Goal: Information Seeking & Learning: Learn about a topic

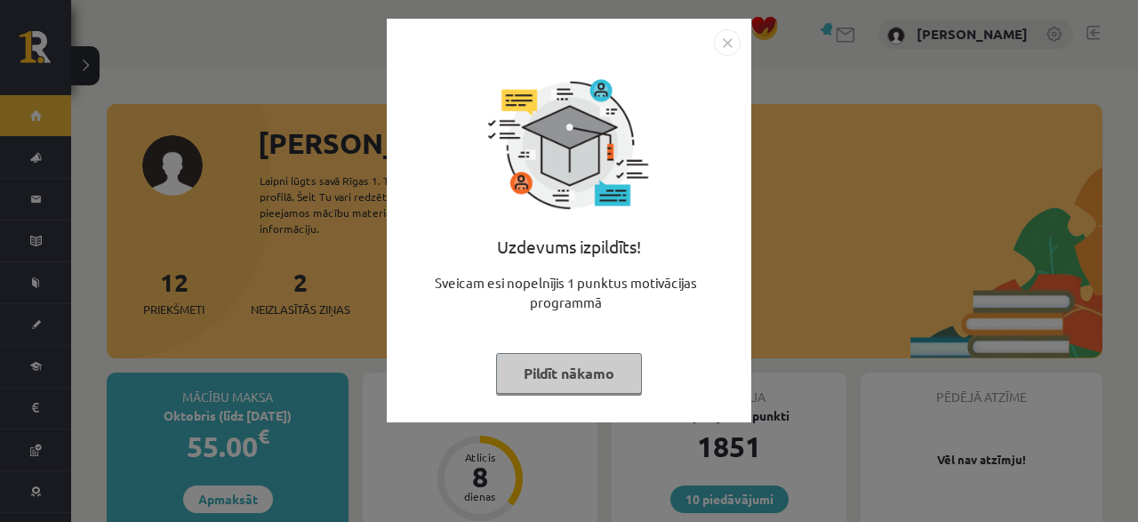
click at [516, 395] on div "Uzdevums izpildīts! Sveicam esi nopelnījis 1 punktus motivācijas programmā Pild…" at bounding box center [568, 234] width 343 height 356
click at [531, 362] on button "Pildīt nākamo" at bounding box center [569, 373] width 146 height 41
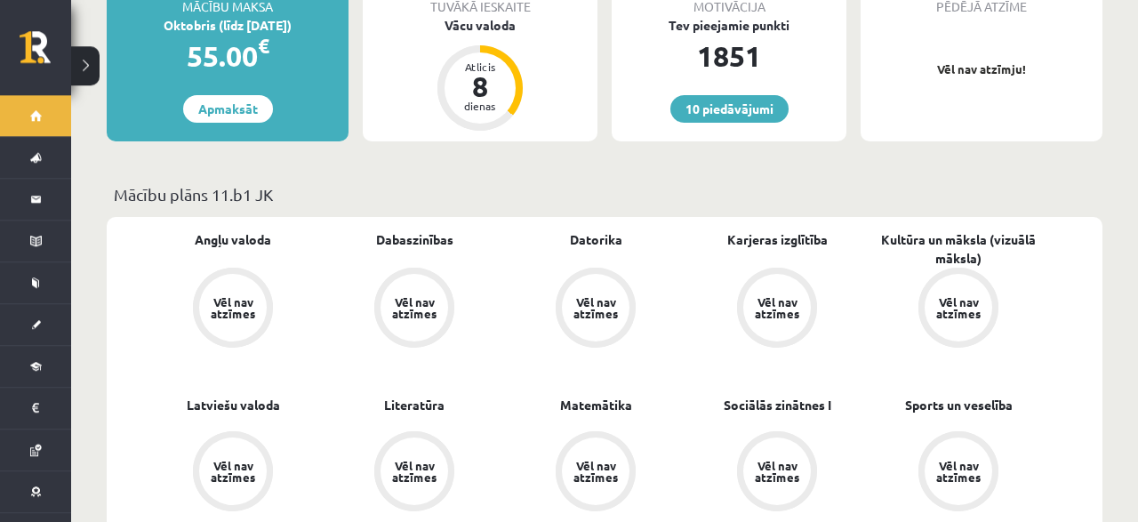
scroll to position [462, 0]
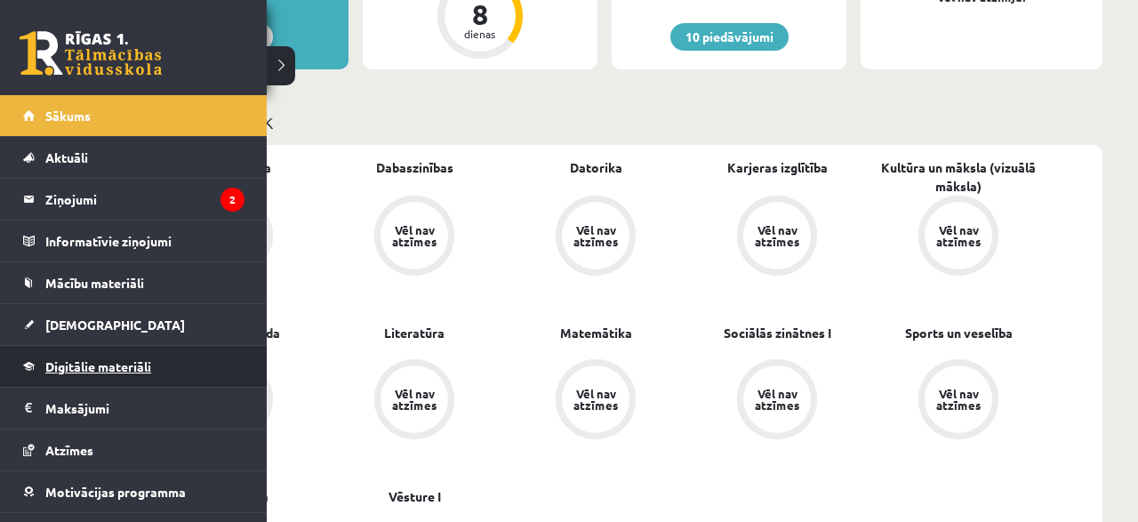
click at [79, 353] on link "Digitālie materiāli" at bounding box center [133, 366] width 221 height 41
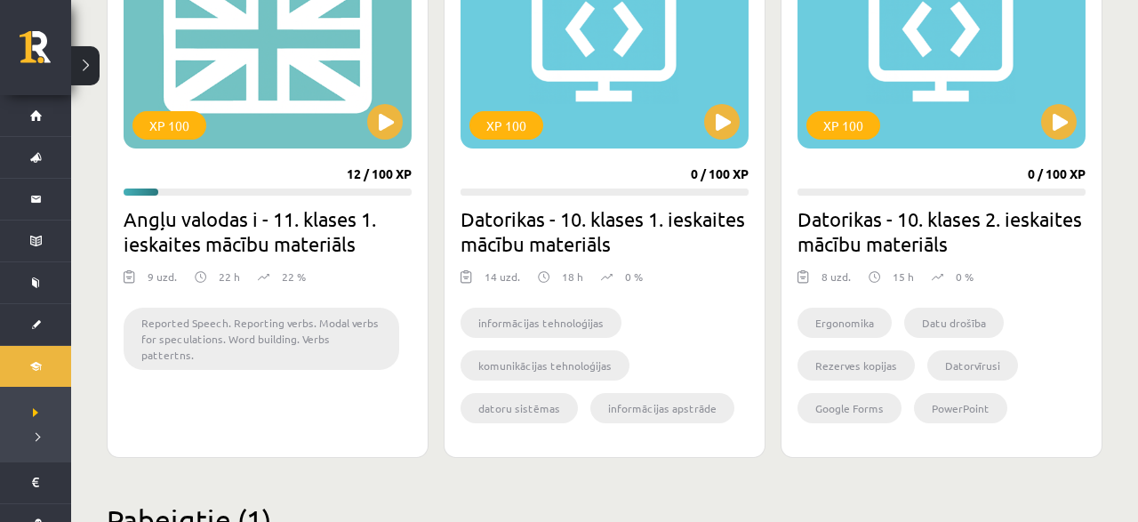
scroll to position [1756, 0]
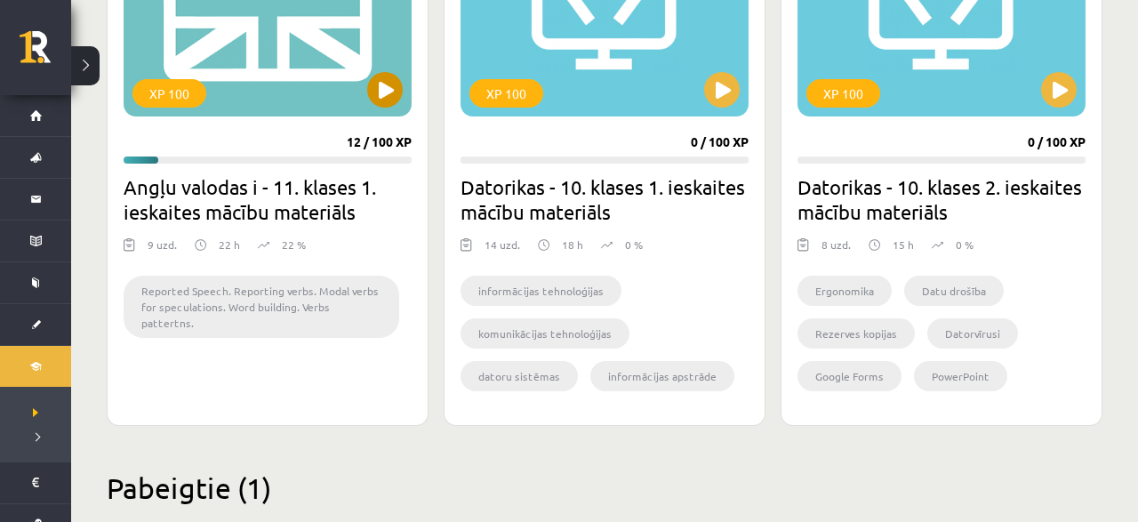
click at [353, 97] on div "XP 100" at bounding box center [268, 5] width 288 height 222
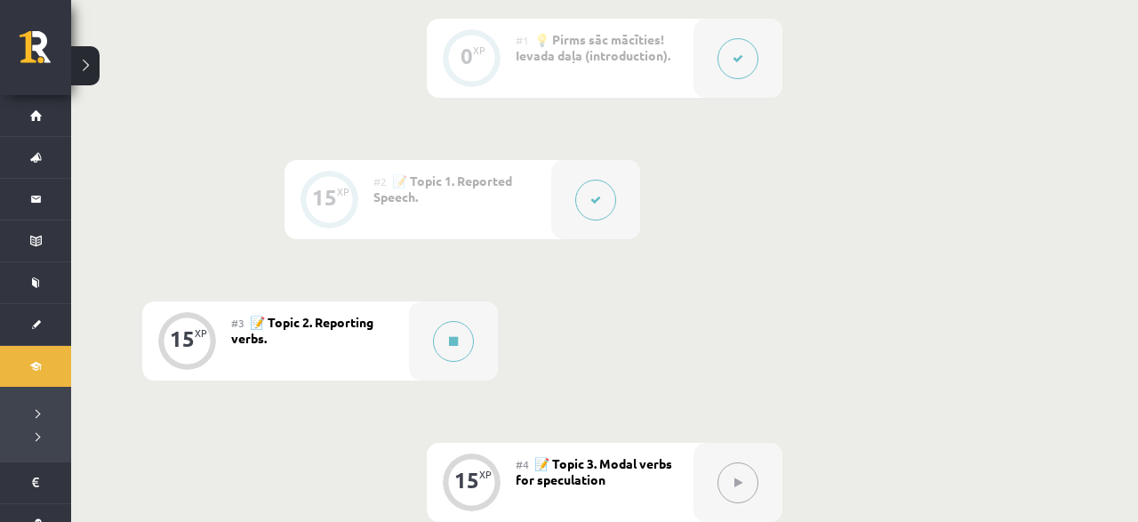
scroll to position [575, 0]
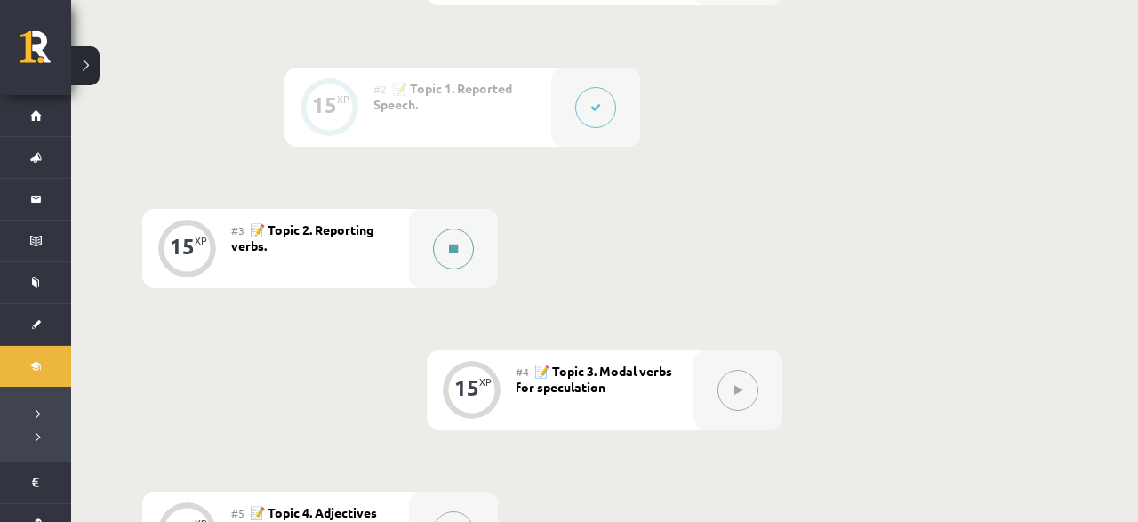
click at [467, 246] on button at bounding box center [453, 248] width 41 height 41
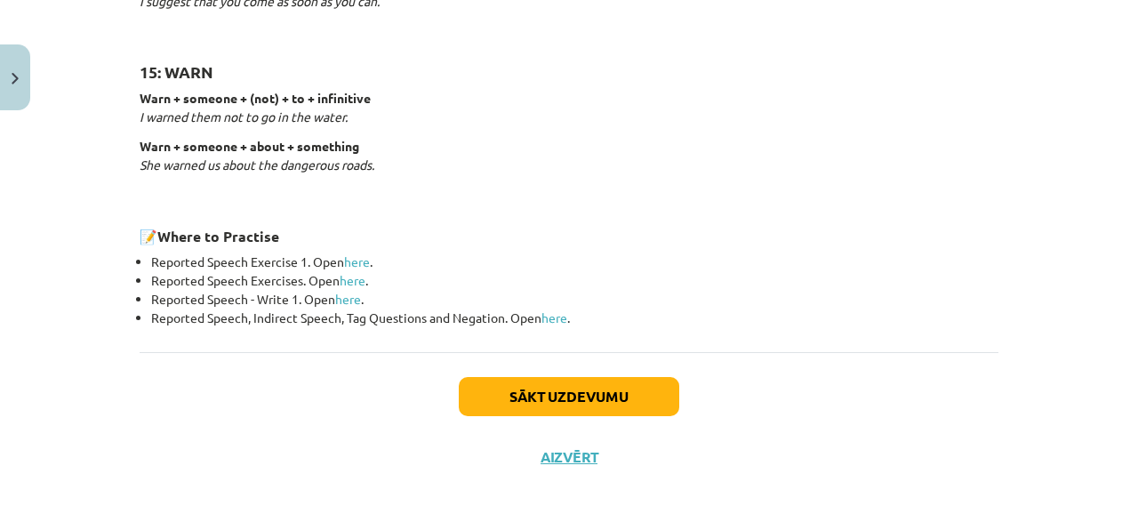
scroll to position [2907, 0]
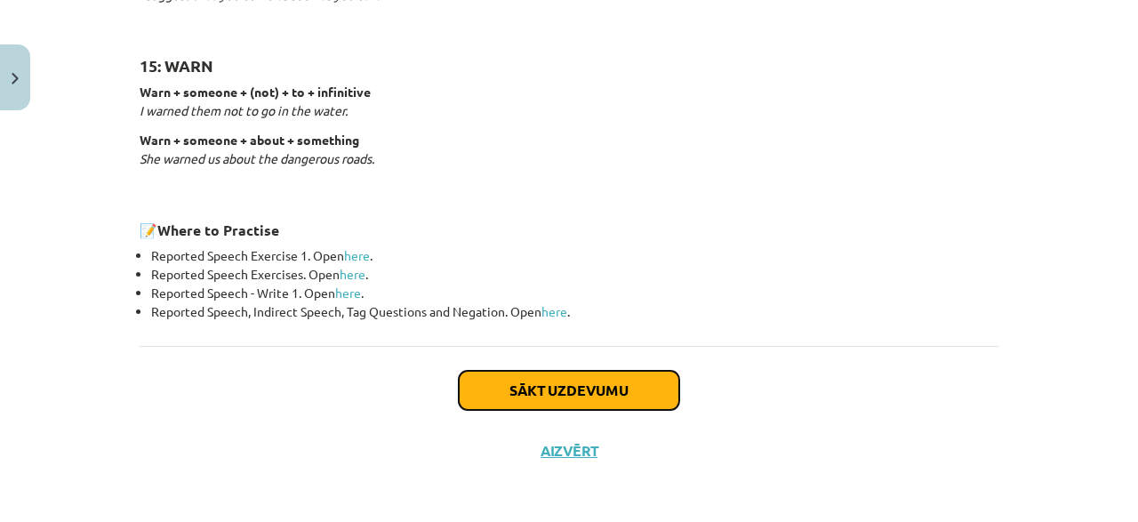
click at [532, 384] on button "Sākt uzdevumu" at bounding box center [569, 390] width 220 height 39
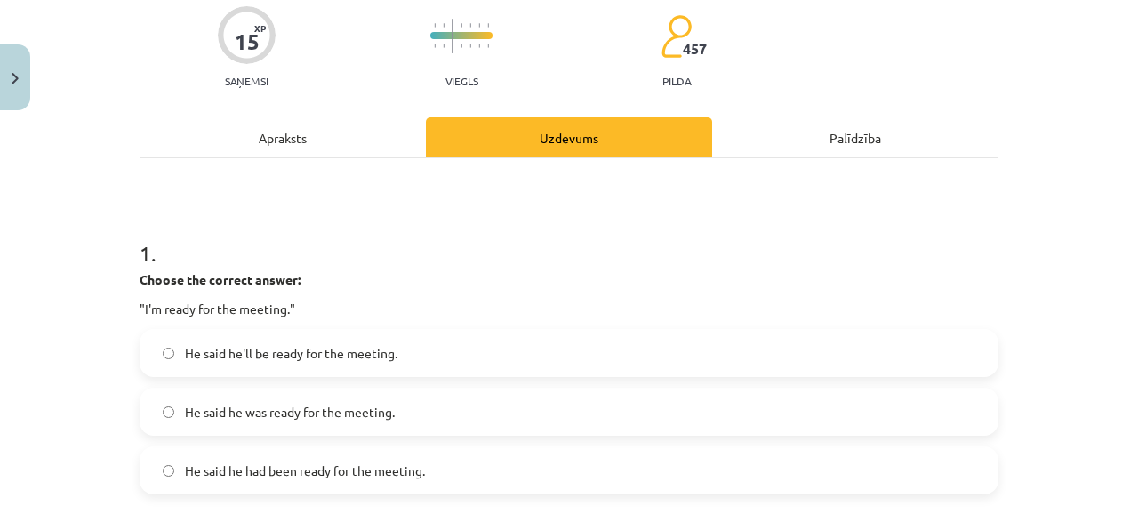
scroll to position [171, 0]
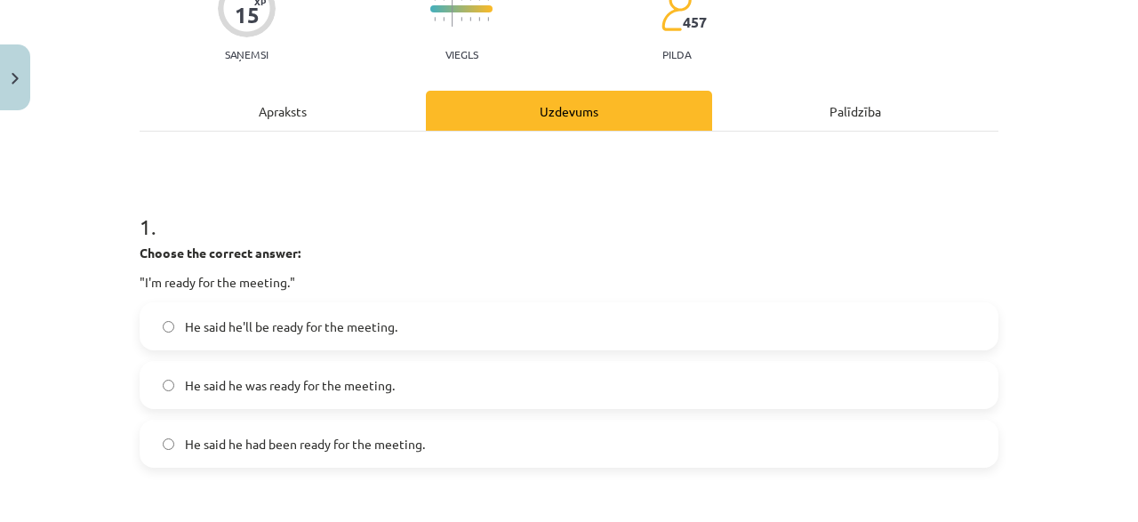
click at [282, 128] on div "Apraksts" at bounding box center [283, 111] width 286 height 40
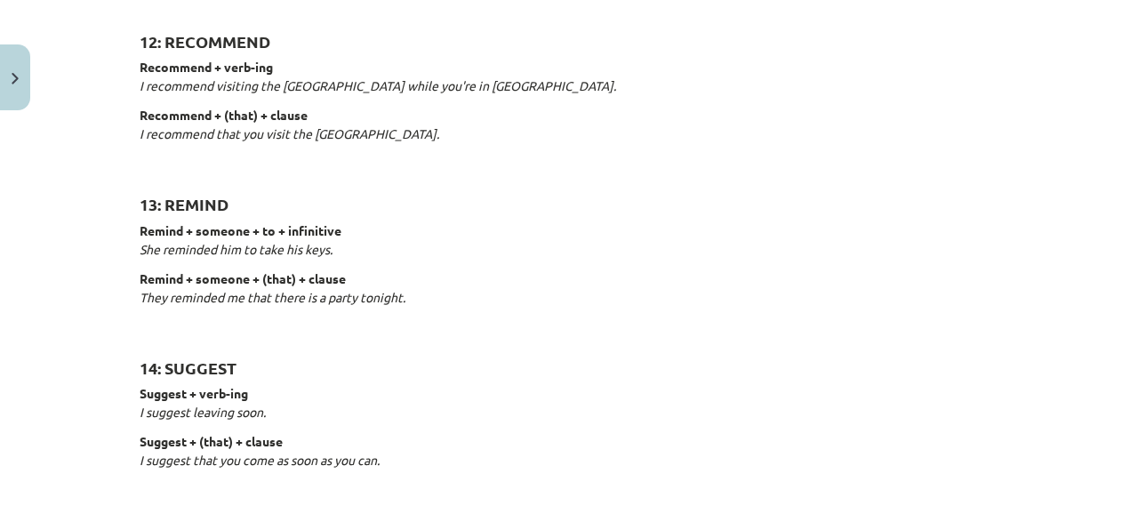
scroll to position [2907, 0]
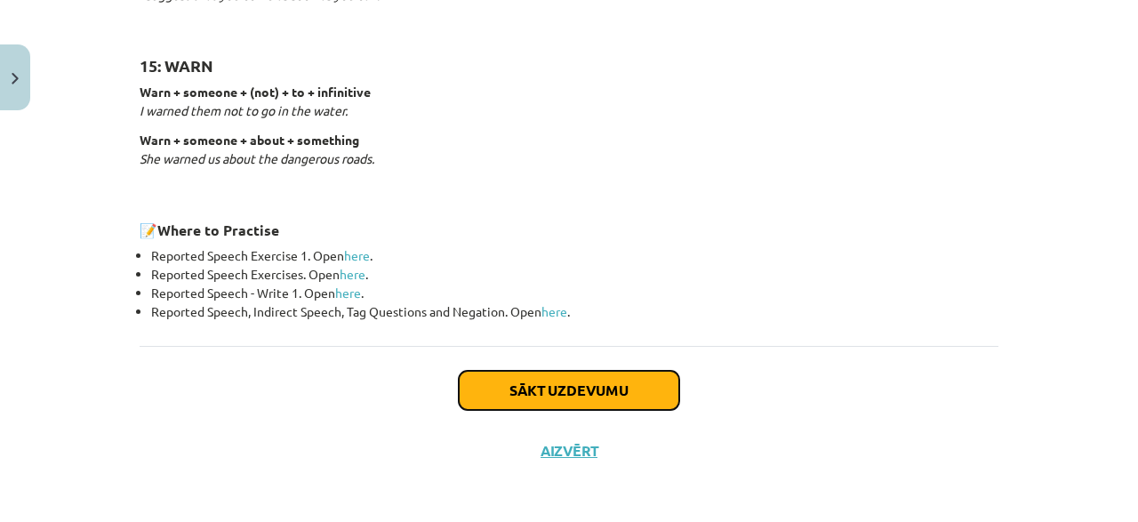
click at [547, 379] on button "Sākt uzdevumu" at bounding box center [569, 390] width 220 height 39
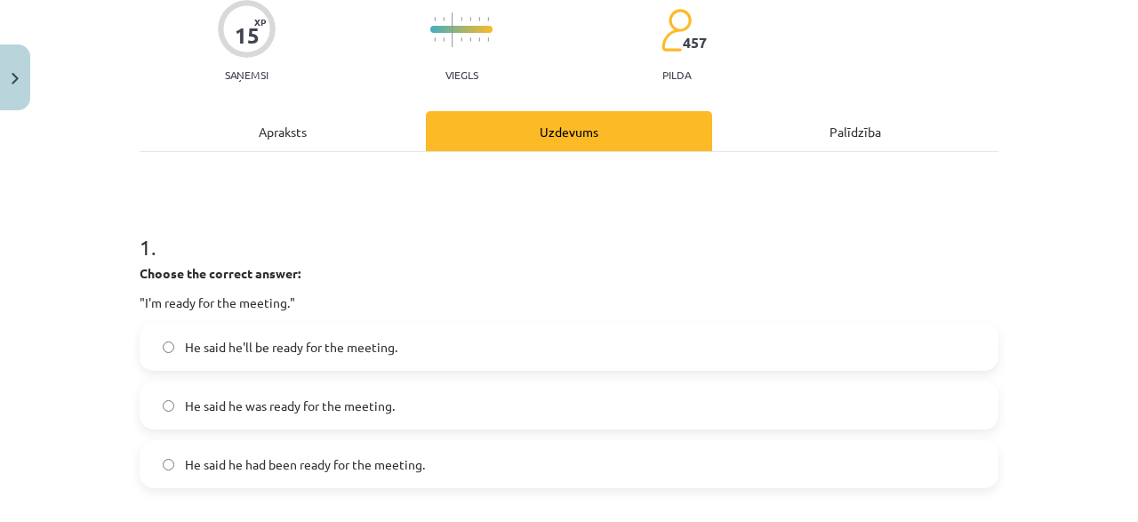
scroll to position [171, 0]
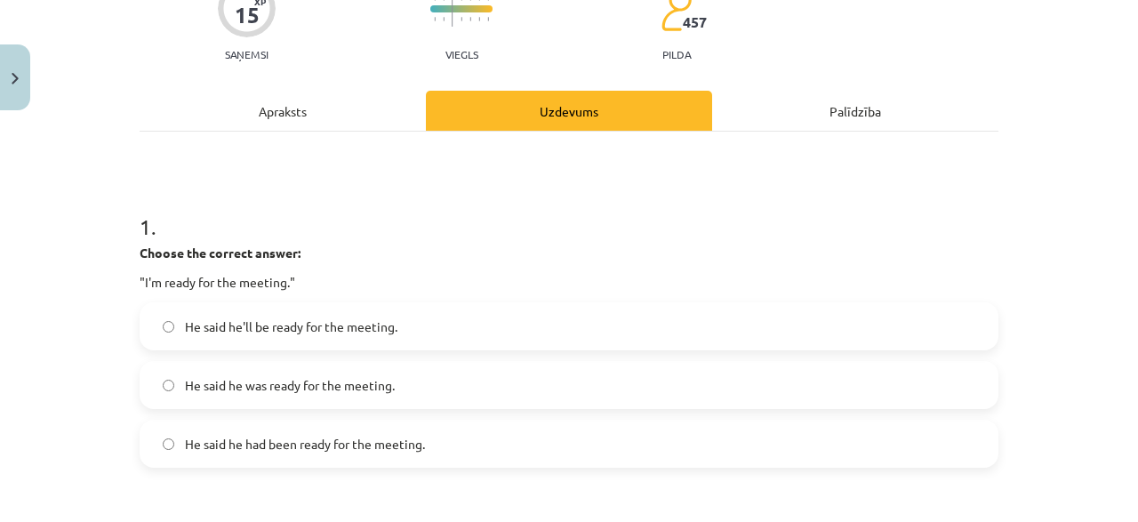
click at [364, 392] on span "He said he was ready for the meeting." at bounding box center [290, 385] width 210 height 19
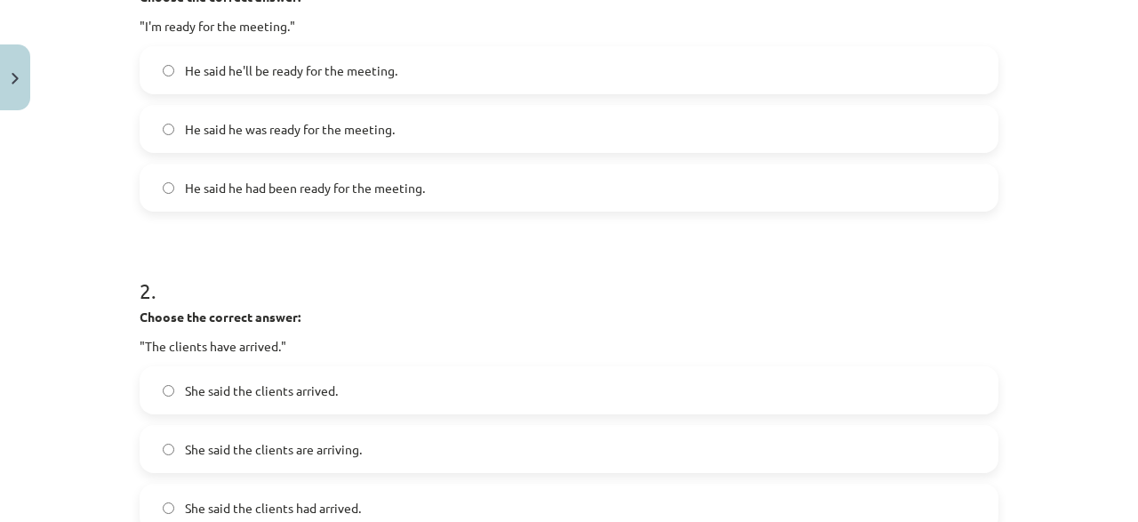
scroll to position [512, 0]
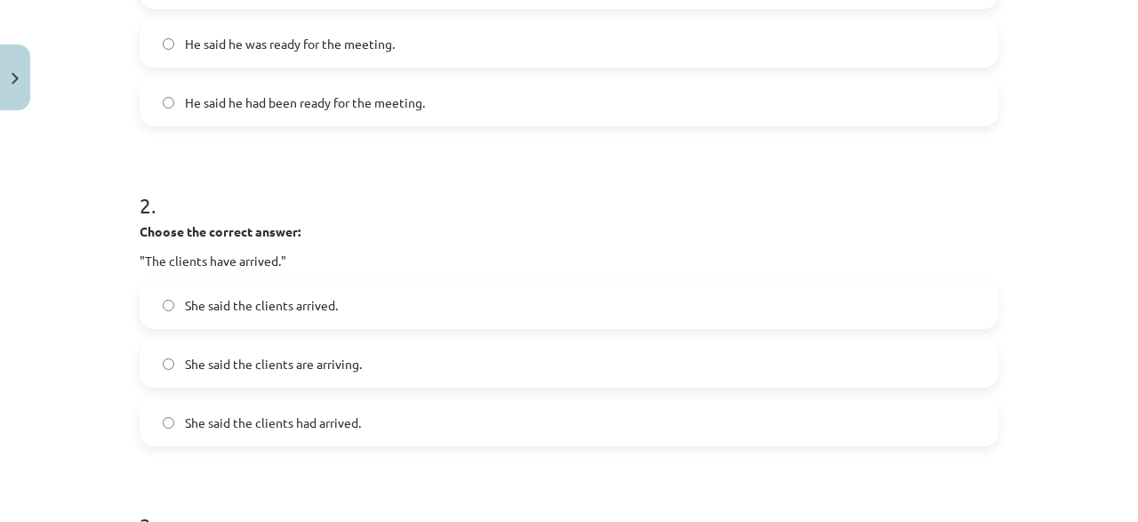
click at [316, 313] on span "She said the clients arrived." at bounding box center [261, 305] width 153 height 19
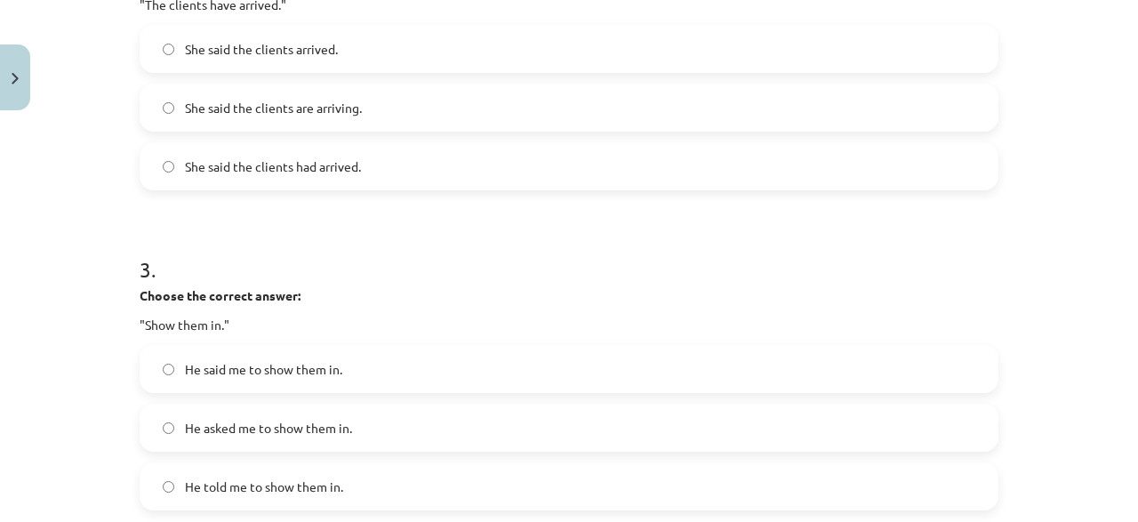
scroll to position [853, 0]
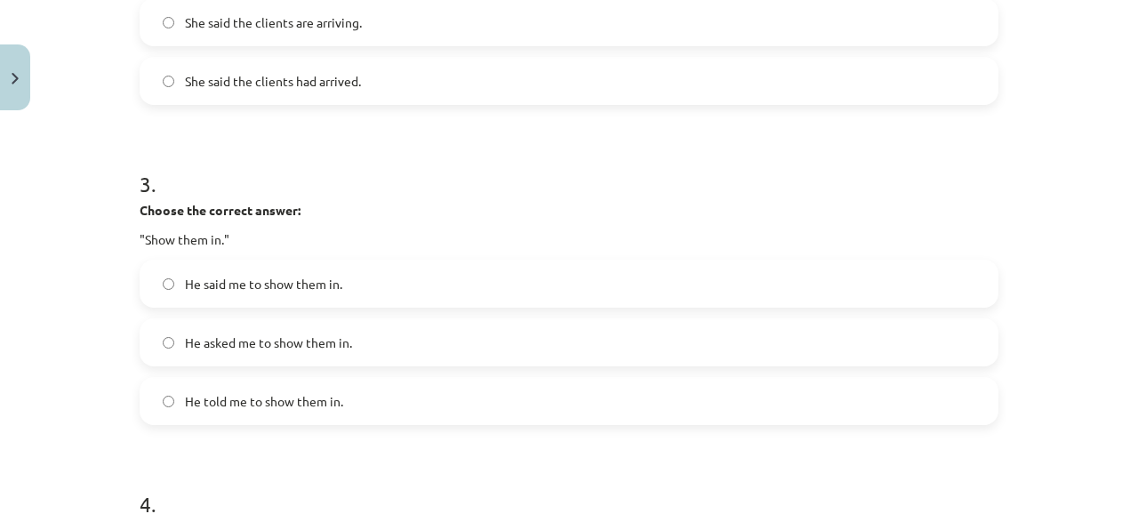
click at [228, 412] on label "He told me to show them in." at bounding box center [568, 401] width 855 height 44
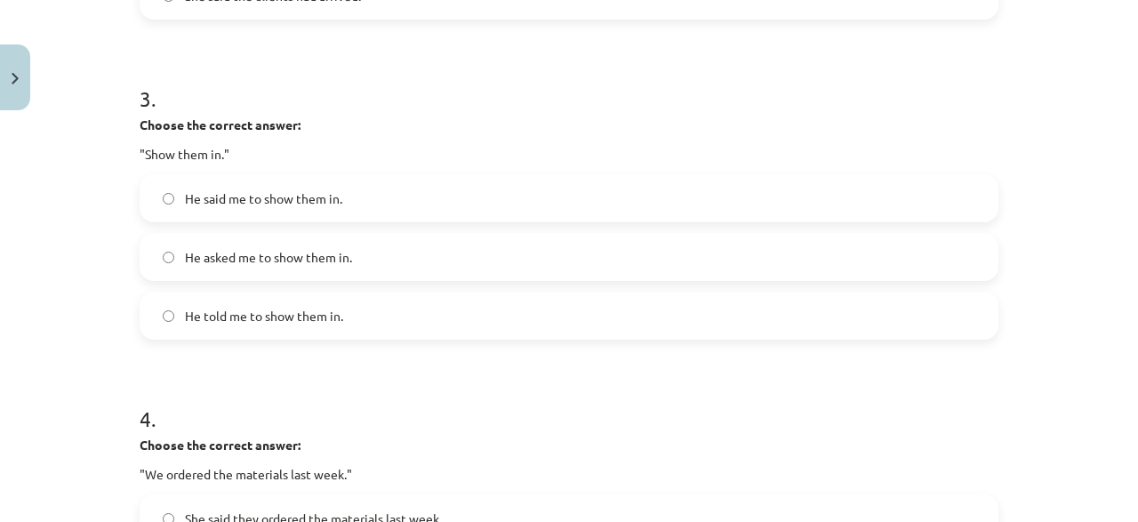
scroll to position [1024, 0]
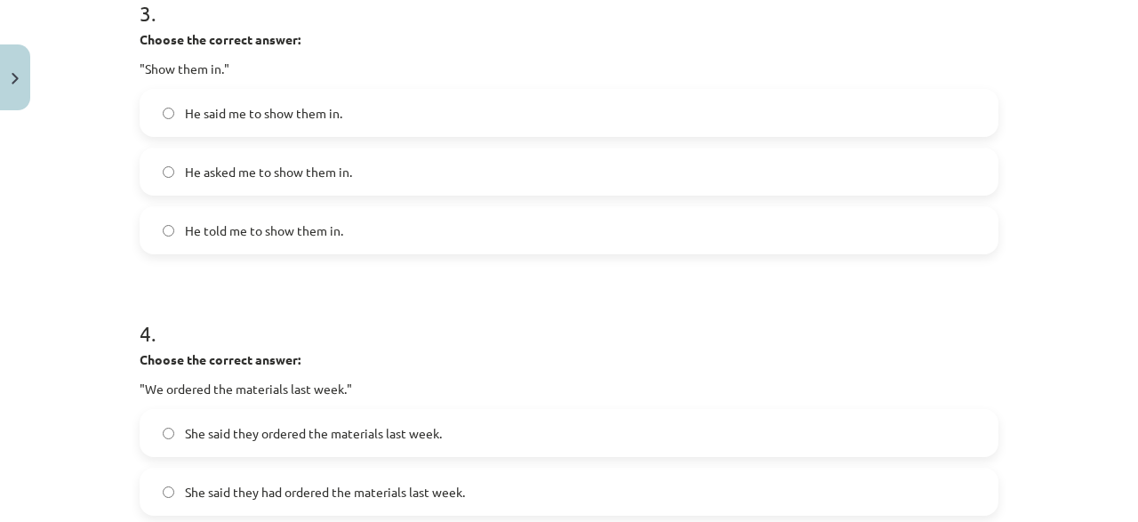
click at [194, 427] on span "She said they ordered the materials last week." at bounding box center [313, 433] width 257 height 19
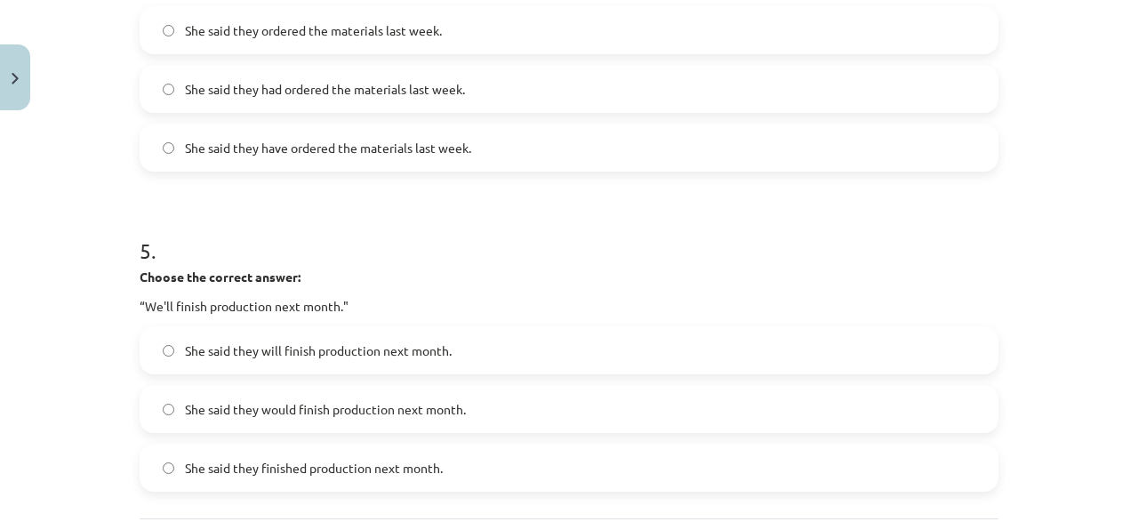
scroll to position [1451, 0]
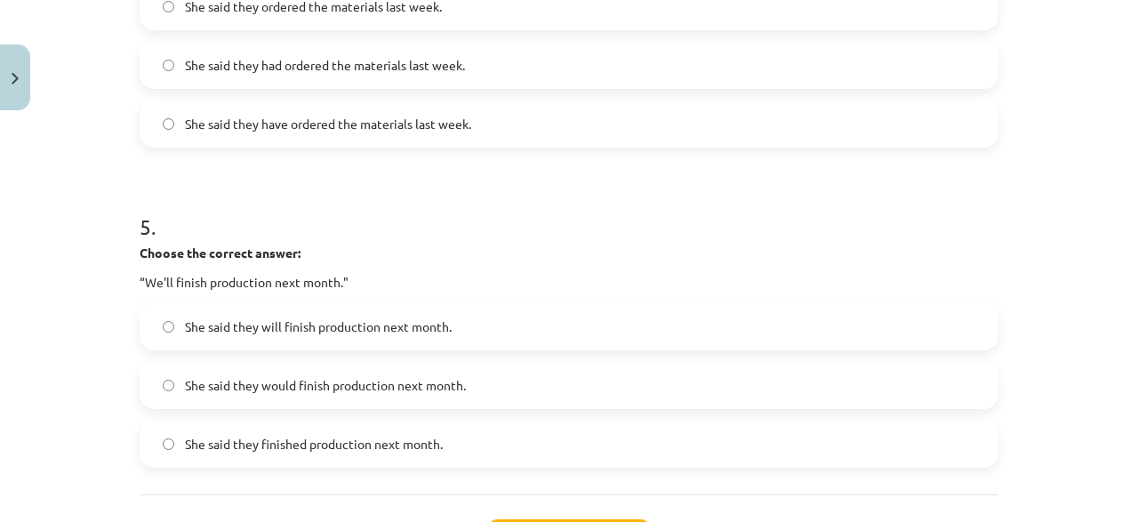
click at [303, 338] on label "She said they will finish production next month." at bounding box center [568, 326] width 855 height 44
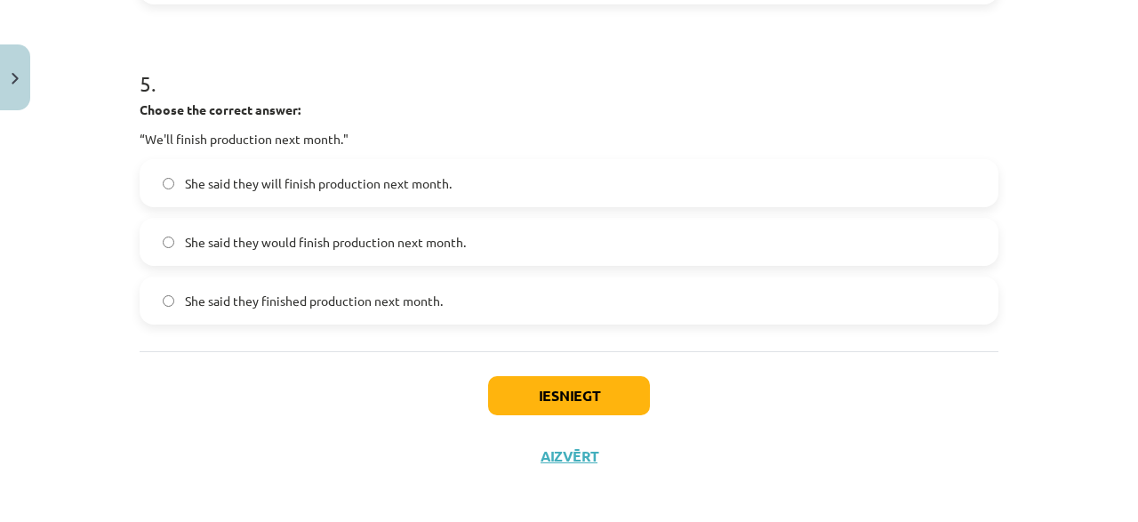
scroll to position [1602, 0]
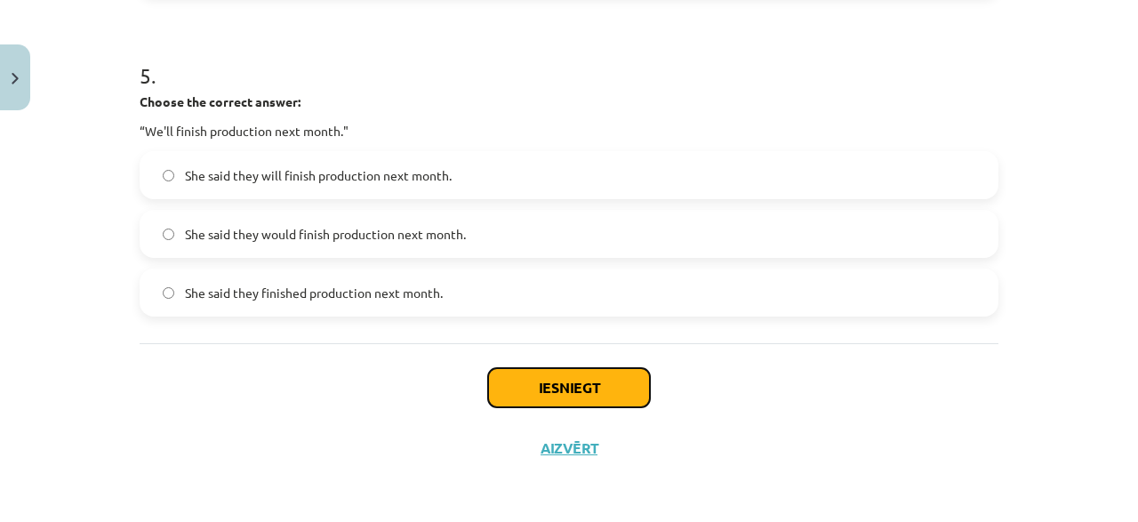
click at [551, 378] on button "Iesniegt" at bounding box center [569, 387] width 162 height 39
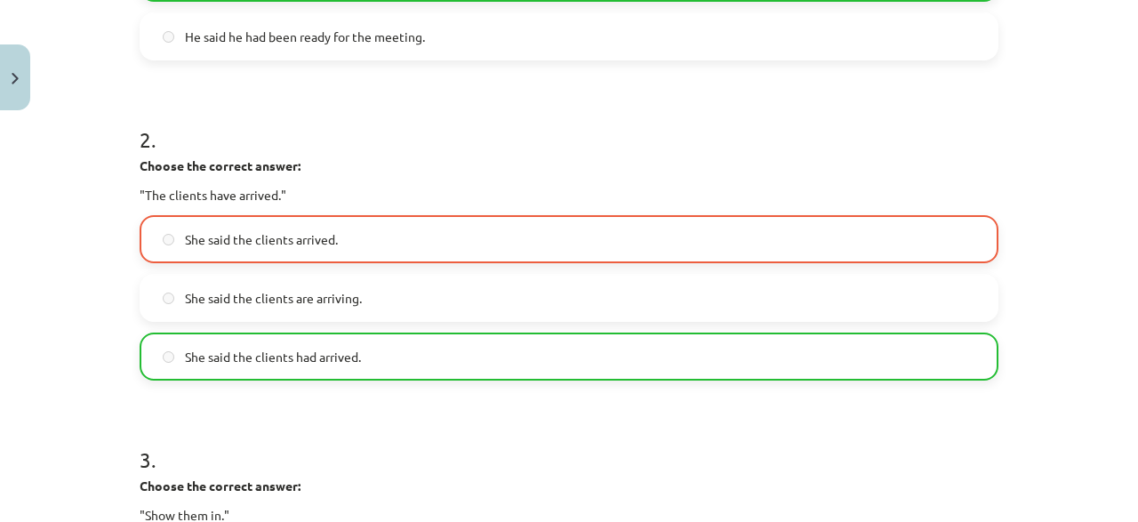
scroll to position [1004, 0]
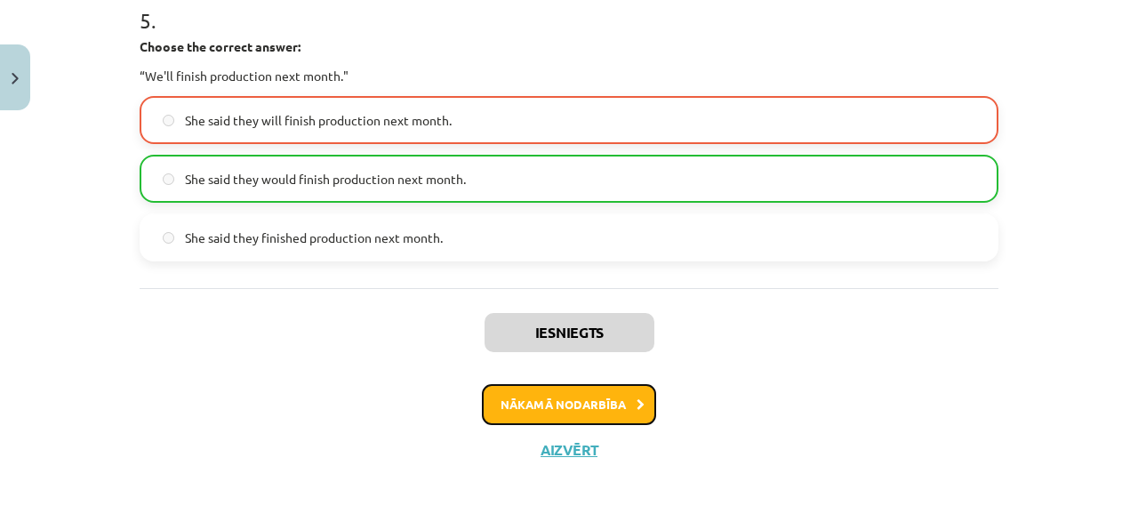
click at [516, 404] on button "Nākamā nodarbība" at bounding box center [569, 404] width 174 height 41
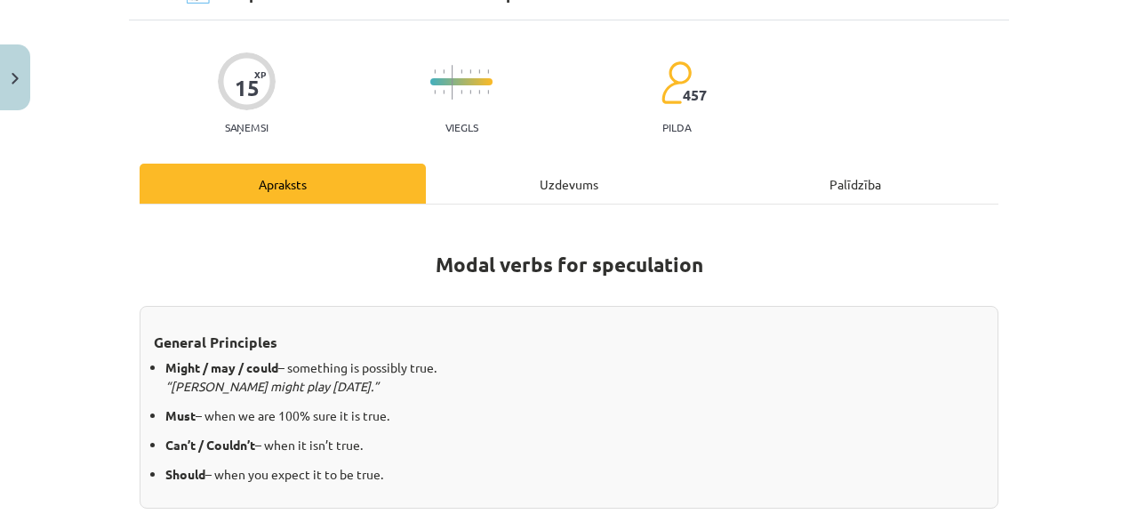
scroll to position [0, 0]
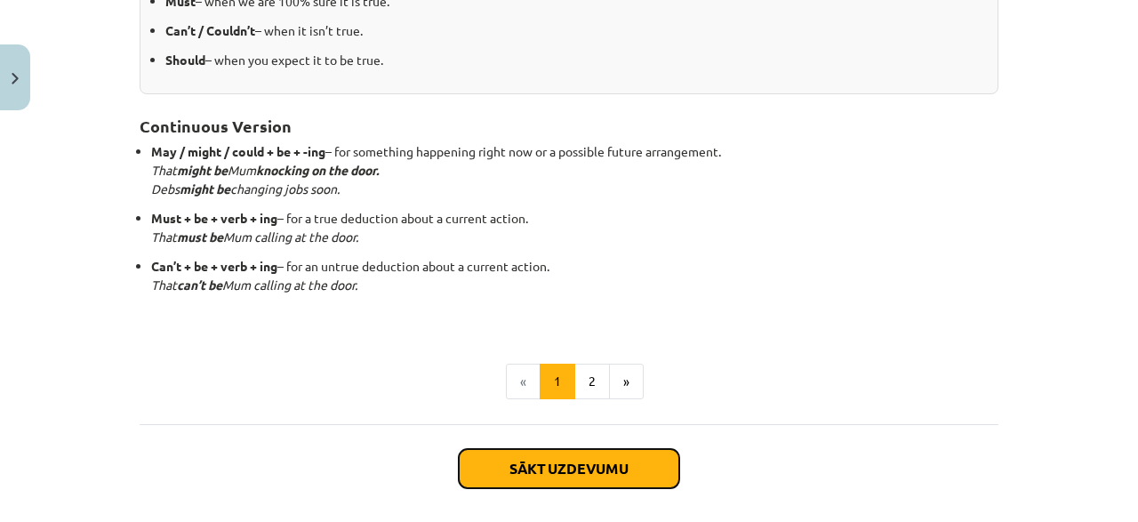
click at [565, 452] on button "Sākt uzdevumu" at bounding box center [569, 468] width 220 height 39
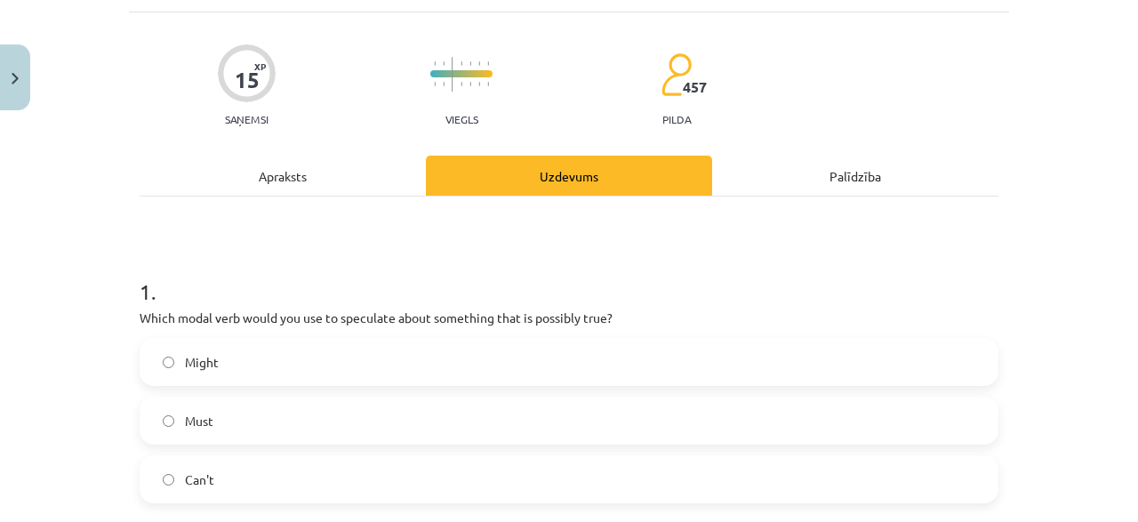
scroll to position [130, 0]
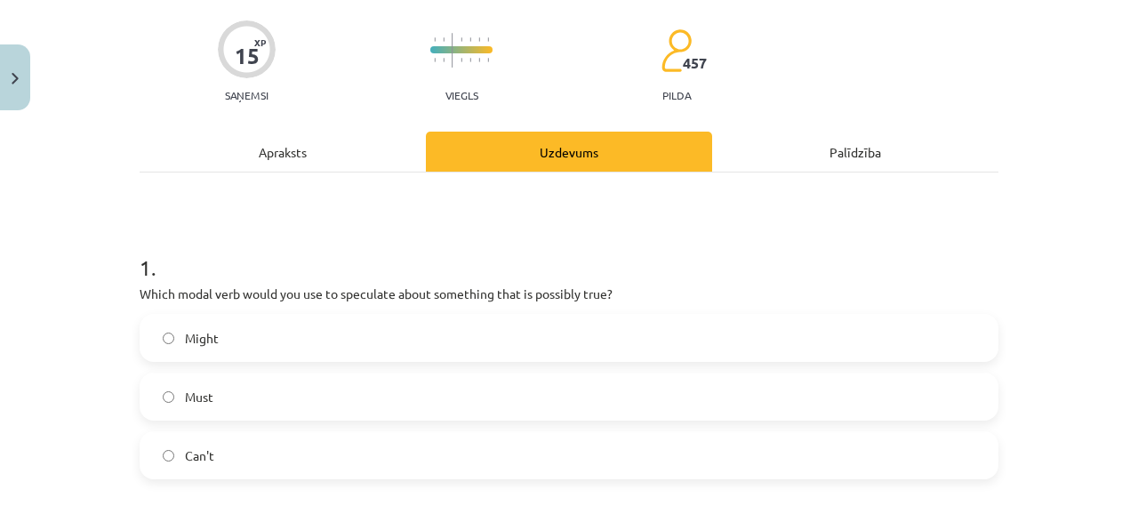
click at [283, 344] on label "Might" at bounding box center [568, 338] width 855 height 44
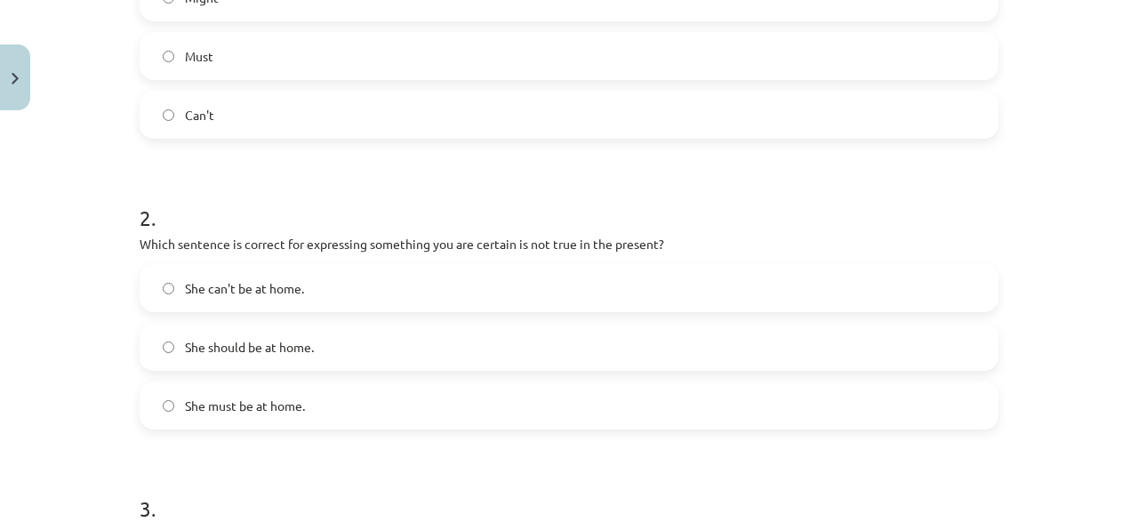
scroll to position [471, 0]
click at [276, 329] on label "She should be at home." at bounding box center [568, 346] width 855 height 44
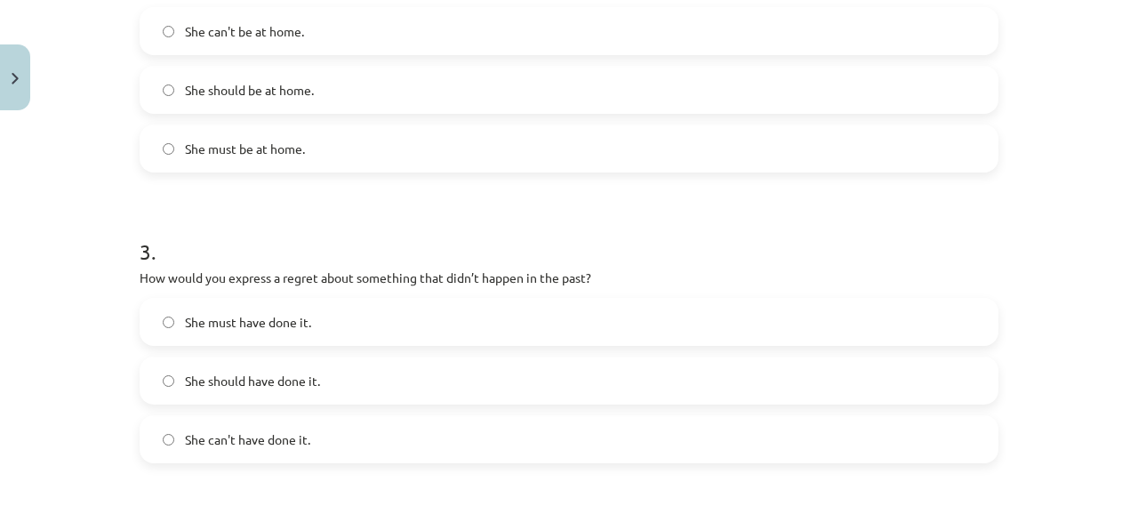
scroll to position [812, 0]
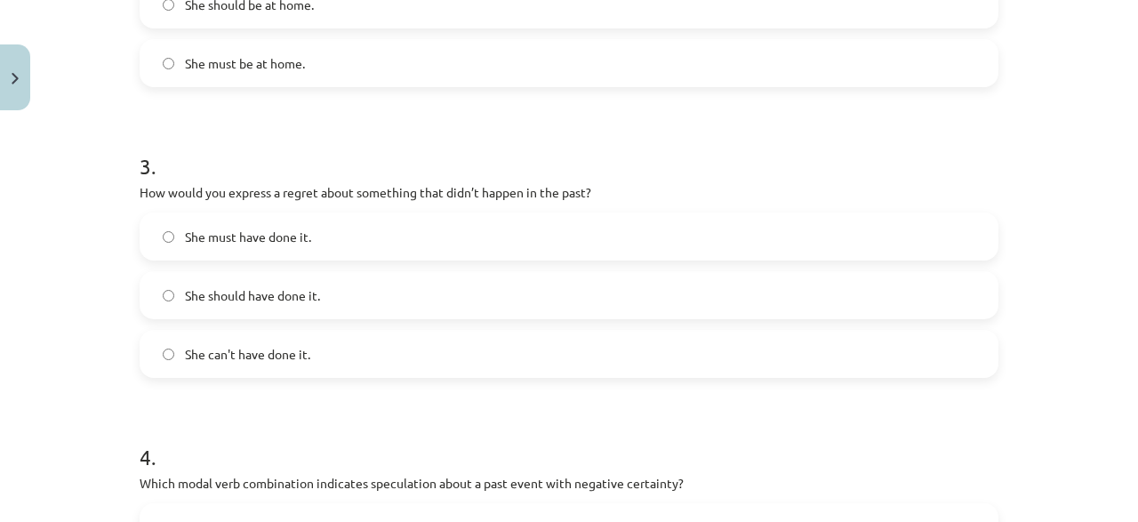
click at [266, 358] on span "She can't have done it." at bounding box center [247, 354] width 125 height 19
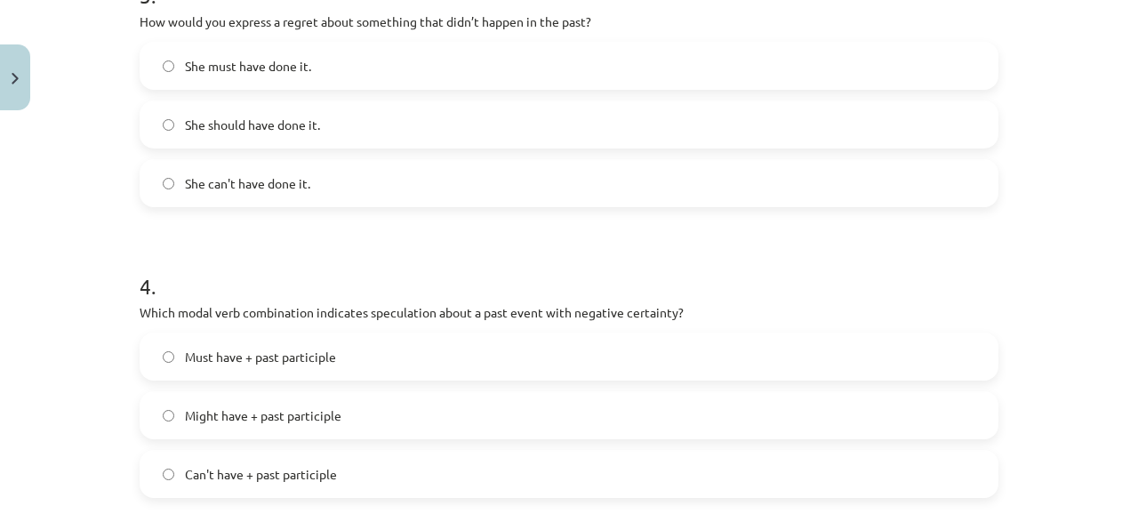
scroll to position [1068, 0]
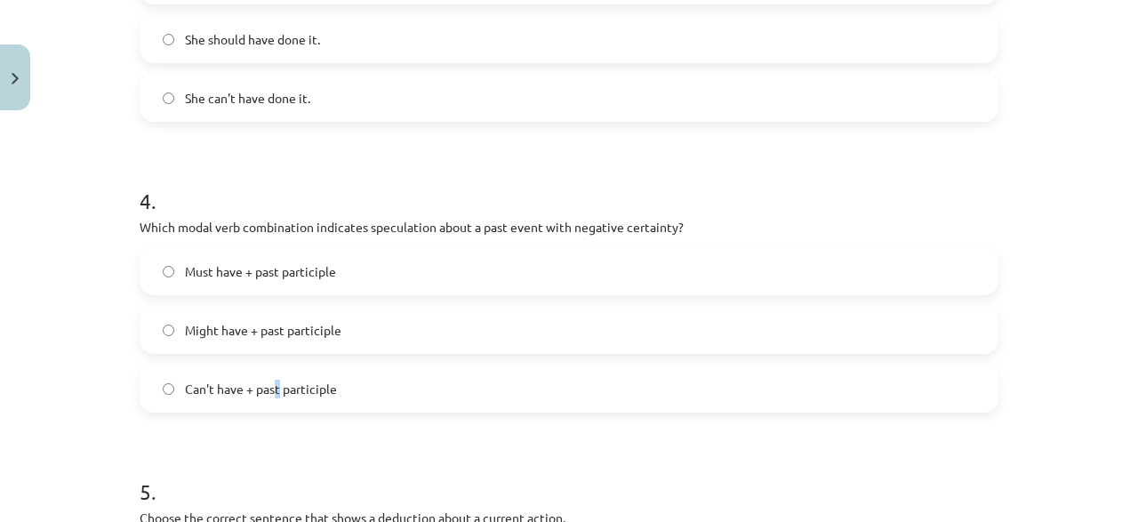
drag, startPoint x: 276, startPoint y: 404, endPoint x: 278, endPoint y: 367, distance: 37.4
click at [278, 367] on label "Can't have + past participle" at bounding box center [568, 388] width 855 height 44
click at [287, 383] on span "Can't have + past participle" at bounding box center [261, 389] width 152 height 19
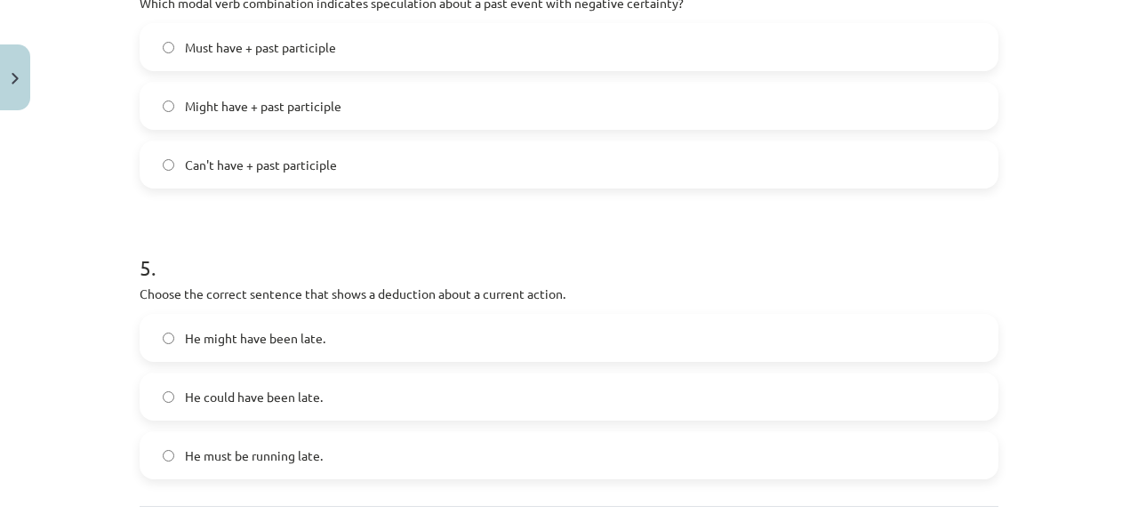
scroll to position [1324, 0]
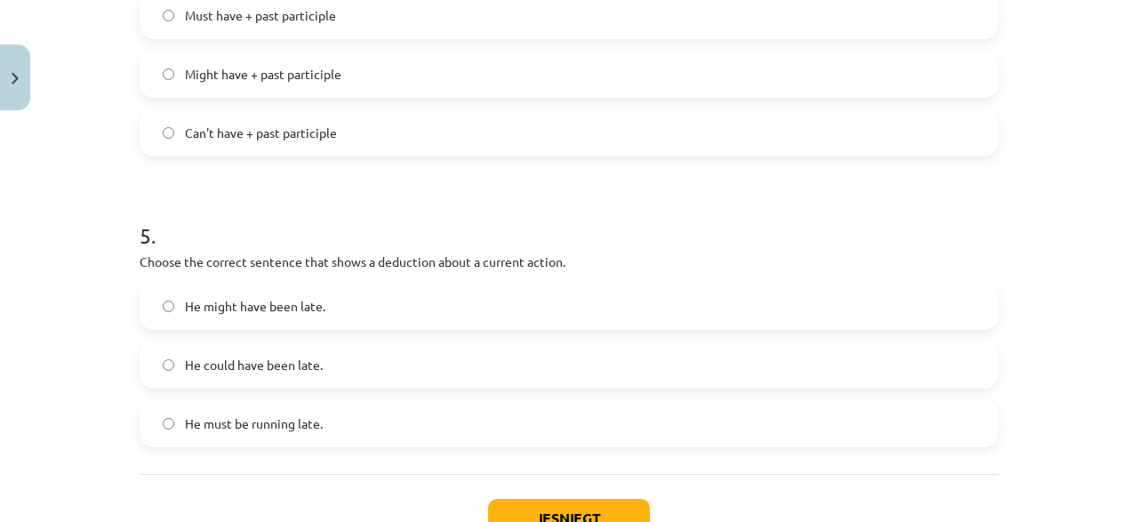
click at [311, 430] on span "He must be running late." at bounding box center [254, 423] width 138 height 19
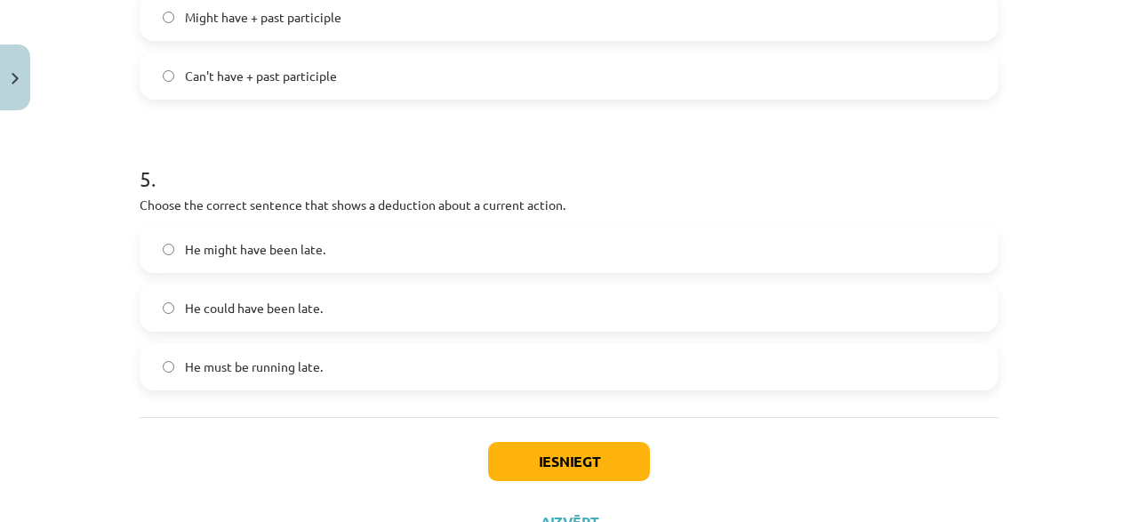
scroll to position [1410, 0]
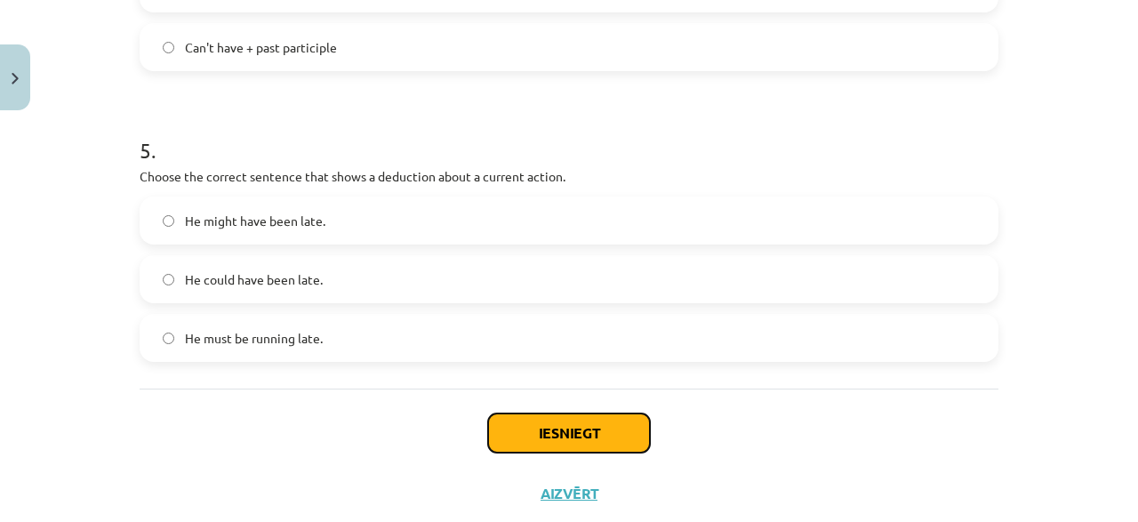
click at [543, 442] on button "Iesniegt" at bounding box center [569, 432] width 162 height 39
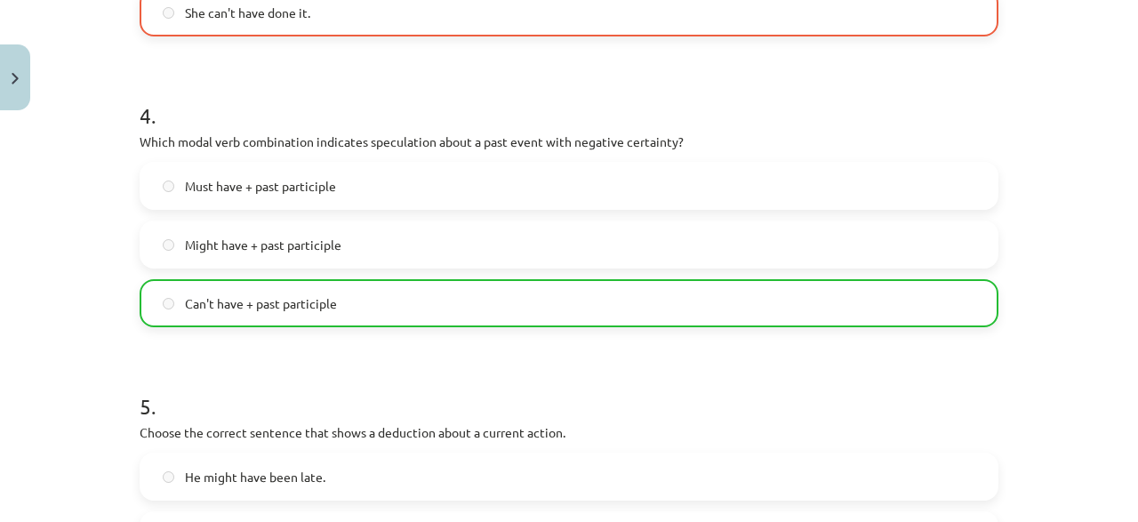
scroll to position [1510, 0]
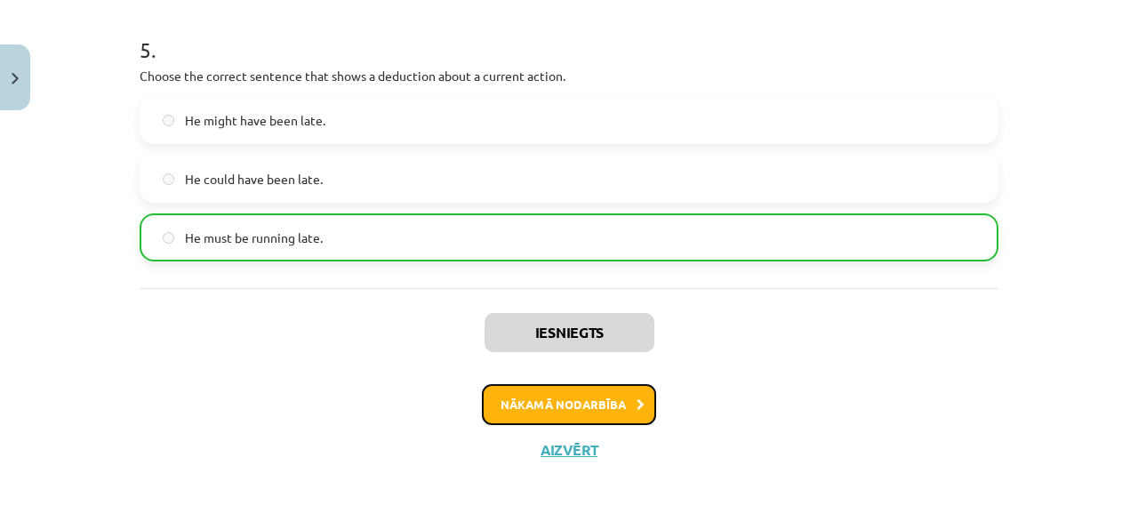
click at [533, 409] on button "Nākamā nodarbība" at bounding box center [569, 404] width 174 height 41
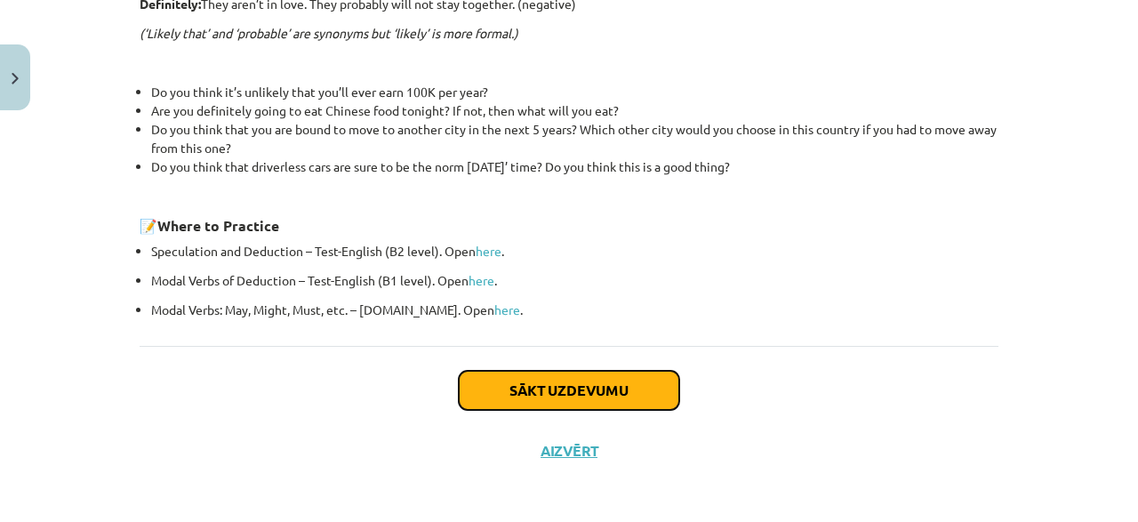
click at [536, 401] on button "Sākt uzdevumu" at bounding box center [569, 390] width 220 height 39
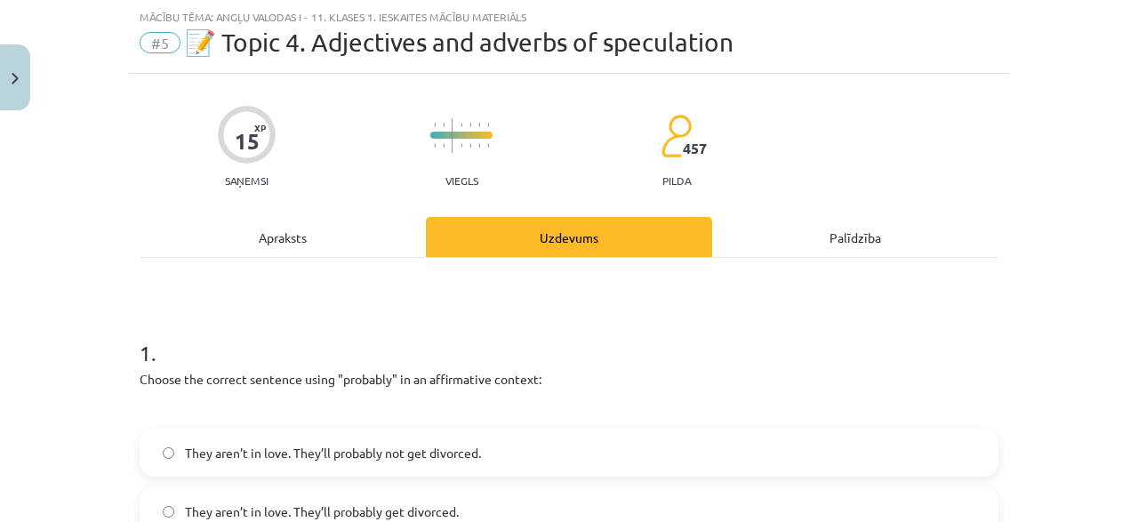
scroll to position [130, 0]
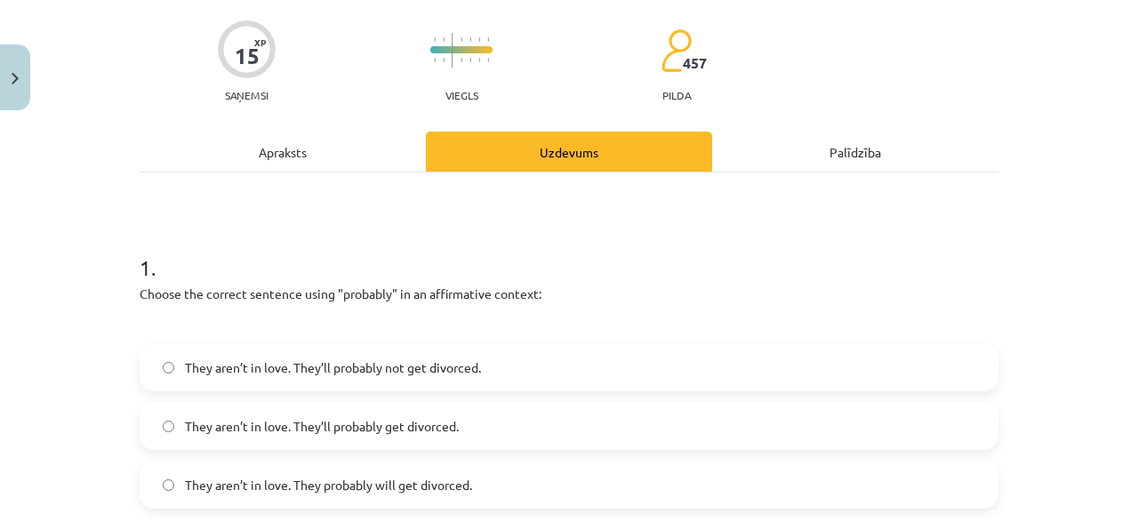
click at [321, 478] on span "They aren’t in love. They probably will get divorced." at bounding box center [328, 485] width 287 height 19
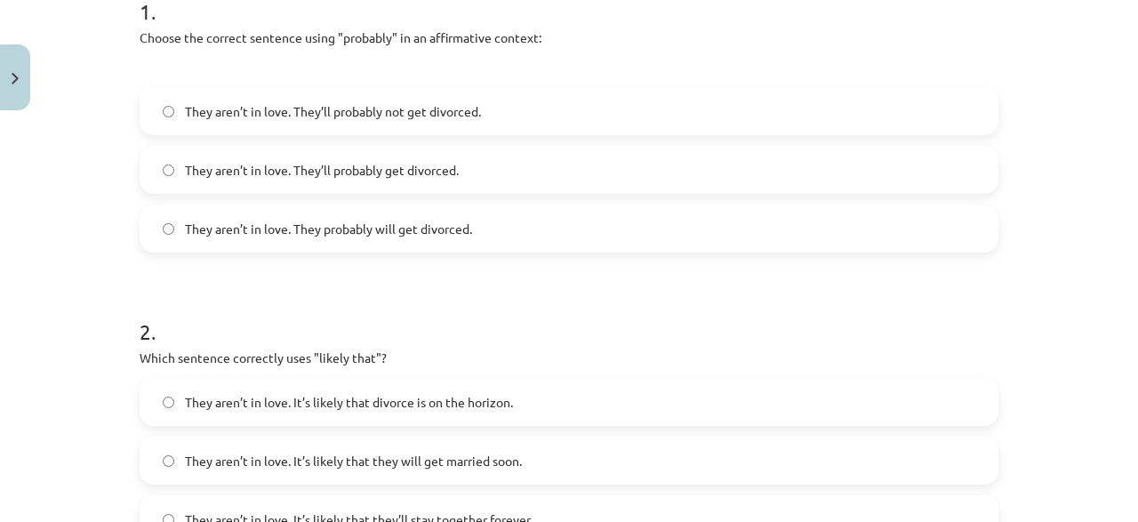
scroll to position [471, 0]
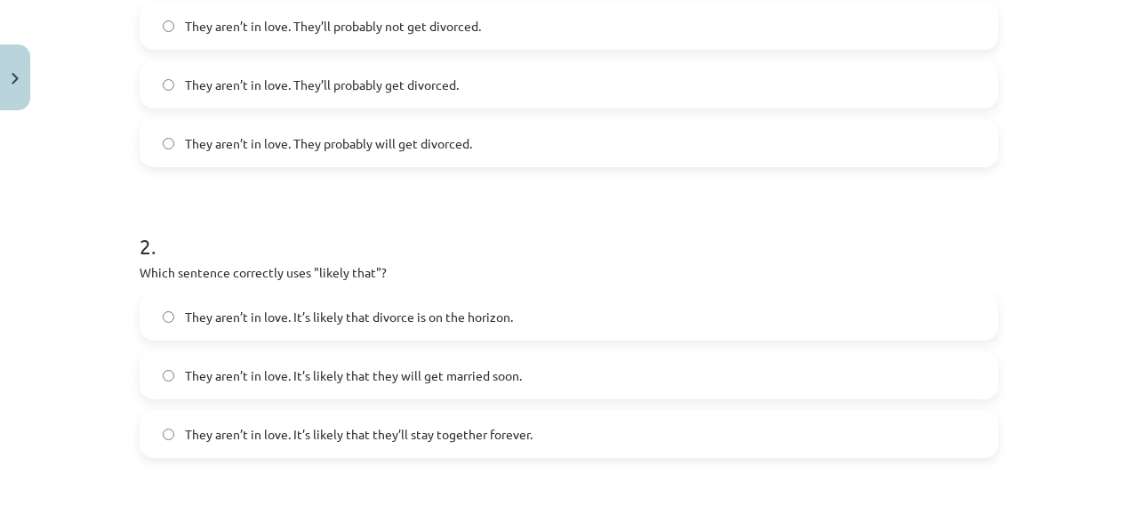
click at [397, 442] on span "They aren’t in love. It’s likely that they’ll stay together forever." at bounding box center [359, 434] width 348 height 19
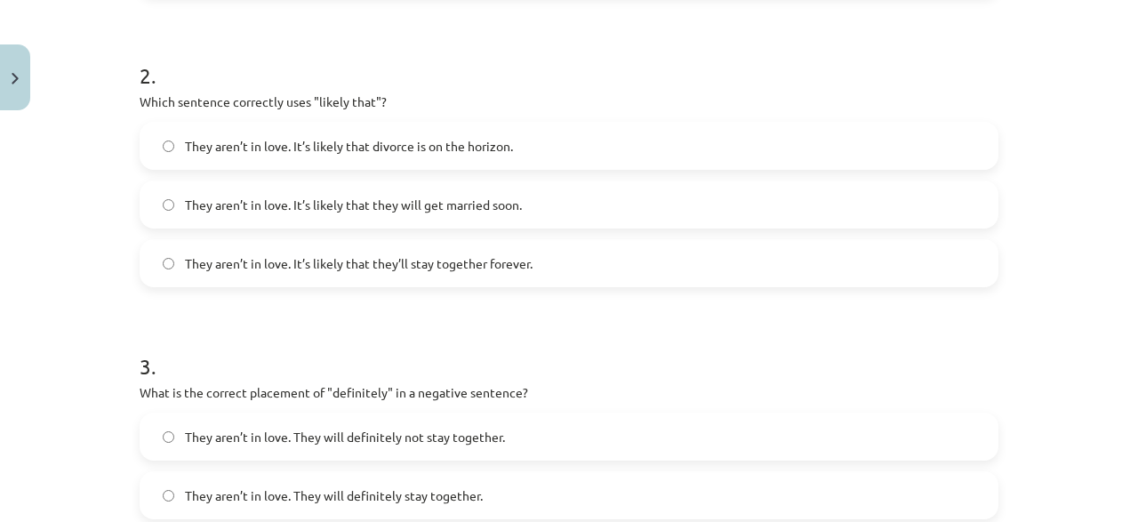
scroll to position [727, 0]
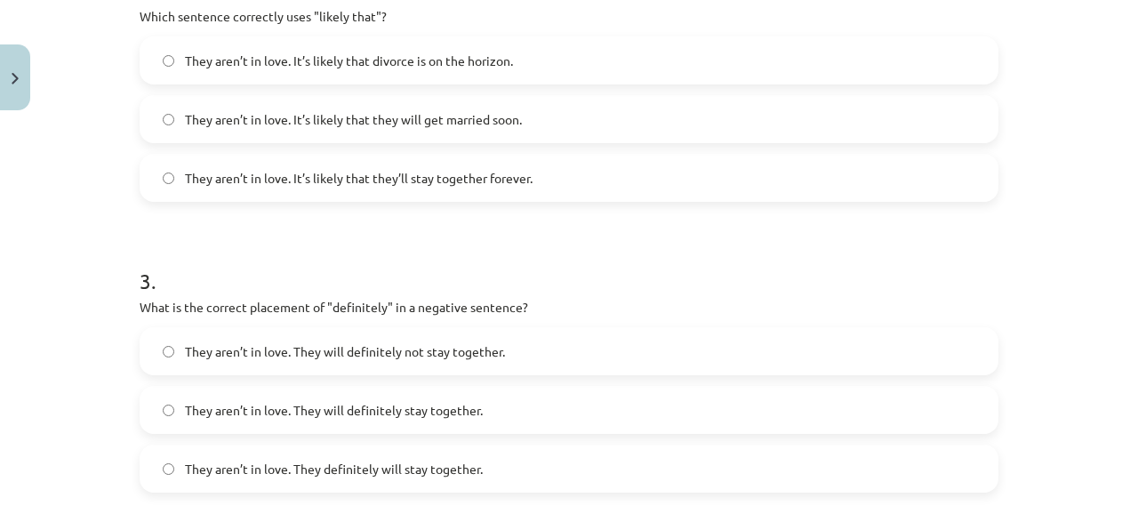
click at [396, 340] on label "They aren’t in love. They will definitely not stay together." at bounding box center [568, 351] width 855 height 44
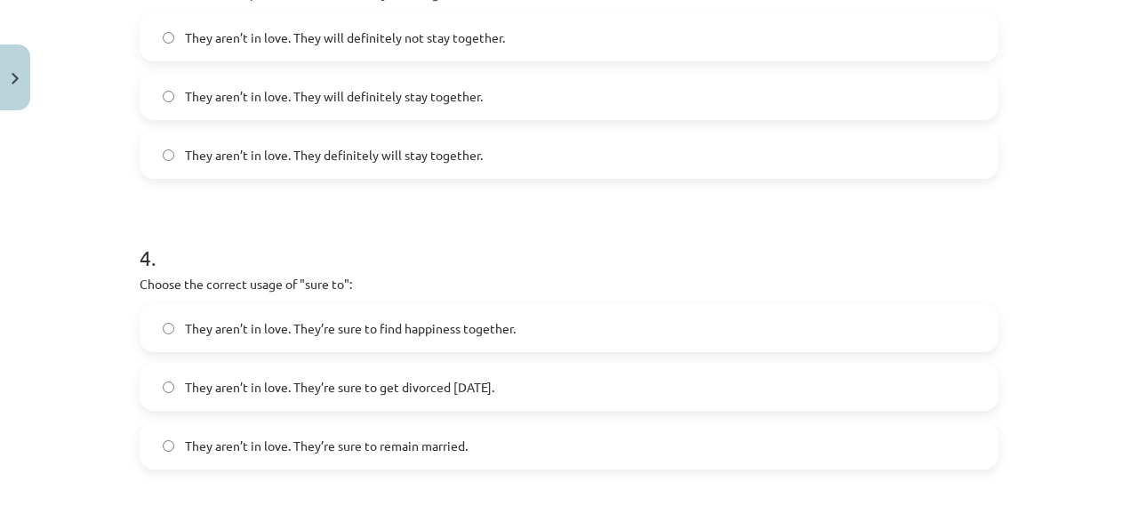
scroll to position [1068, 0]
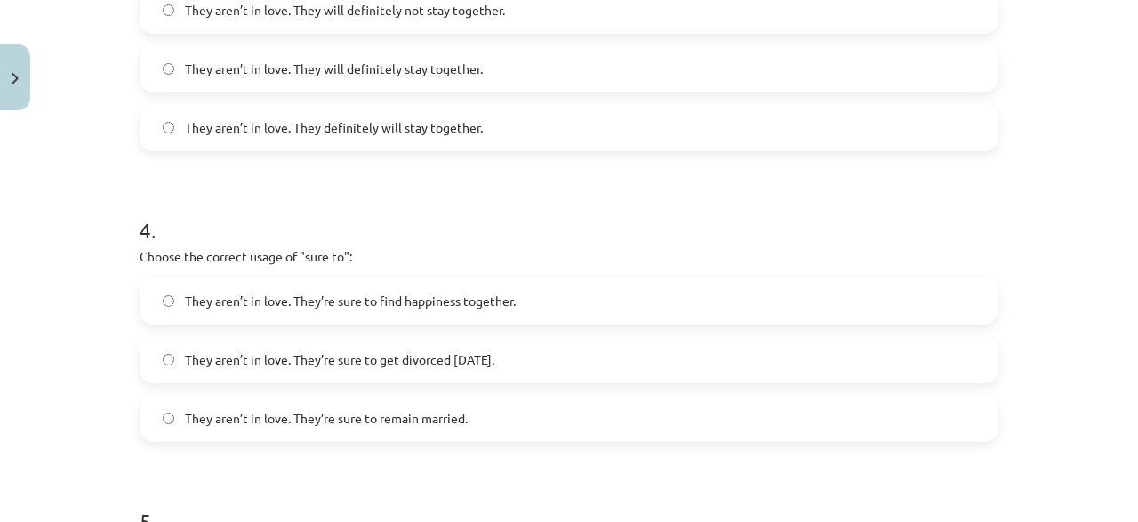
click at [344, 353] on span "They aren’t in love. They’re sure to get divorced within six months." at bounding box center [339, 359] width 309 height 19
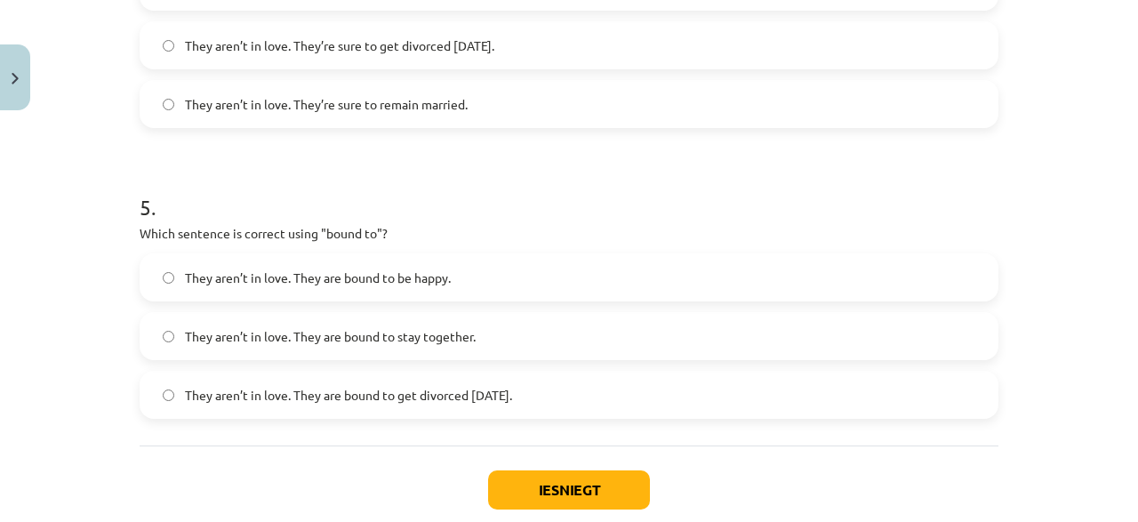
scroll to position [1410, 0]
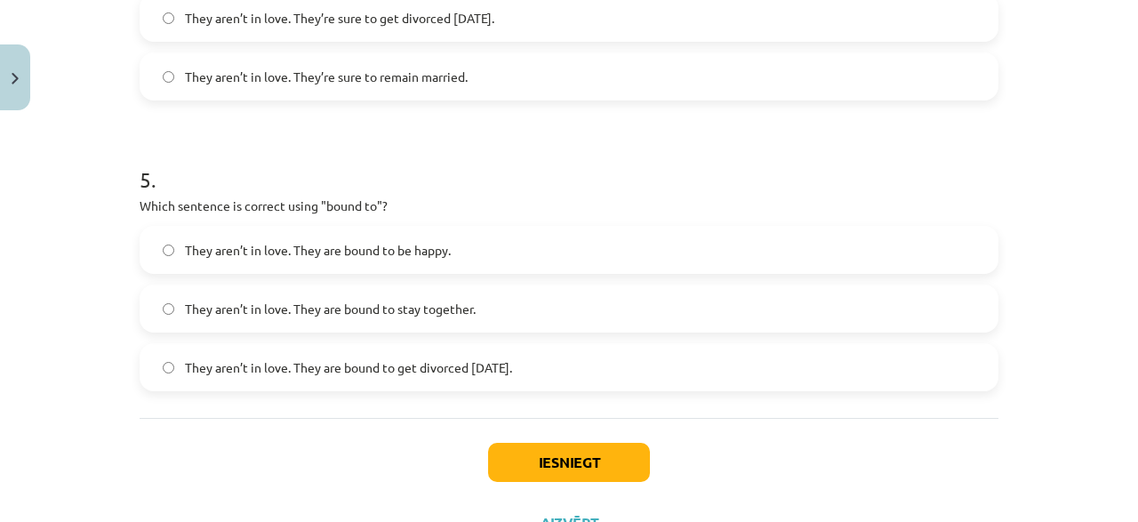
click at [257, 372] on span "They aren’t in love. They are bound to get divorced within six months." at bounding box center [348, 367] width 327 height 19
click at [554, 456] on button "Iesniegt" at bounding box center [569, 462] width 162 height 39
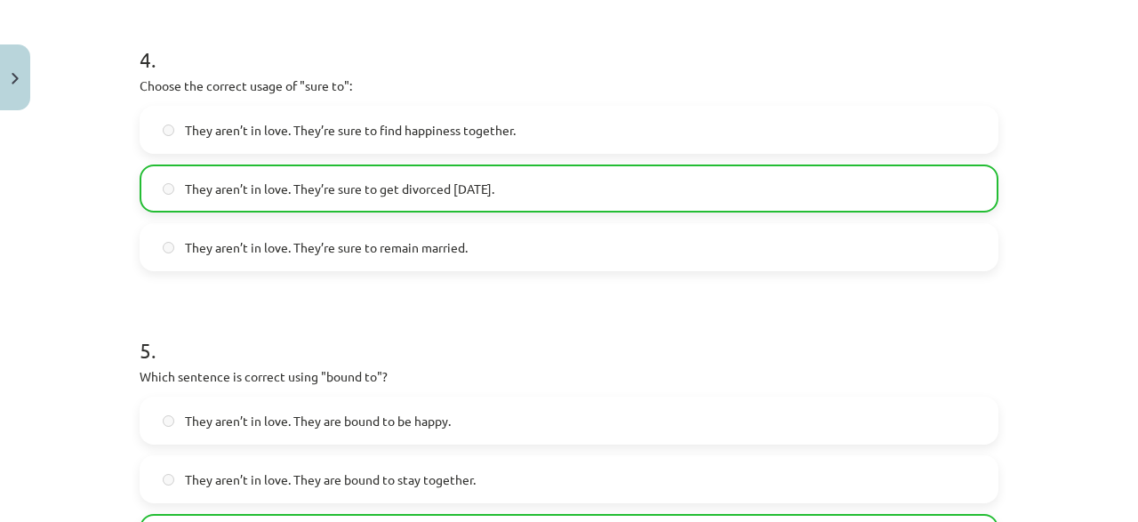
scroll to position [1539, 0]
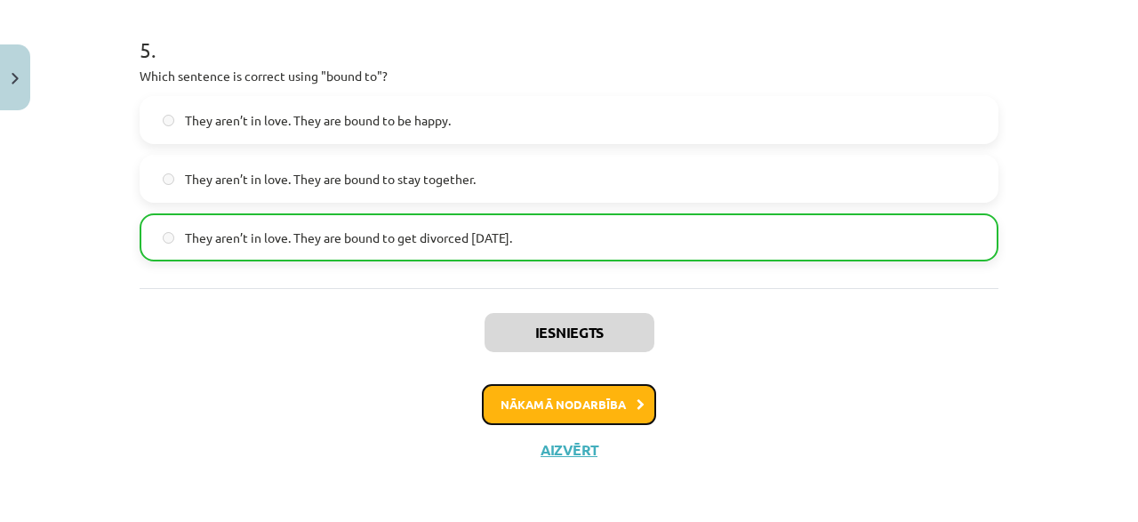
click at [638, 396] on button "Nākamā nodarbība" at bounding box center [569, 404] width 174 height 41
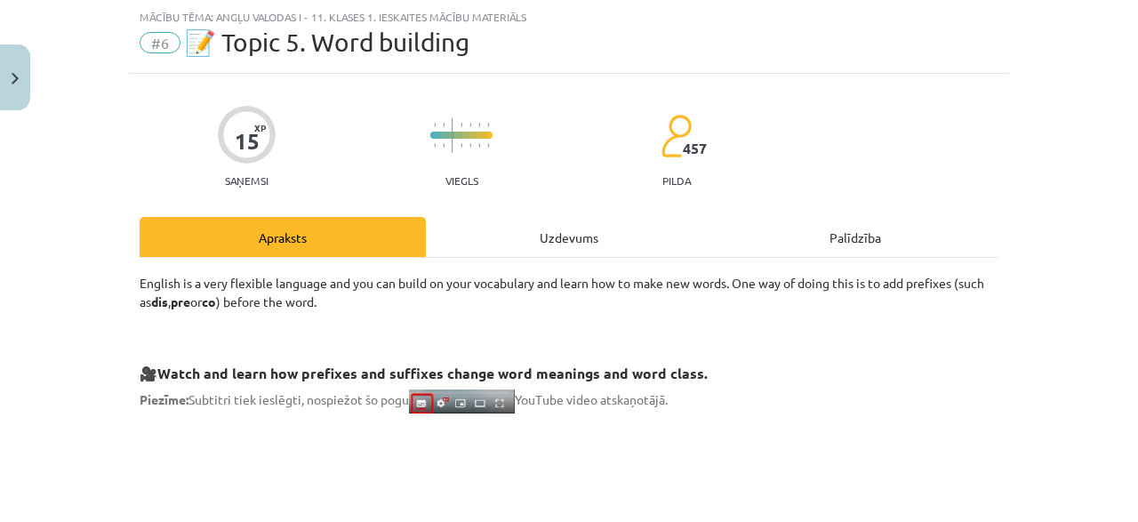
click at [570, 237] on div "Uzdevums" at bounding box center [569, 237] width 286 height 40
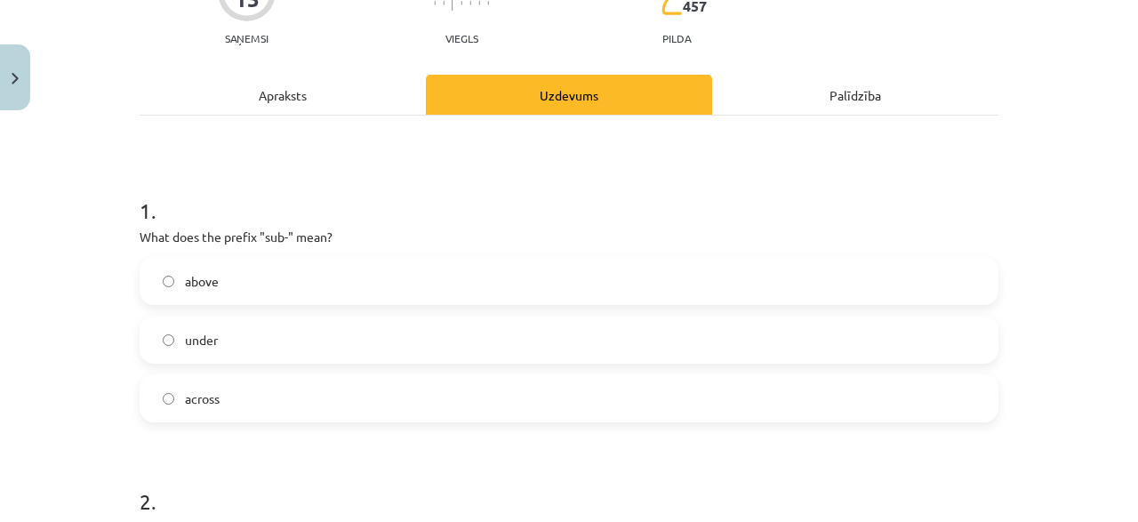
scroll to position [215, 0]
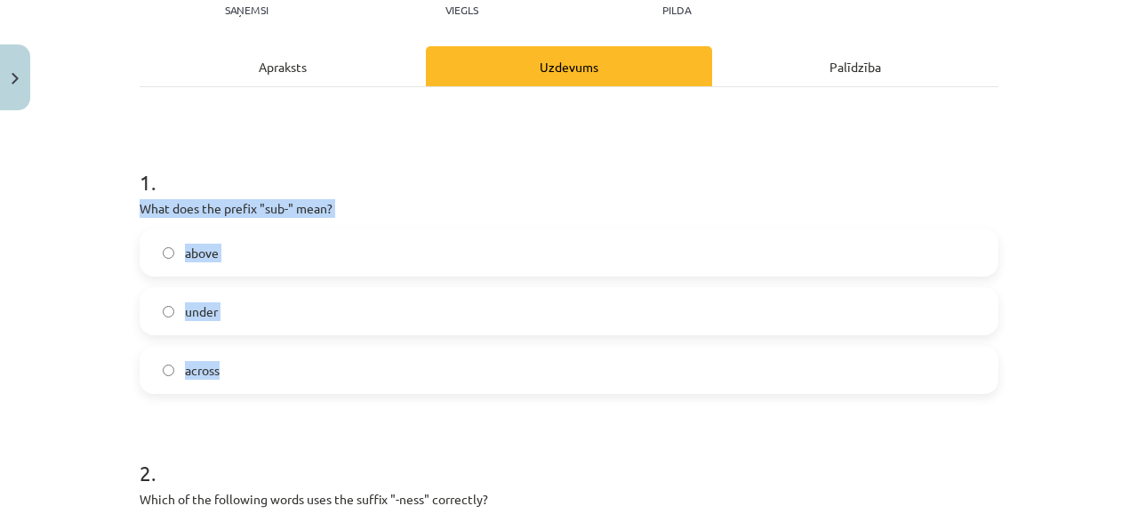
drag, startPoint x: 136, startPoint y: 214, endPoint x: 252, endPoint y: 358, distance: 184.6
copy div "What does the prefix "sub-" mean? above under across"
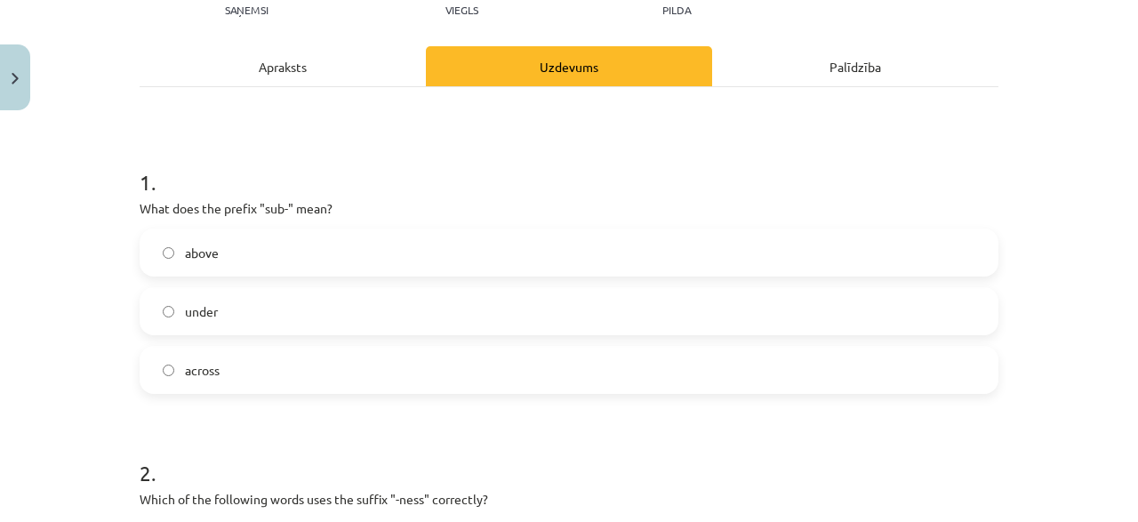
click at [193, 308] on span "under" at bounding box center [201, 311] width 33 height 19
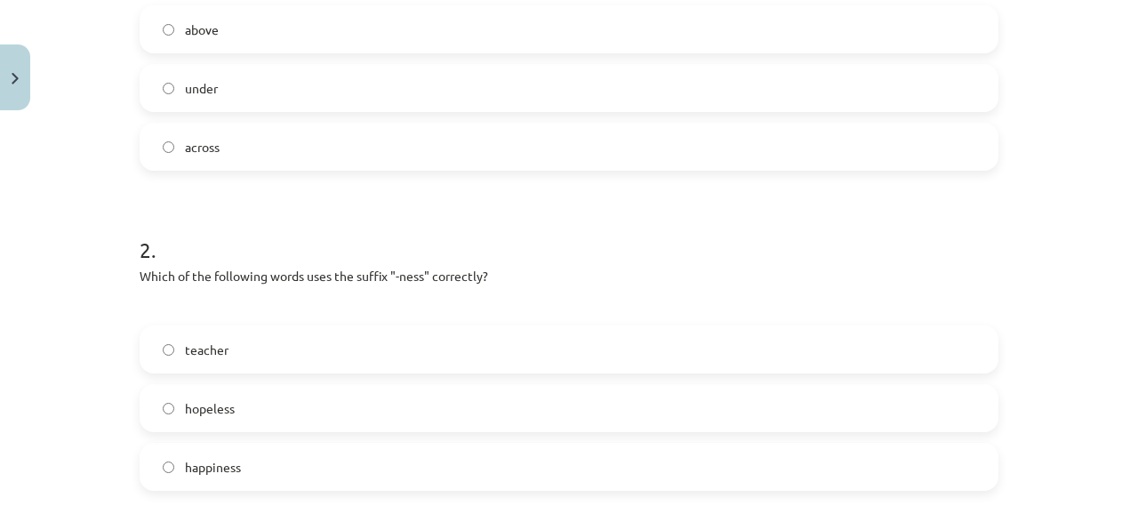
scroll to position [471, 0]
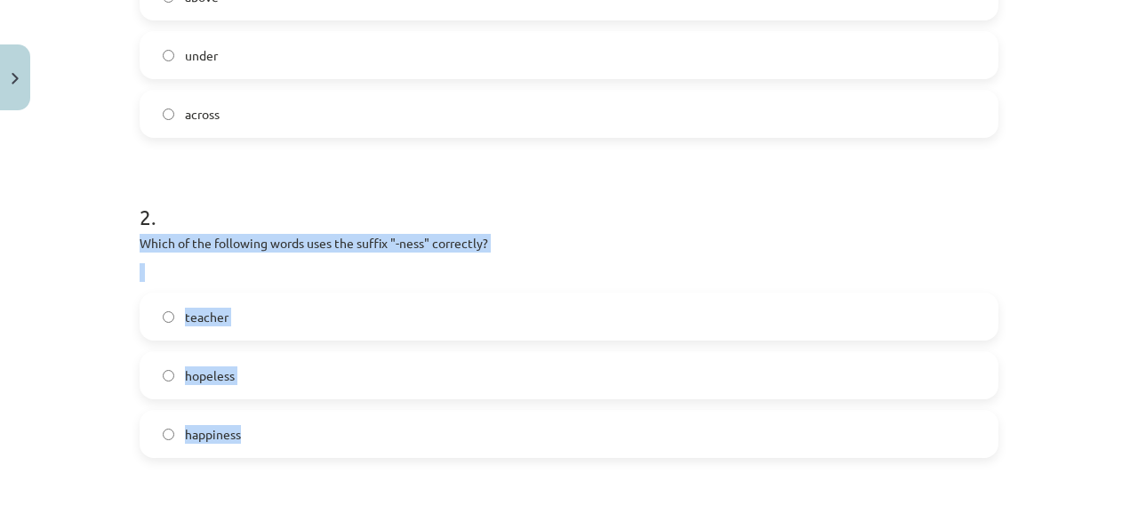
drag, startPoint x: 131, startPoint y: 253, endPoint x: 304, endPoint y: 427, distance: 245.1
copy div "Which of the following words uses the suffix "-ness" correctly? teacher hopeles…"
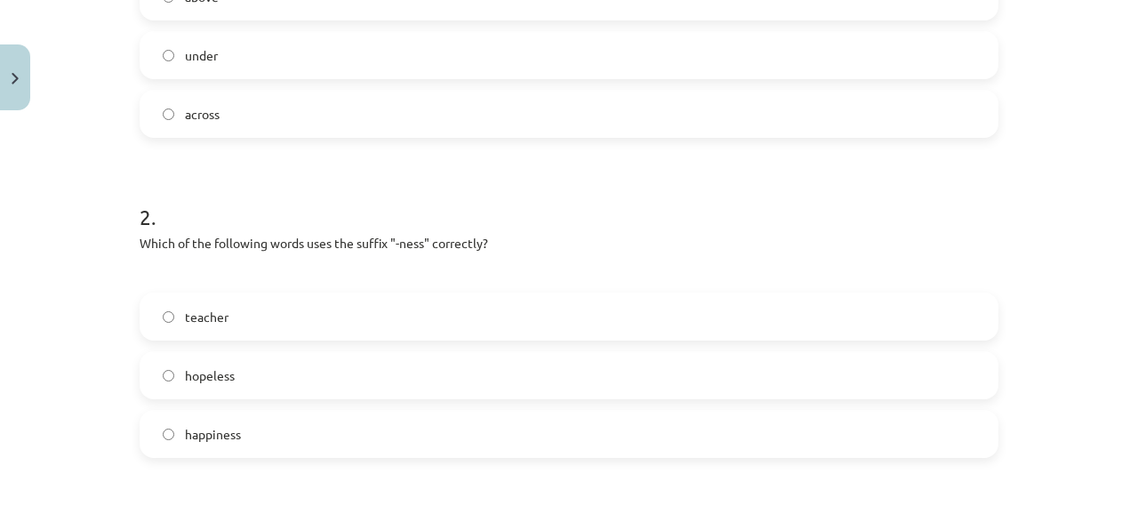
click at [233, 513] on h1 "3 ." at bounding box center [569, 520] width 859 height 55
click at [226, 438] on span "happiness" at bounding box center [213, 434] width 56 height 19
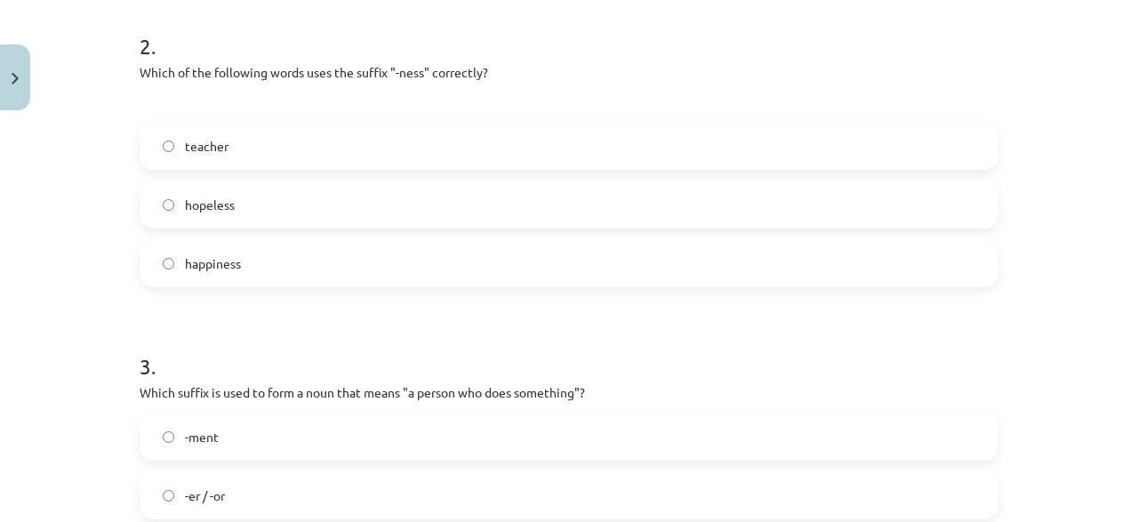
scroll to position [812, 0]
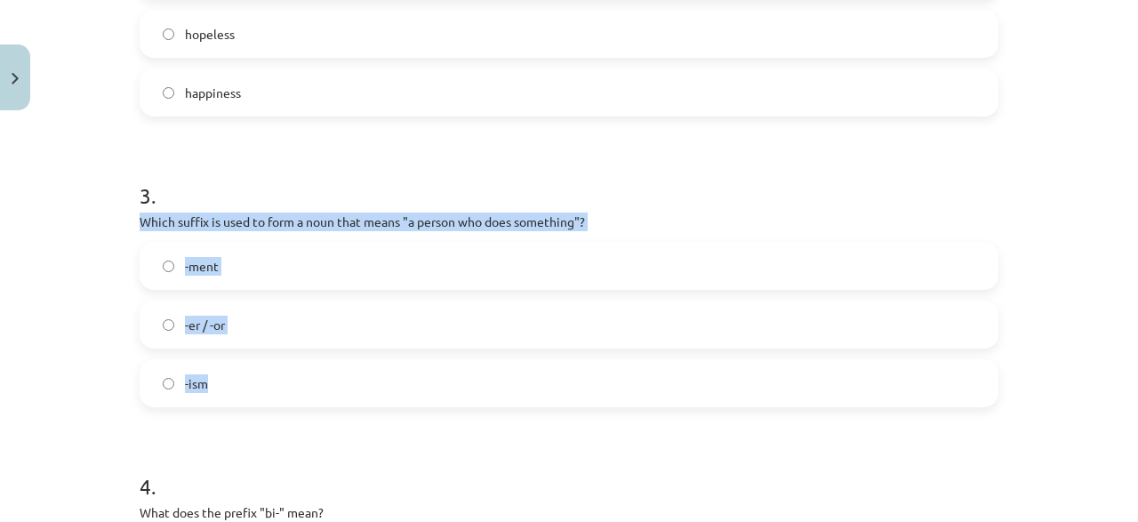
drag, startPoint x: 132, startPoint y: 223, endPoint x: 316, endPoint y: 376, distance: 239.2
click at [316, 376] on div "15 XP Saņemsi Viegls 457 pilda Apraksts Uzdevums Palīdzība 1 . What does the pr…" at bounding box center [569, 228] width 880 height 1844
copy div "Which suffix is used to form a noun that means "a person who does something"? -…"
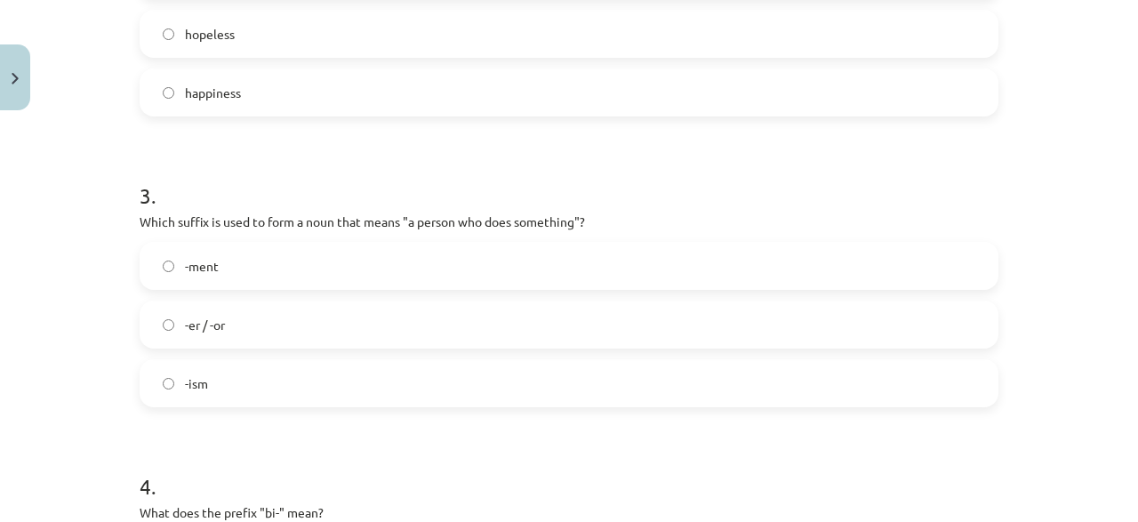
click at [72, 280] on div "Mācību tēma: Angļu valodas i - 11. klases 1. ieskaites mācību materiāls #6 📝 To…" at bounding box center [569, 261] width 1138 height 522
click at [205, 329] on span "-er / -or" at bounding box center [205, 325] width 40 height 19
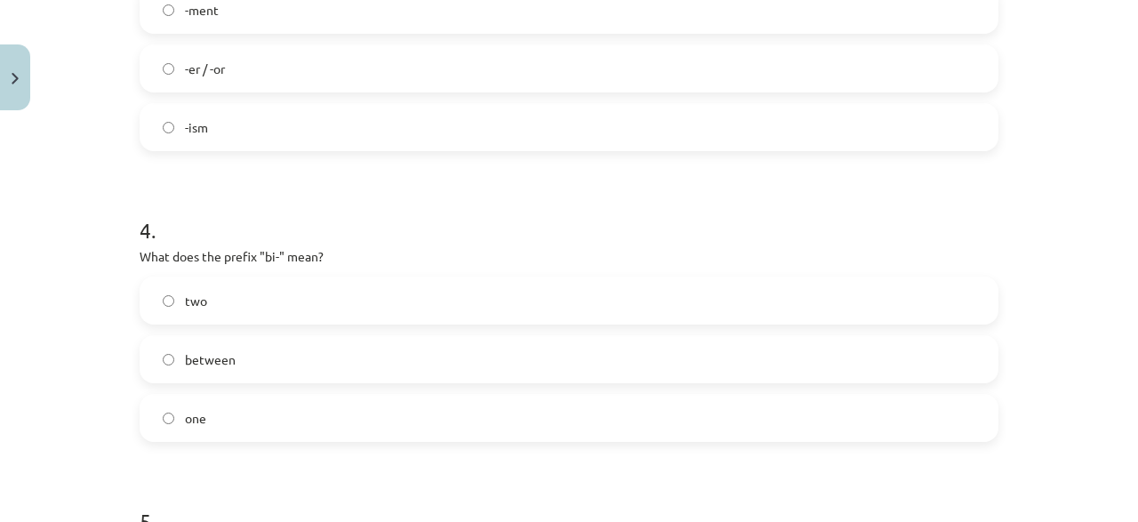
scroll to position [1154, 0]
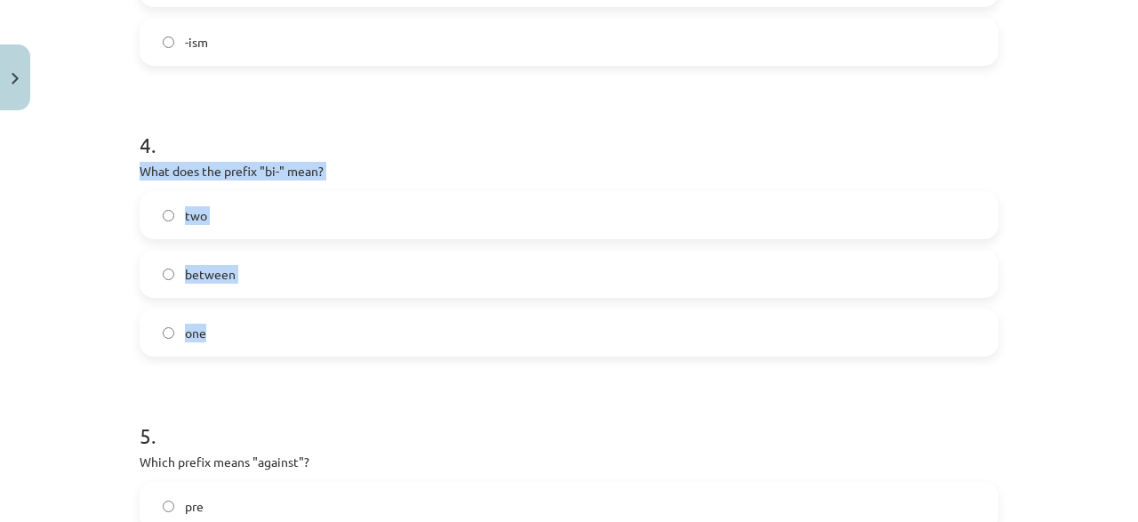
drag, startPoint x: 134, startPoint y: 166, endPoint x: 275, endPoint y: 316, distance: 205.6
copy div "What does the prefix "bi-" mean? two between one"
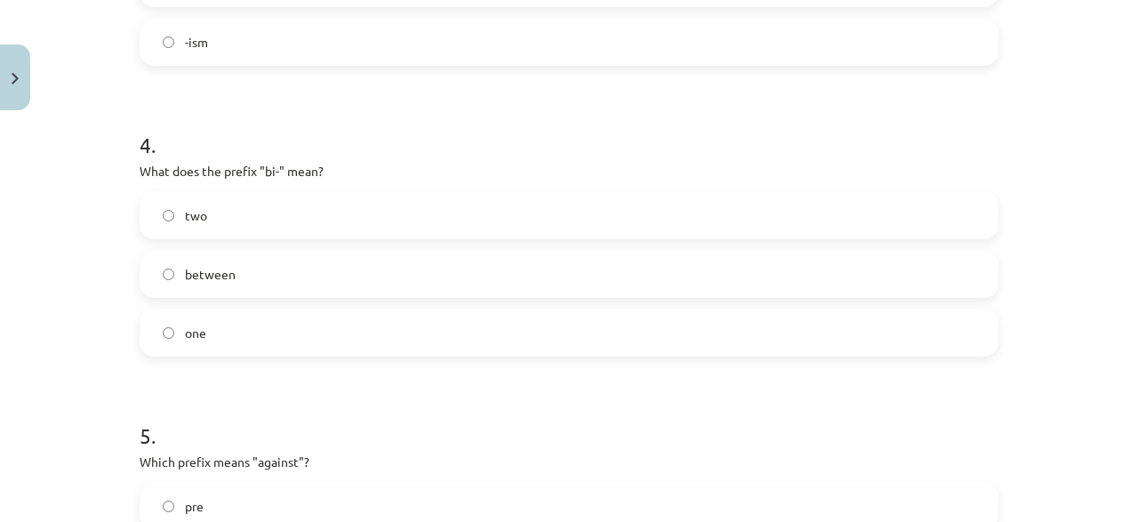
click at [124, 413] on div "Mācību tēma: Angļu valodas i - 11. klases 1. ieskaites mācību materiāls #6 📝 To…" at bounding box center [569, 261] width 1138 height 522
click at [239, 209] on label "two" at bounding box center [568, 215] width 855 height 44
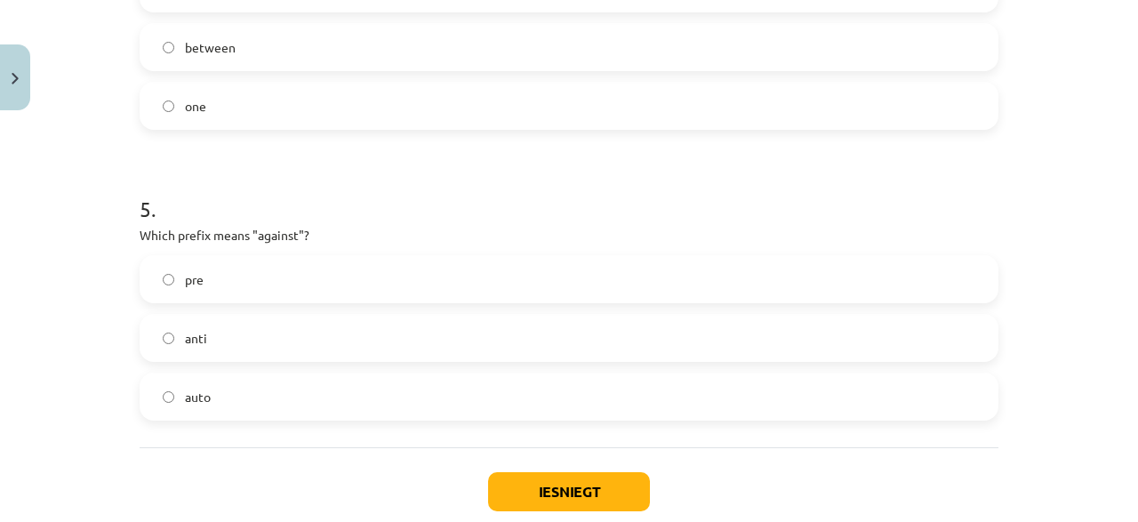
scroll to position [1410, 0]
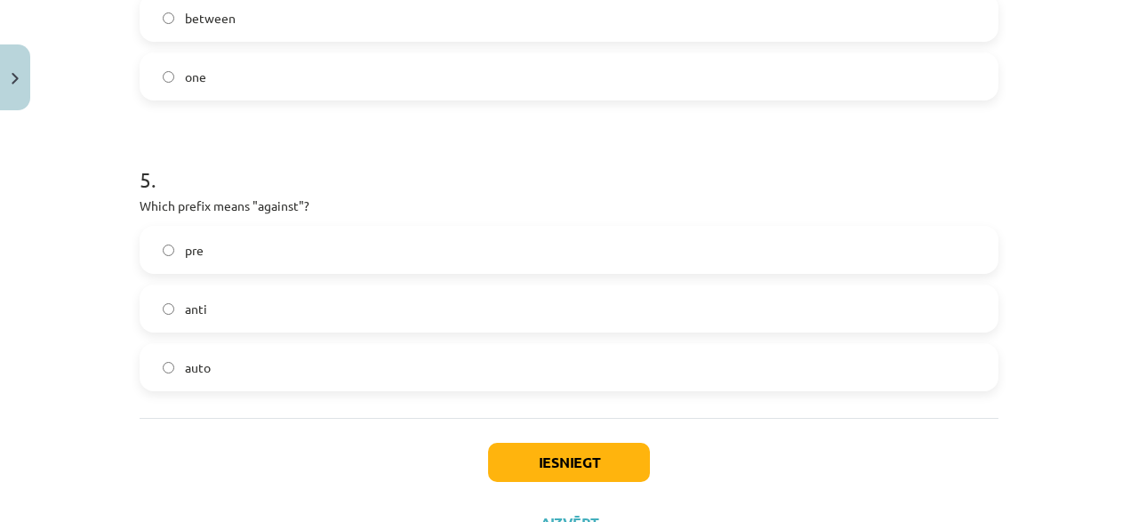
click at [198, 314] on span "anti" at bounding box center [196, 309] width 22 height 19
click at [540, 472] on button "Iesniegt" at bounding box center [569, 462] width 162 height 39
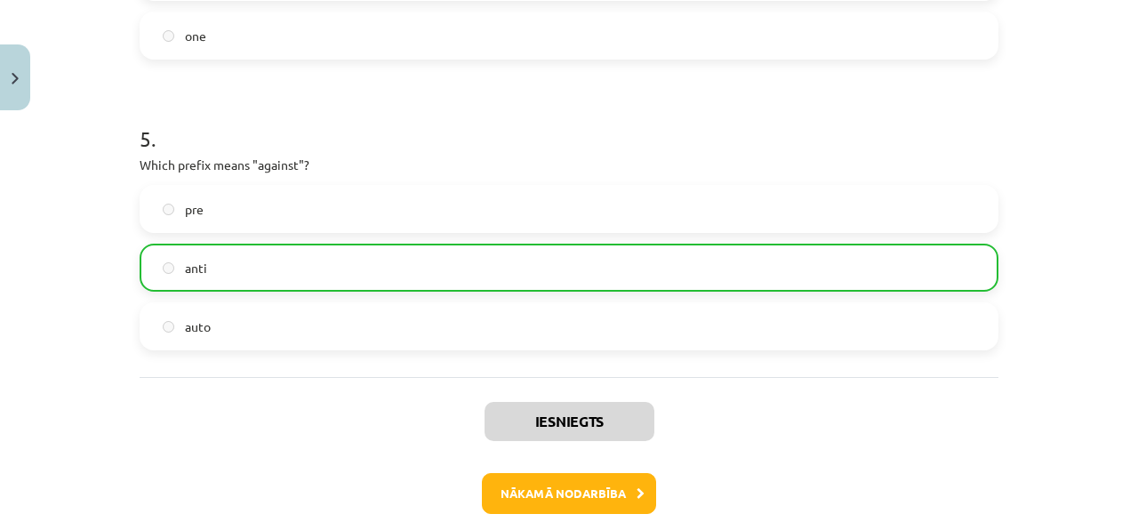
scroll to position [1539, 0]
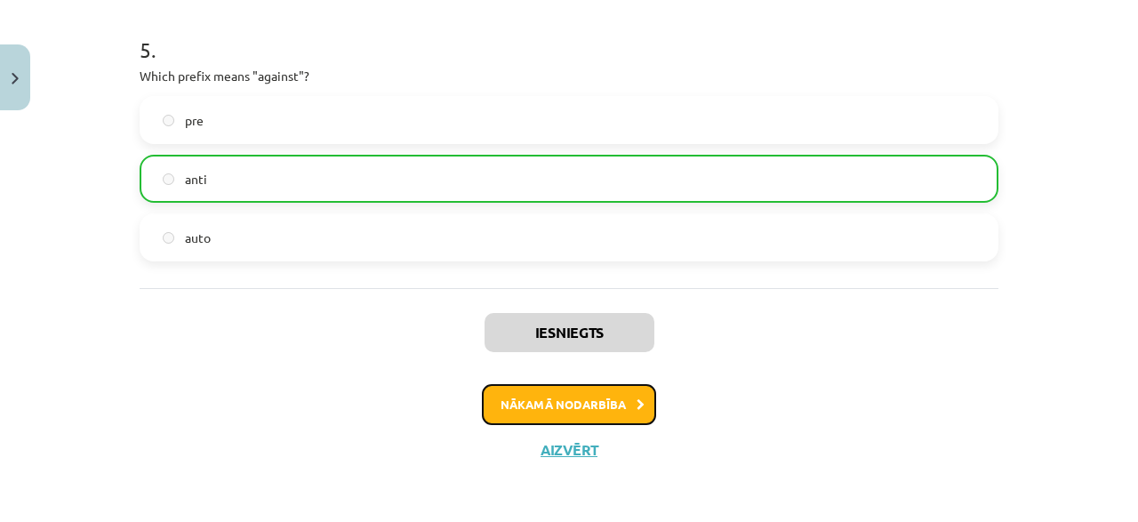
click at [625, 403] on button "Nākamā nodarbība" at bounding box center [569, 404] width 174 height 41
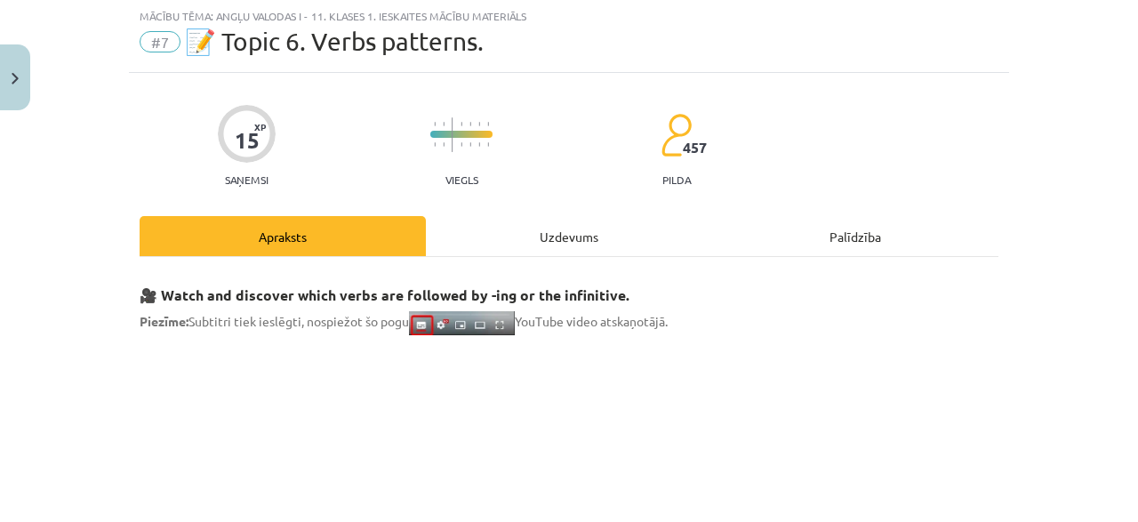
scroll to position [44, 0]
click at [515, 227] on div "Uzdevums" at bounding box center [569, 237] width 286 height 40
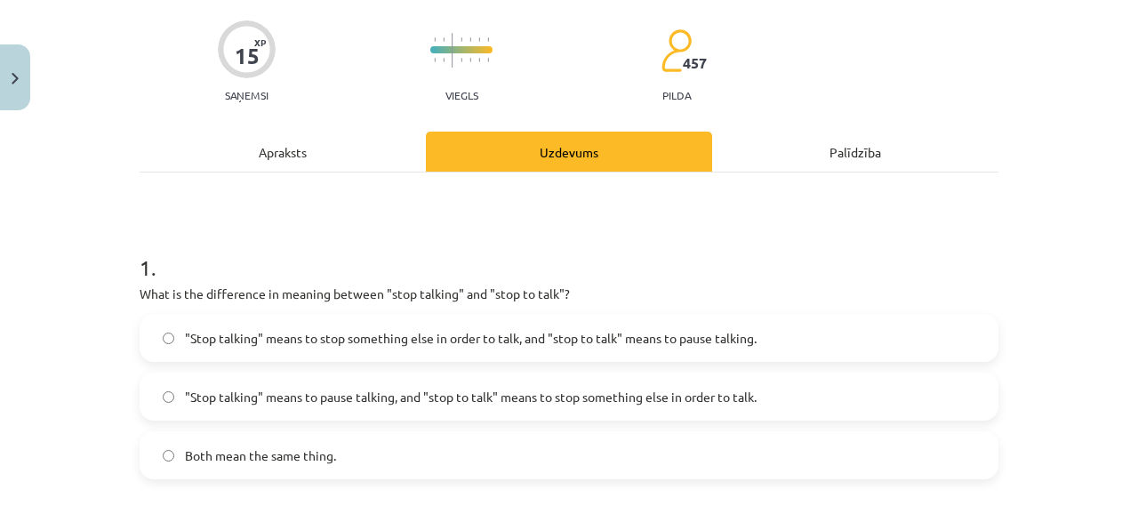
scroll to position [215, 0]
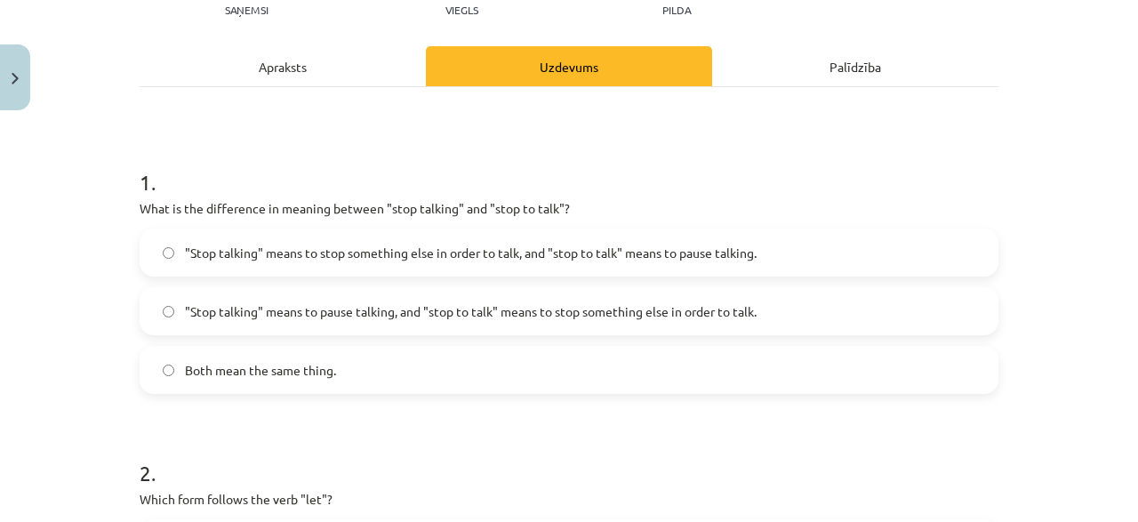
click at [593, 316] on span ""Stop talking" means to pause talking, and "stop to talk" means to stop somethi…" at bounding box center [471, 311] width 572 height 19
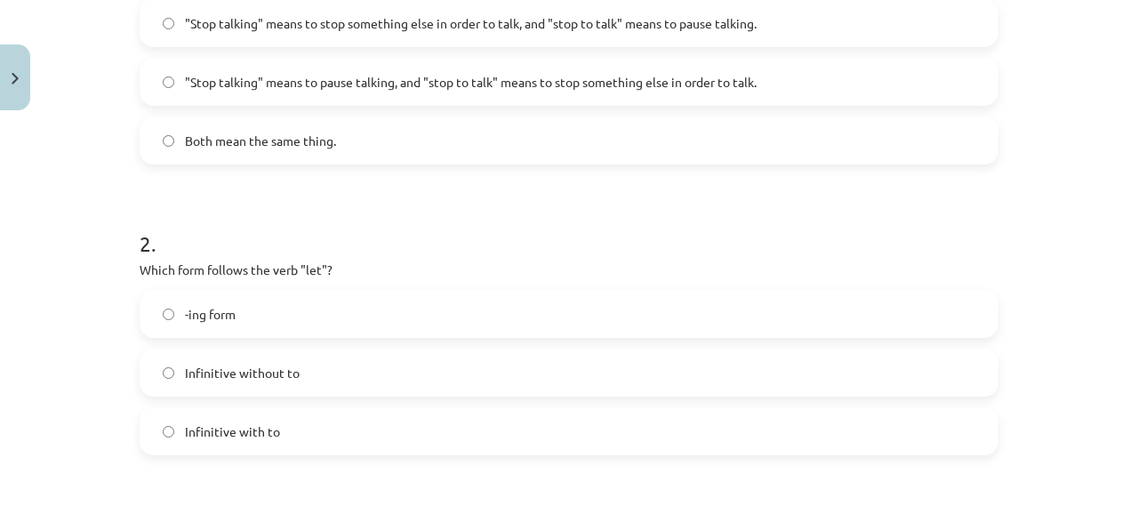
scroll to position [471, 0]
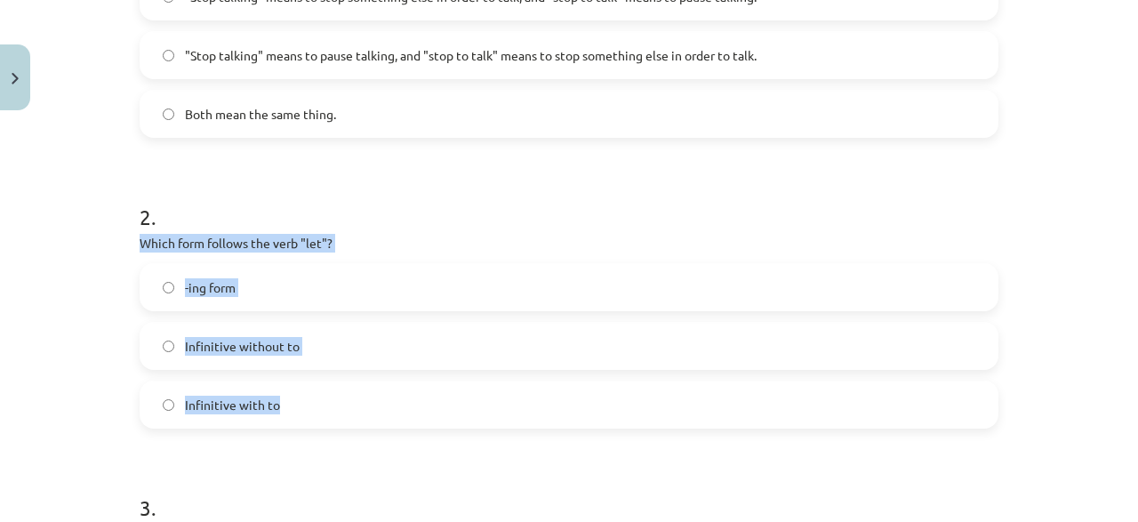
drag, startPoint x: 136, startPoint y: 236, endPoint x: 297, endPoint y: 390, distance: 222.5
copy div "Which form follows the verb "let"? -ing form Infinitive without to Infinitive w…"
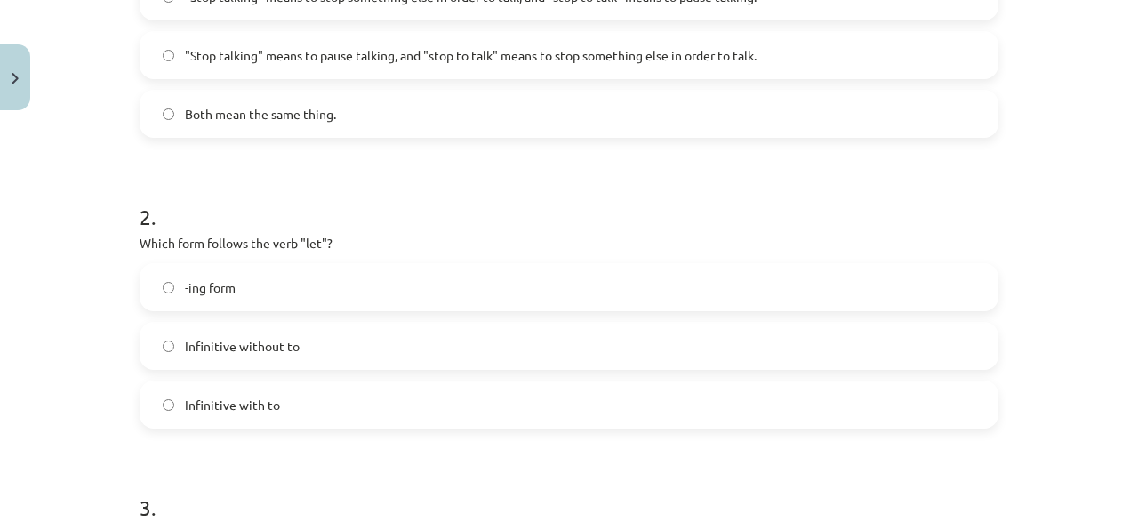
click at [16, 300] on div "Mācību tēma: Angļu valodas i - 11. klases 1. ieskaites mācību materiāls #7 📝 To…" at bounding box center [569, 261] width 1138 height 522
click at [283, 348] on span "Infinitive without to" at bounding box center [242, 346] width 115 height 19
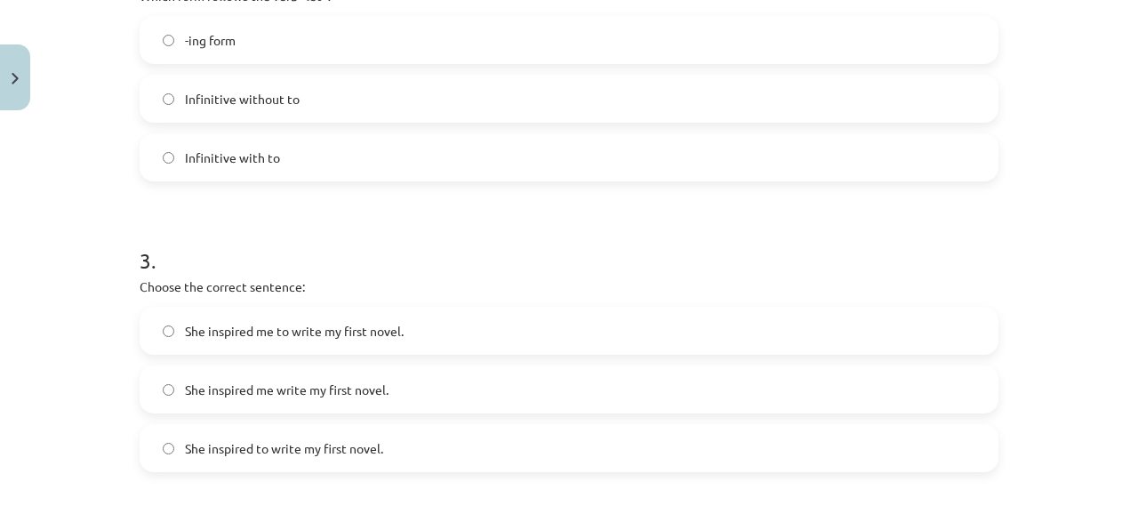
scroll to position [727, 0]
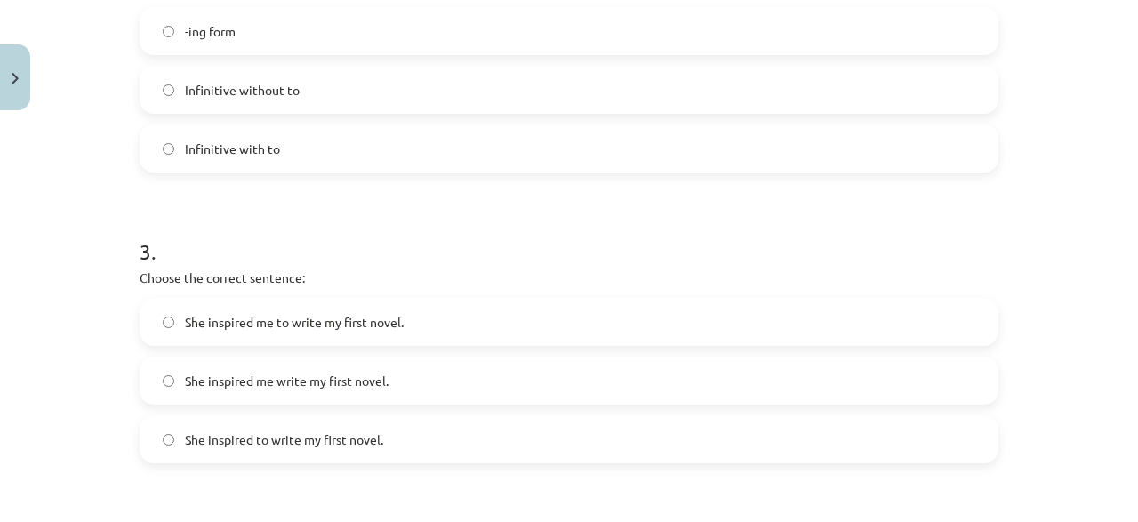
click at [324, 319] on span "She inspired me to write my first novel." at bounding box center [294, 322] width 219 height 19
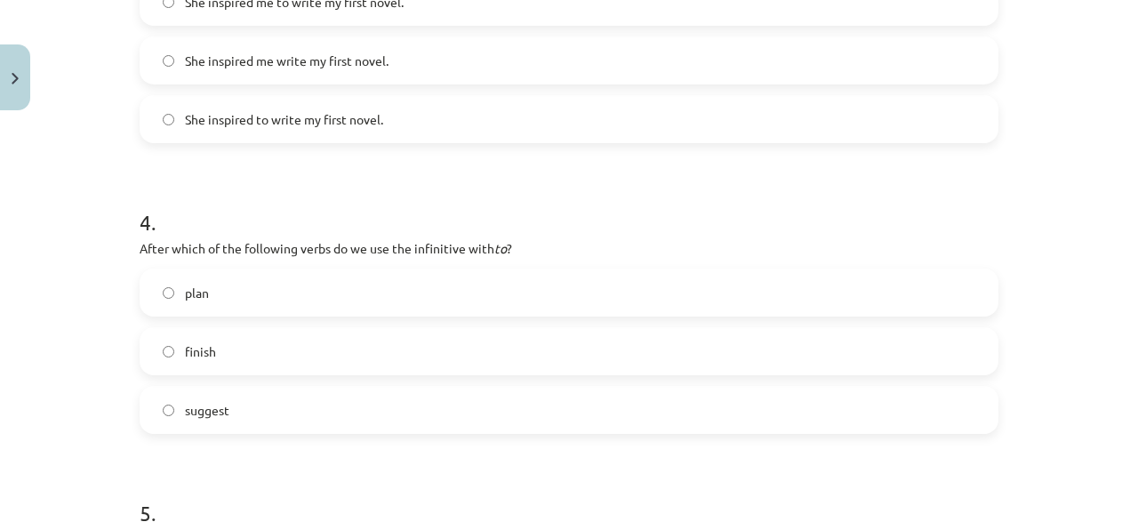
scroll to position [1068, 0]
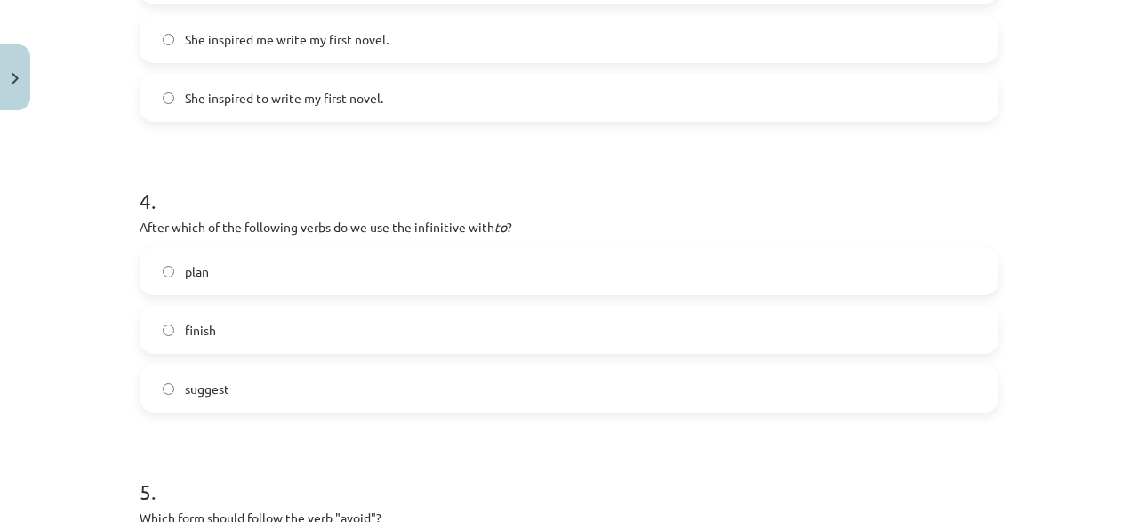
click at [243, 276] on label "plan" at bounding box center [568, 271] width 855 height 44
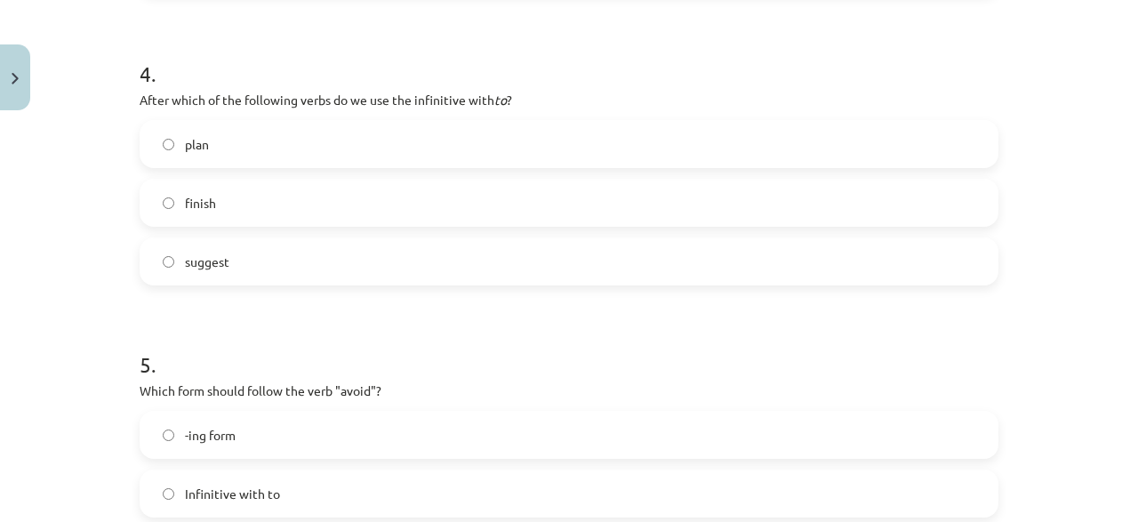
scroll to position [1239, 0]
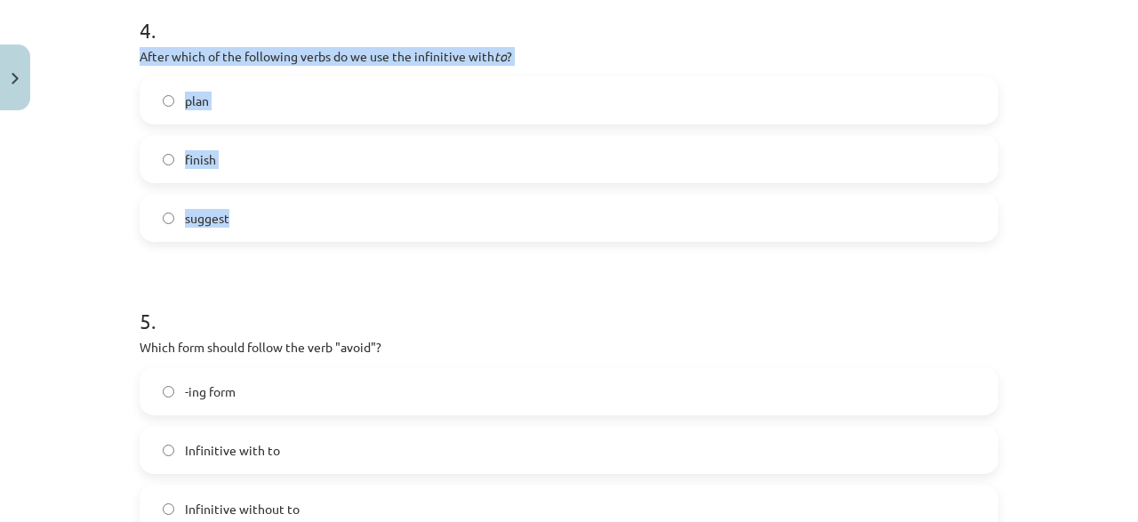
drag, startPoint x: 132, startPoint y: 55, endPoint x: 276, endPoint y: 222, distance: 221.2
copy div "After which of the following verbs do we use the infinitive with to ? plan fini…"
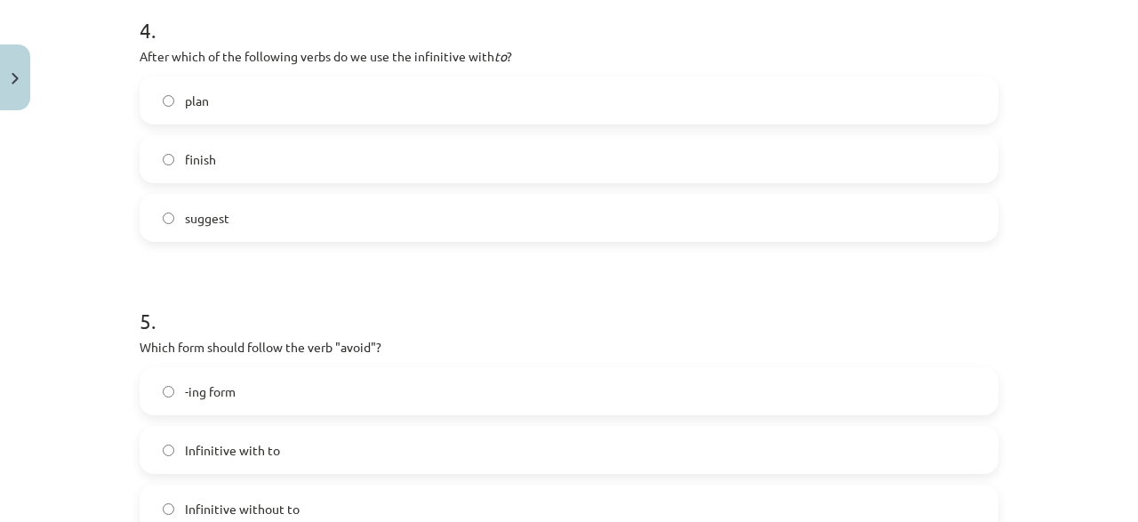
click at [317, 320] on h1 "5 ." at bounding box center [569, 304] width 859 height 55
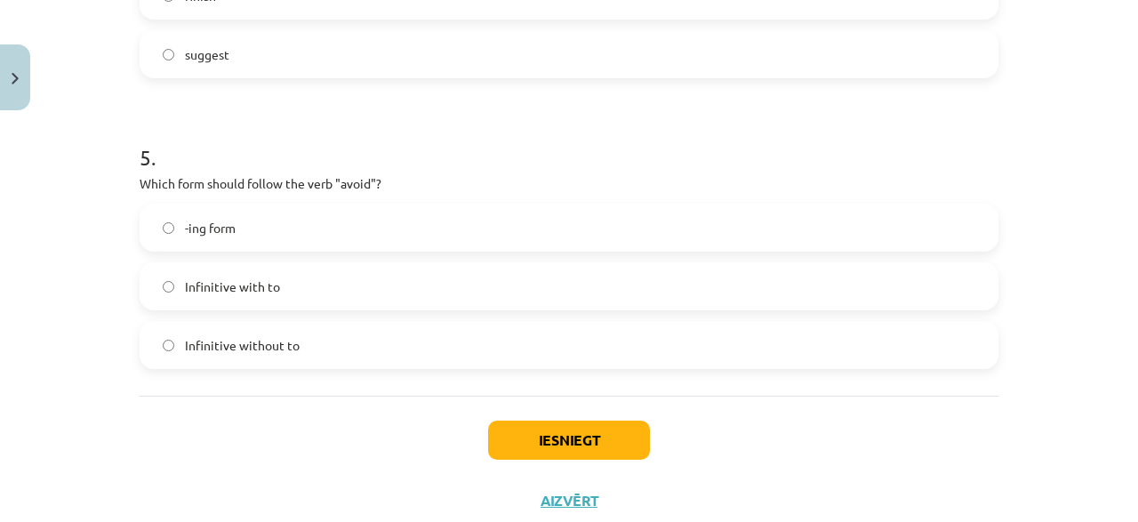
scroll to position [1410, 0]
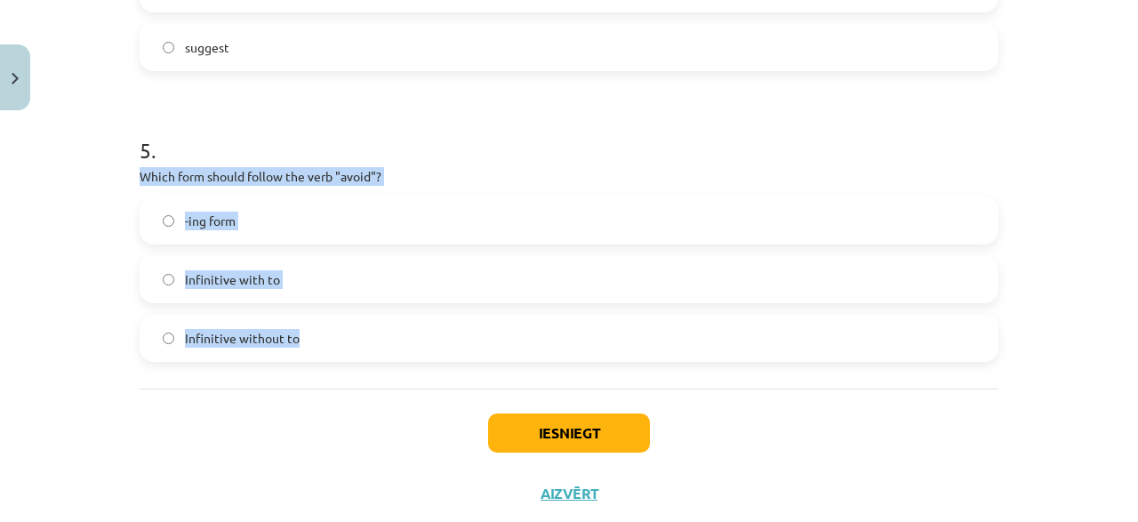
drag, startPoint x: 136, startPoint y: 180, endPoint x: 299, endPoint y: 348, distance: 233.8
copy div "Which form should follow the verb "avoid"? -ing form Infinitive with to Infinit…"
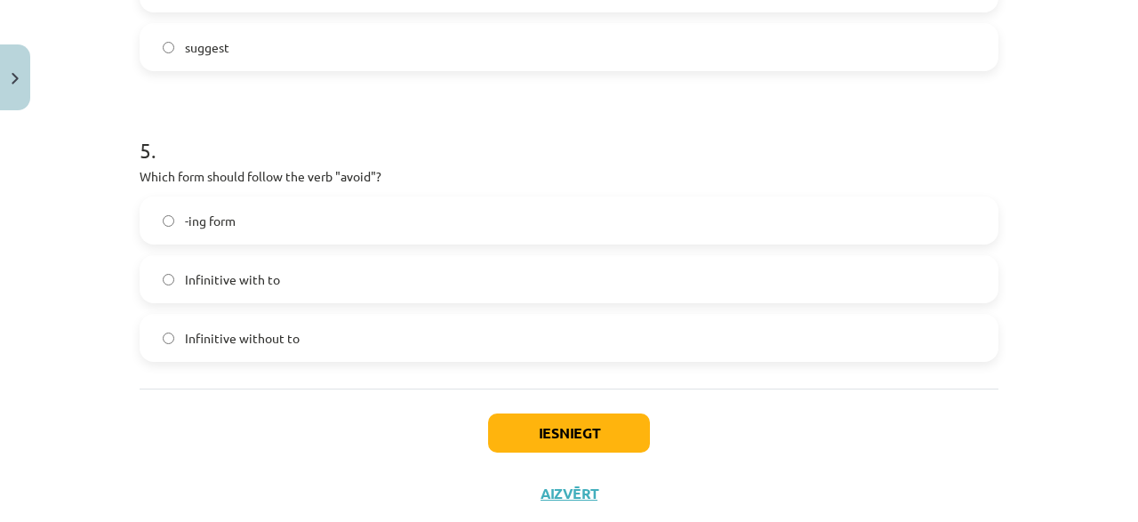
click at [111, 304] on div "Mācību tēma: Angļu valodas i - 11. klases 1. ieskaites mācību materiāls #7 📝 To…" at bounding box center [569, 261] width 1138 height 522
click at [285, 220] on label "-ing form" at bounding box center [568, 220] width 855 height 44
click at [529, 426] on button "Iesniegt" at bounding box center [569, 432] width 162 height 39
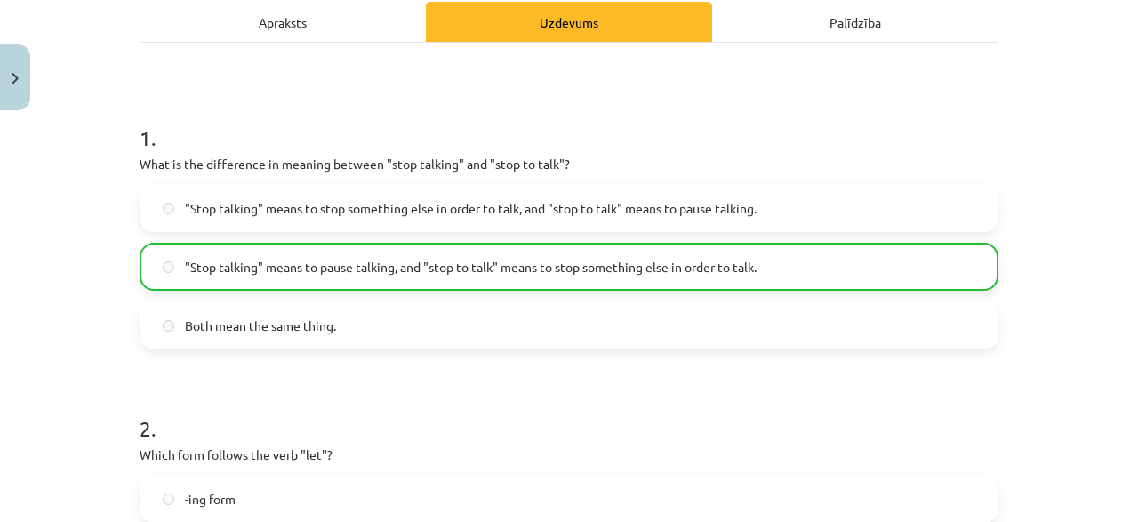
scroll to position [0, 0]
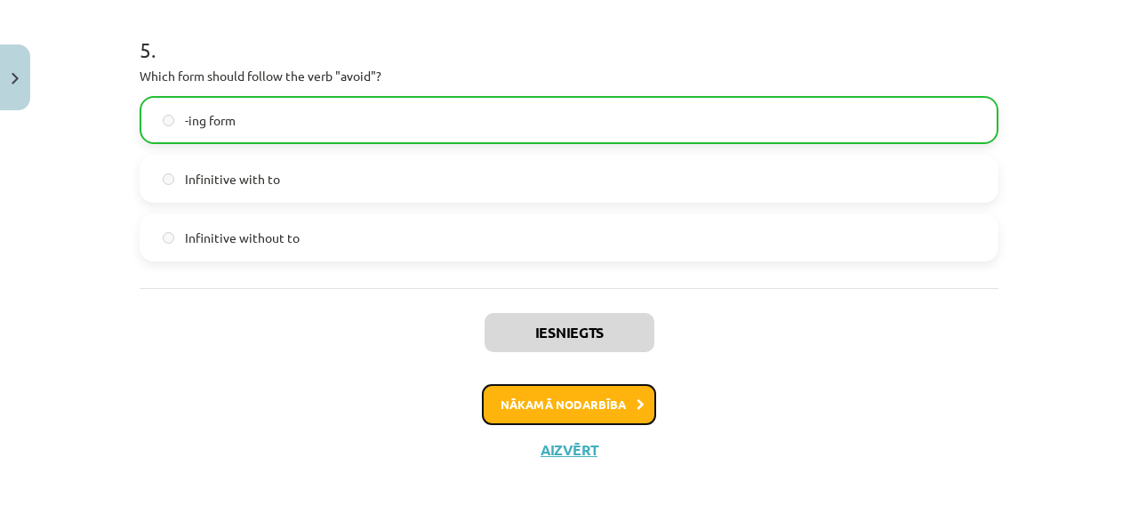
click at [584, 417] on button "Nākamā nodarbība" at bounding box center [569, 404] width 174 height 41
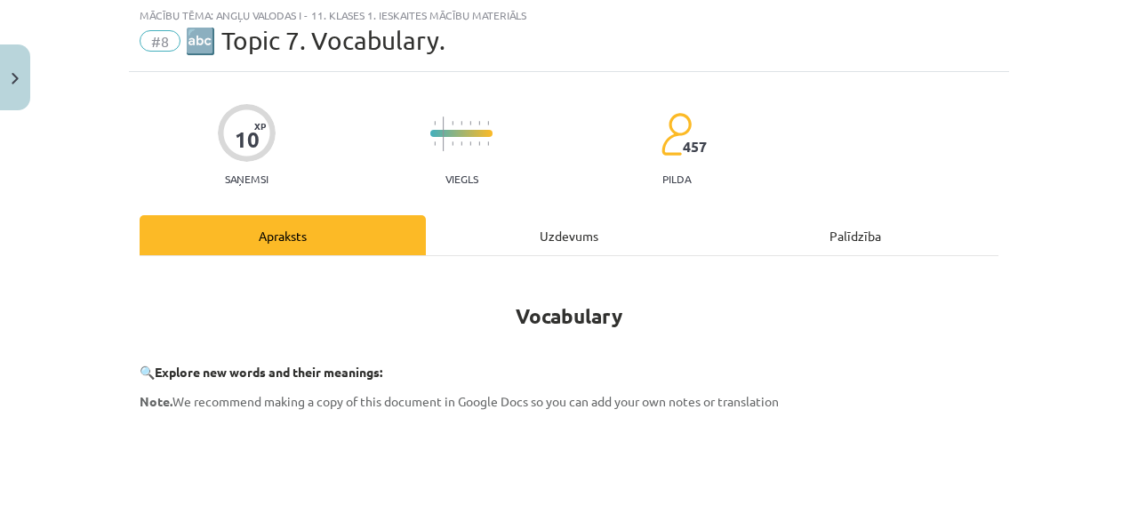
scroll to position [44, 0]
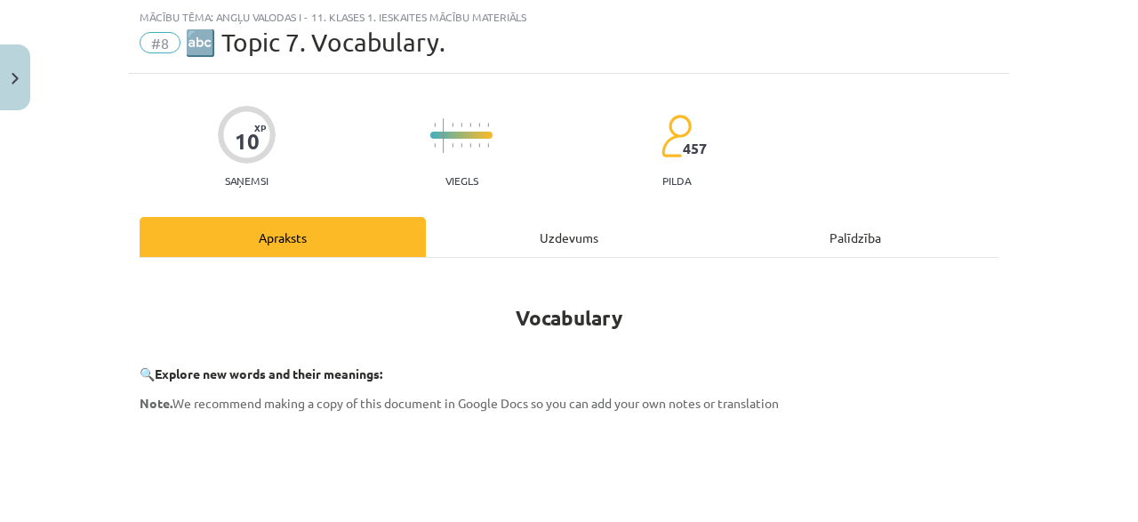
click at [513, 236] on div "Uzdevums" at bounding box center [569, 237] width 286 height 40
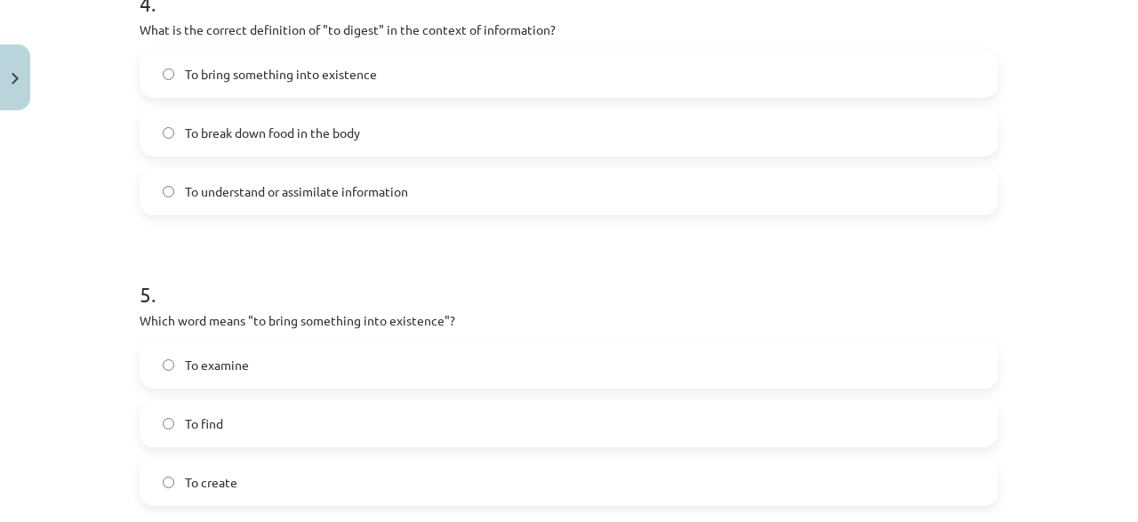
scroll to position [1513, 0]
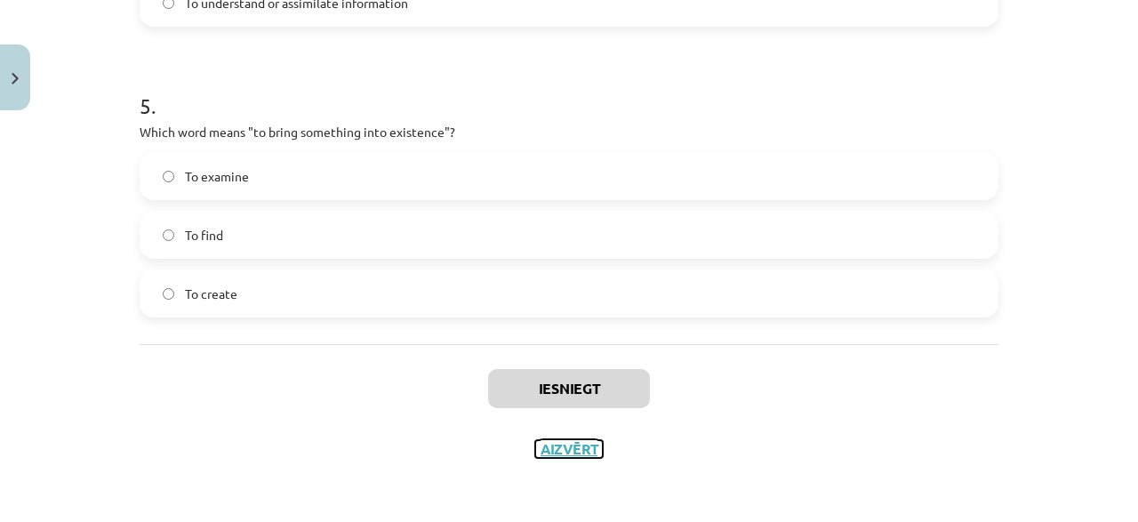
click at [573, 443] on button "Aizvērt" at bounding box center [569, 449] width 68 height 18
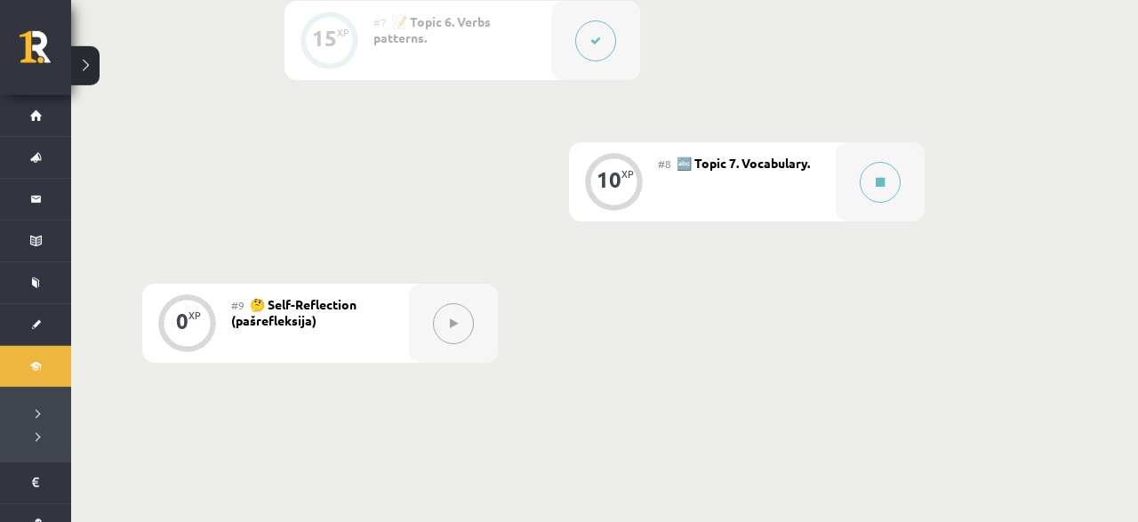
scroll to position [1315, 0]
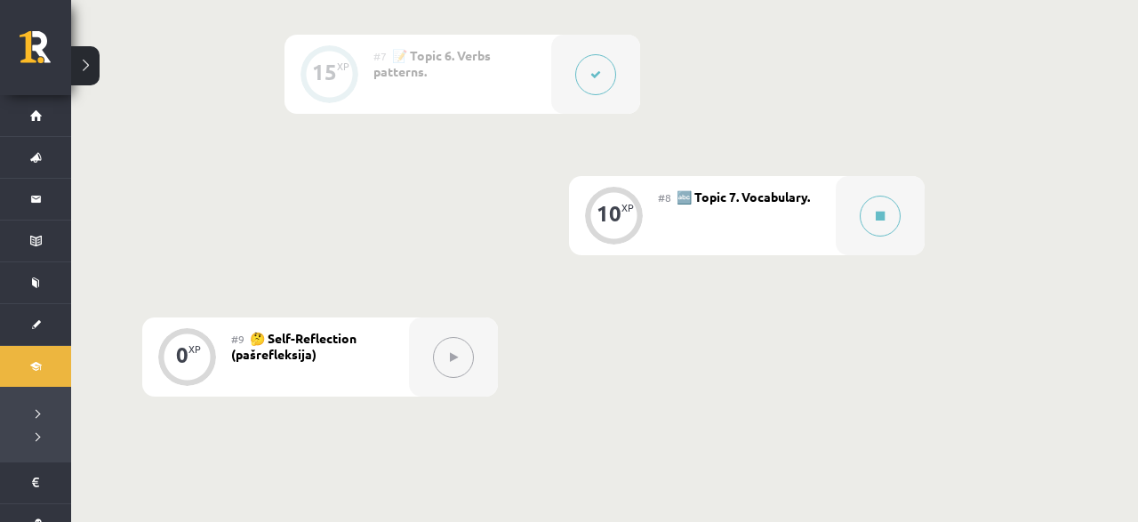
click at [812, 212] on div "#8 🔤 Topic 7. Vocabulary." at bounding box center [747, 215] width 178 height 79
click at [874, 198] on button at bounding box center [880, 216] width 41 height 41
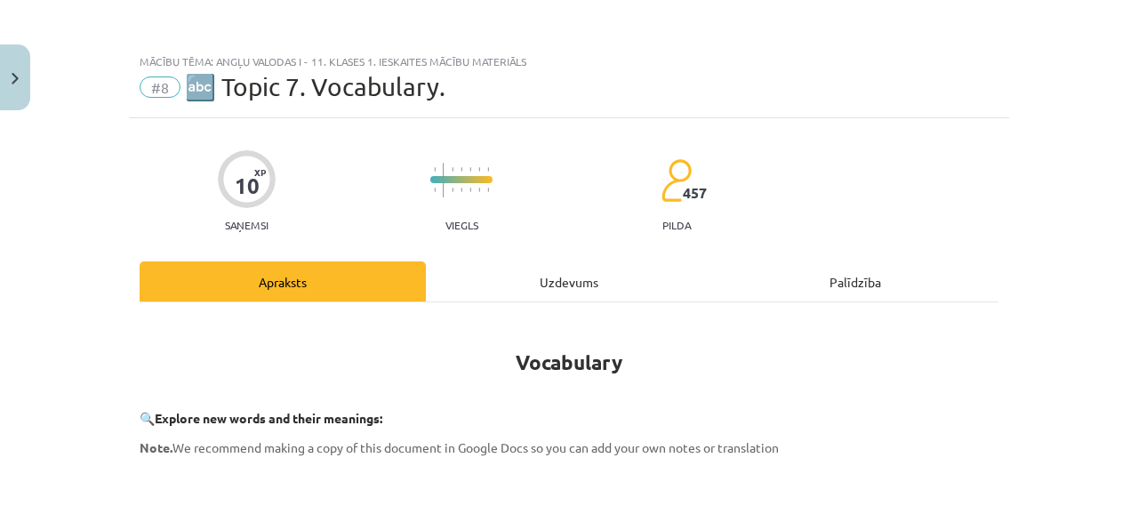
click at [543, 295] on div "Uzdevums" at bounding box center [569, 281] width 286 height 40
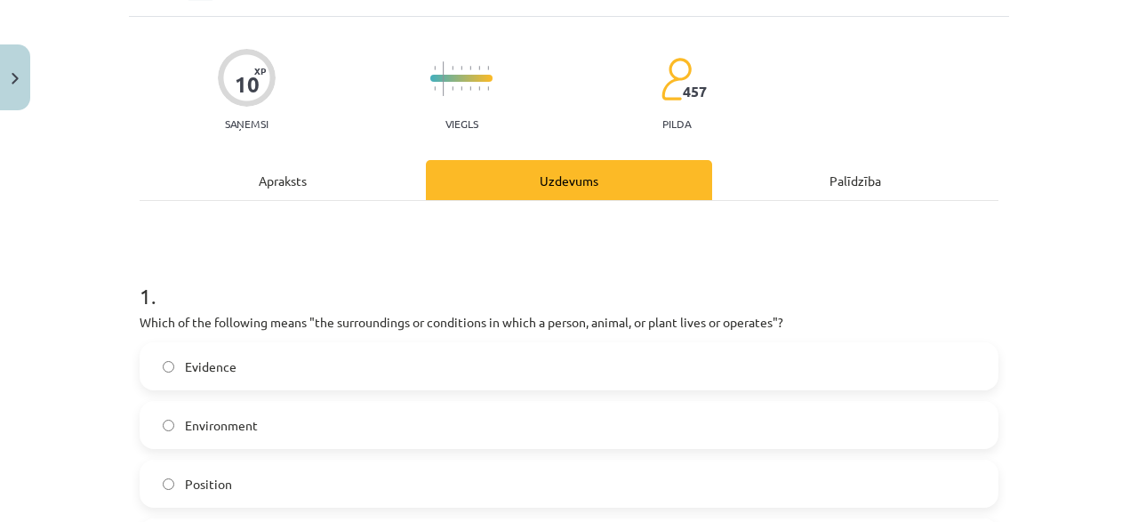
scroll to position [130, 0]
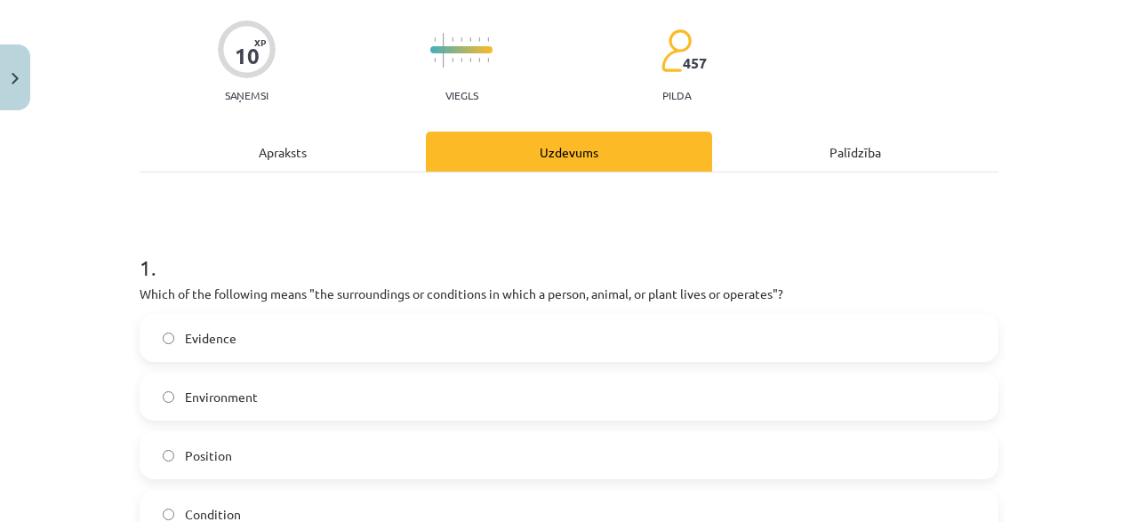
click at [182, 391] on label "Environment" at bounding box center [568, 396] width 855 height 44
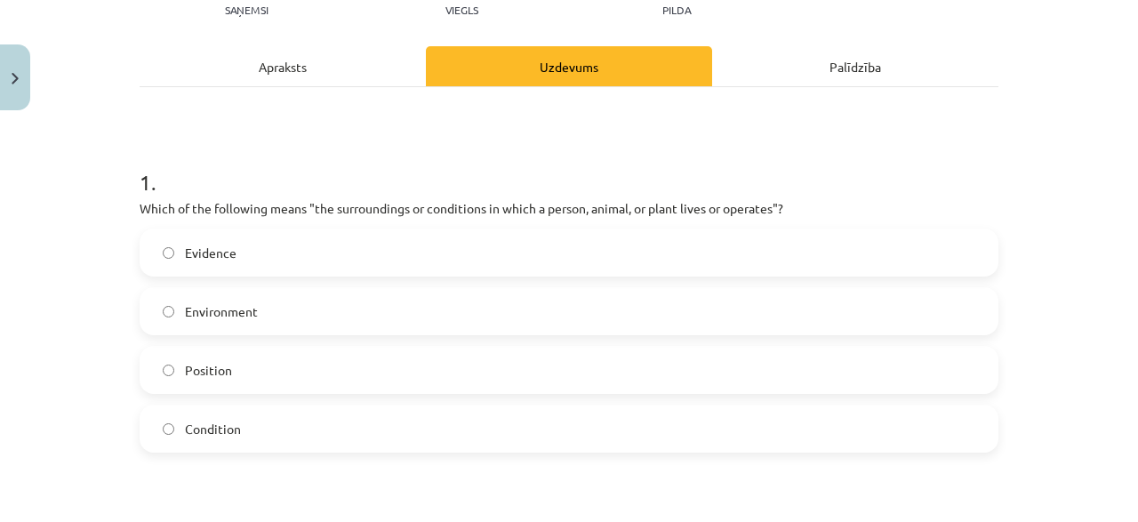
click at [189, 305] on span "Environment" at bounding box center [221, 311] width 73 height 19
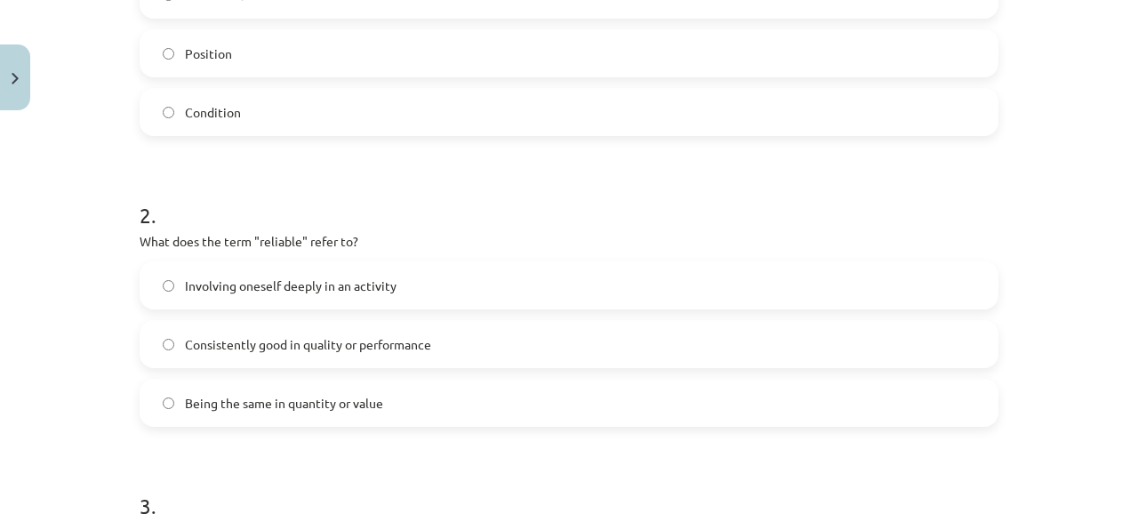
scroll to position [556, 0]
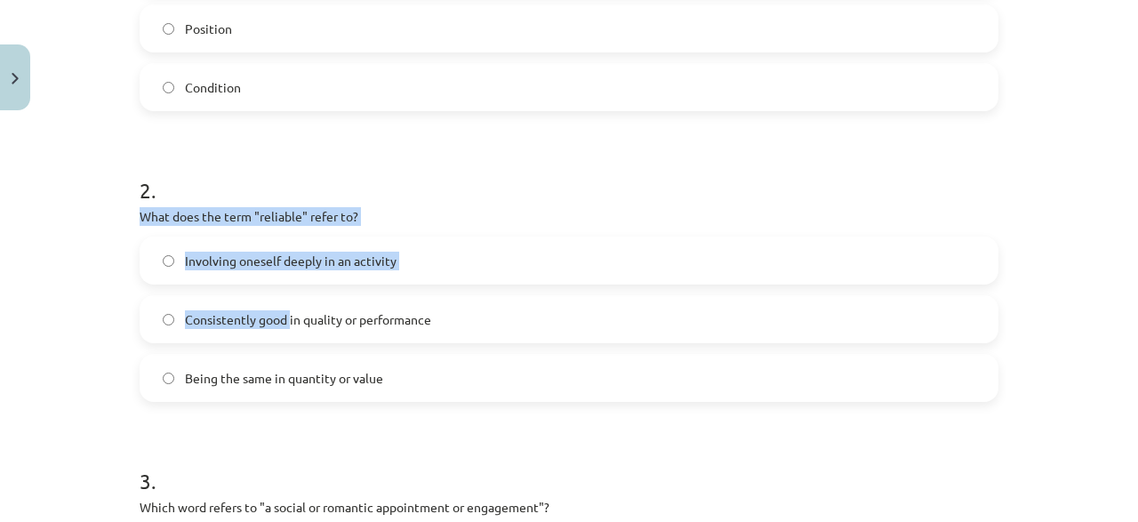
drag, startPoint x: 131, startPoint y: 213, endPoint x: 296, endPoint y: 327, distance: 200.7
click at [296, 327] on div "10 XP Saņemsi Viegls 457 pilda Apraksts Uzdevums Palīdzība 1 . Which of the fol…" at bounding box center [569, 499] width 880 height 1874
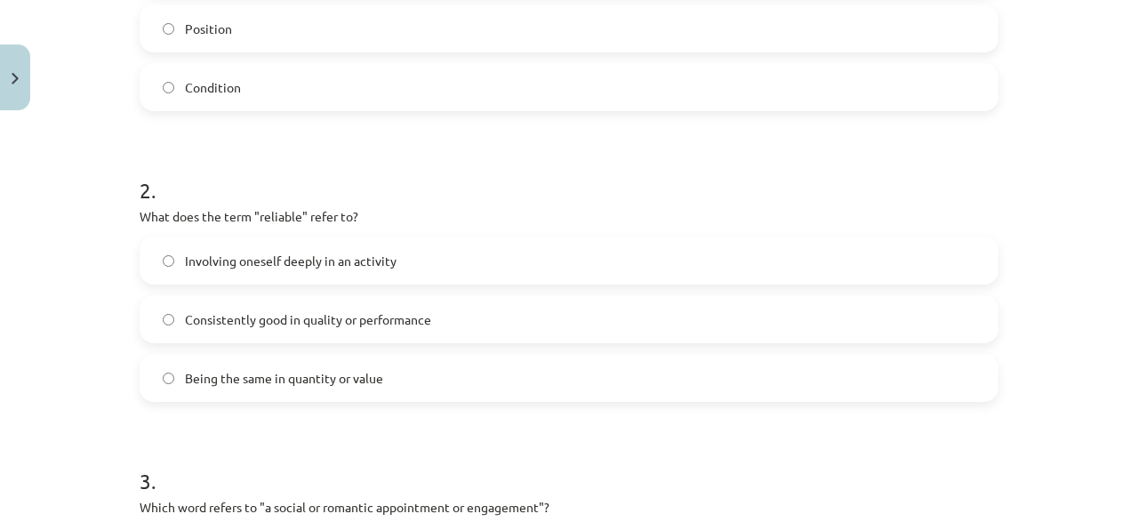
click at [479, 440] on h1 "3 ." at bounding box center [569, 464] width 859 height 55
click at [451, 326] on label "Consistently good in quality or performance" at bounding box center [568, 319] width 855 height 44
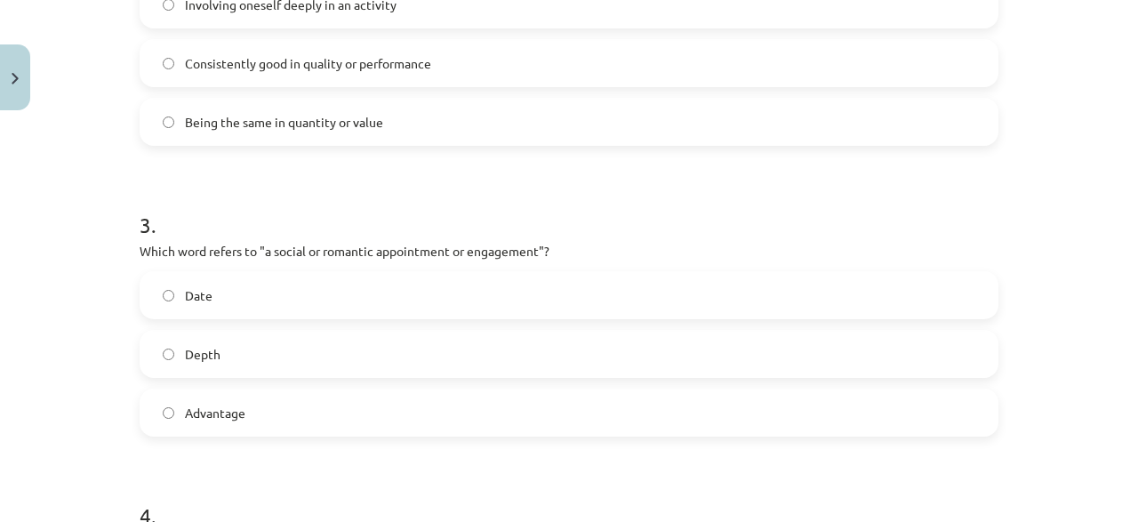
scroll to position [898, 0]
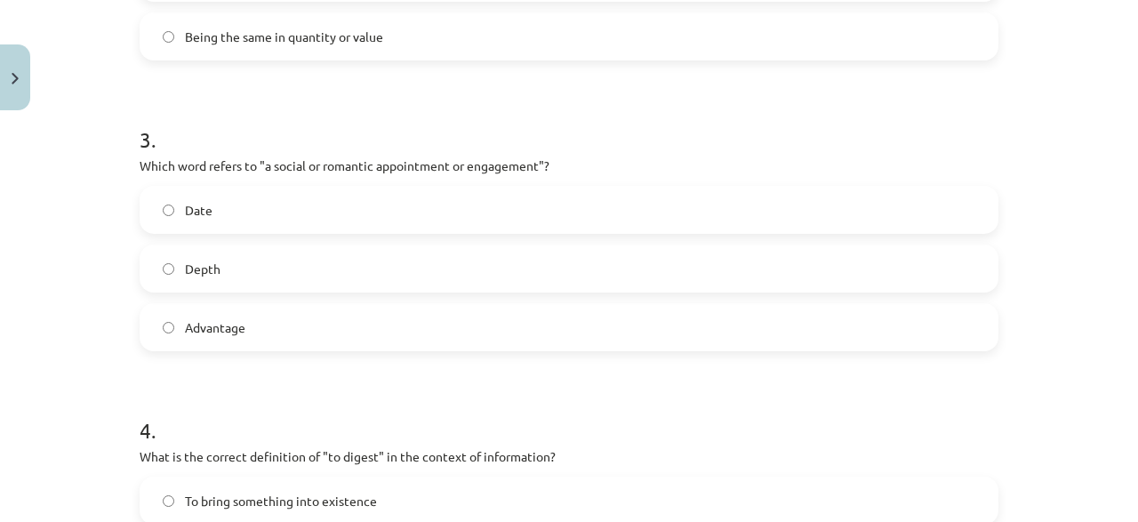
click at [275, 207] on label "Date" at bounding box center [568, 210] width 855 height 44
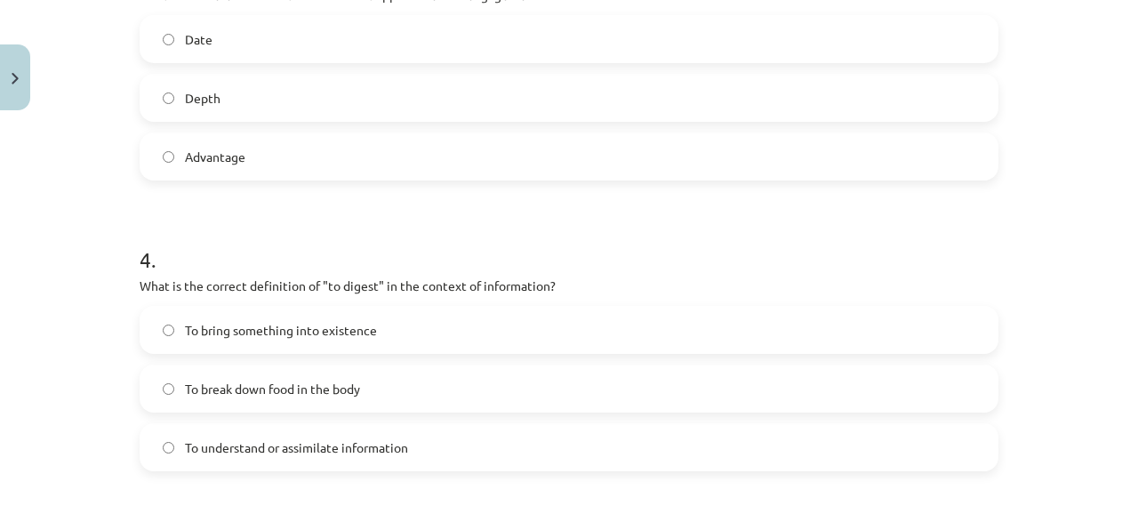
scroll to position [1154, 0]
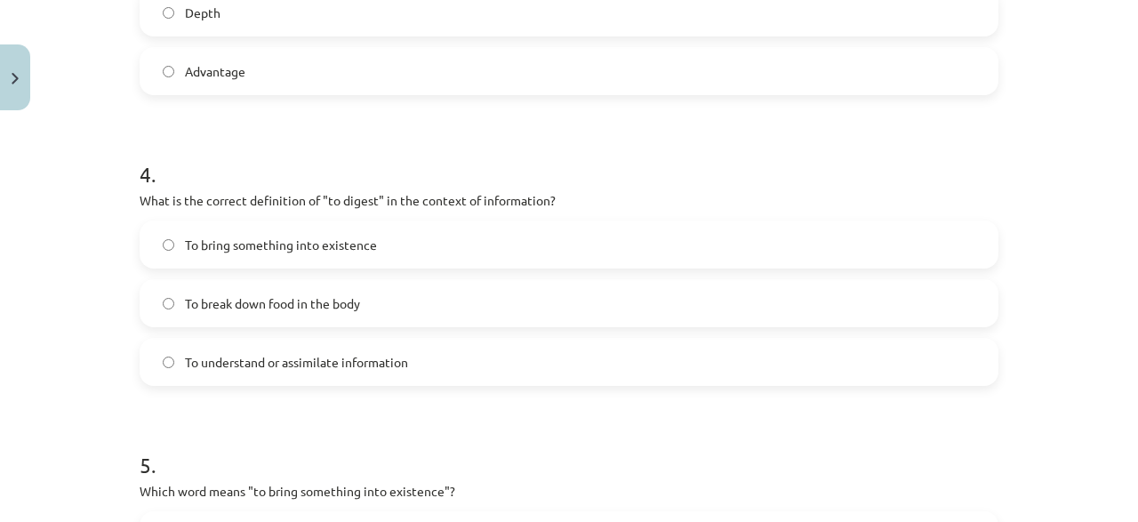
click at [342, 310] on span "To break down food in the body" at bounding box center [272, 303] width 175 height 19
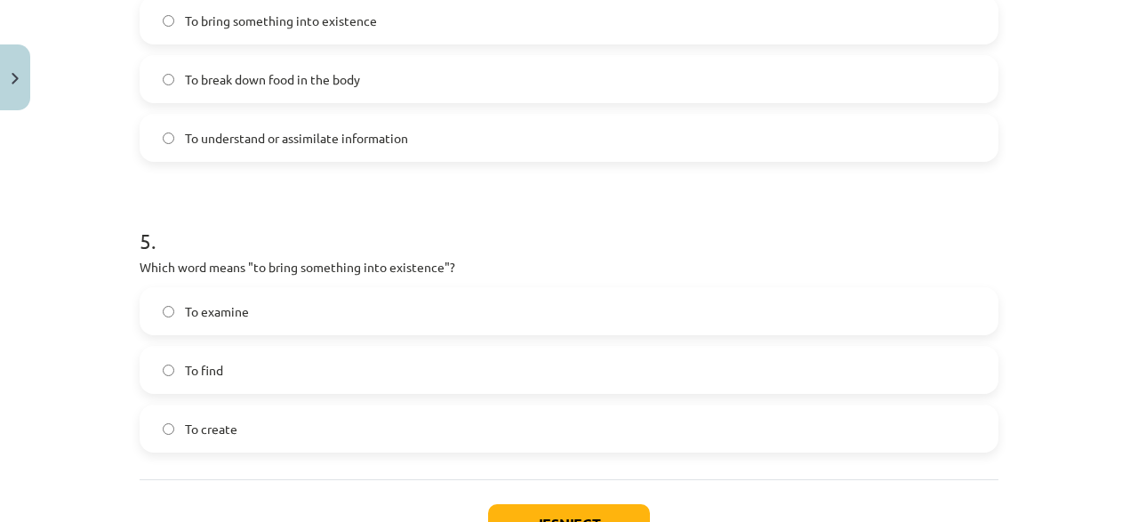
scroll to position [1410, 0]
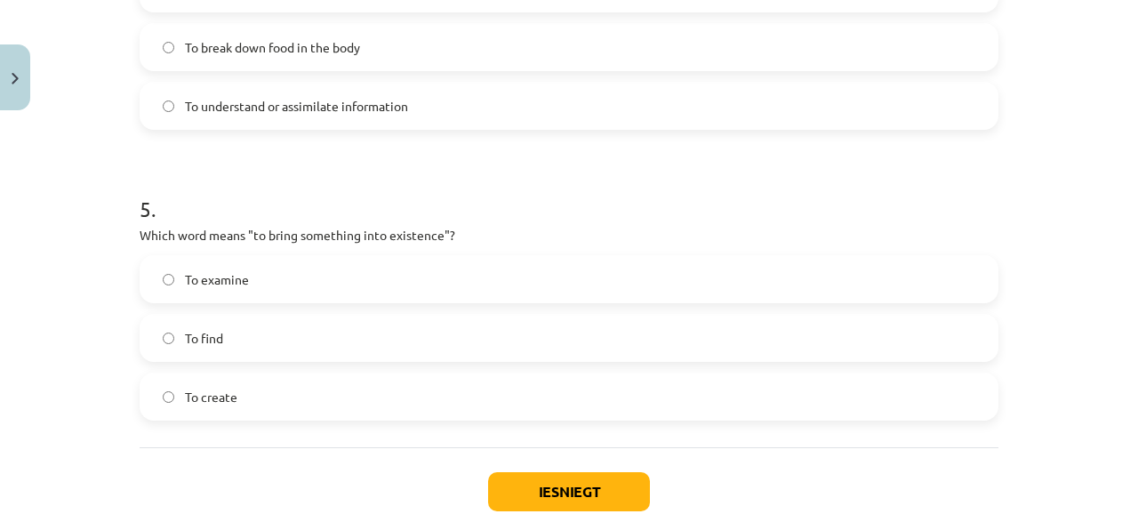
click at [270, 390] on label "To create" at bounding box center [568, 396] width 855 height 44
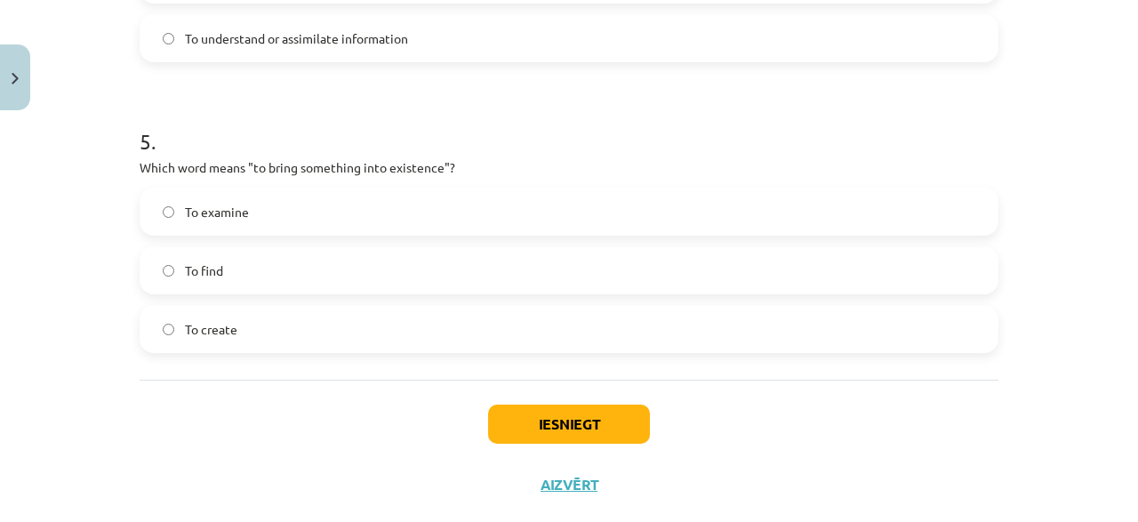
scroll to position [1495, 0]
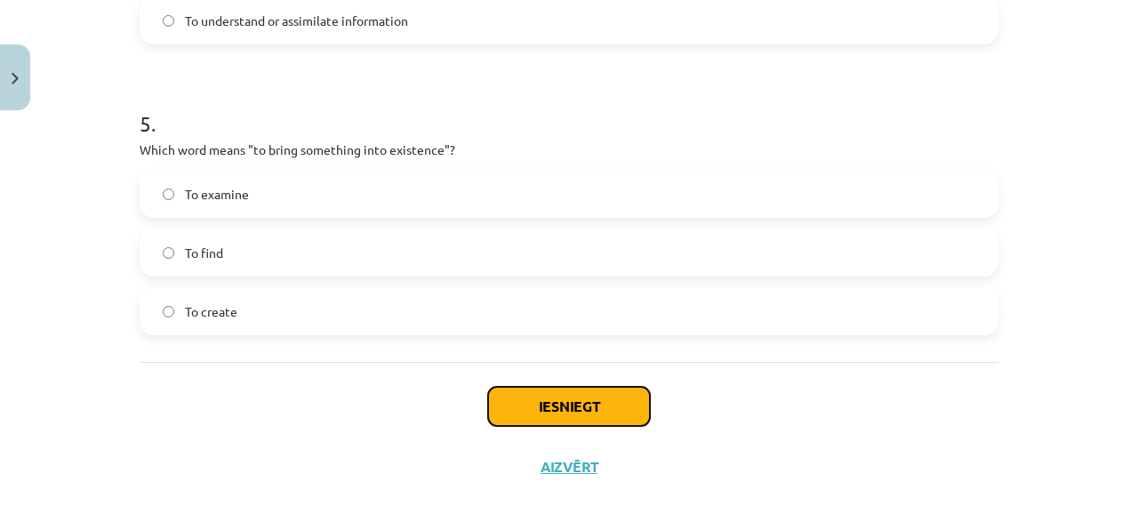
click at [524, 397] on button "Iesniegt" at bounding box center [569, 406] width 162 height 39
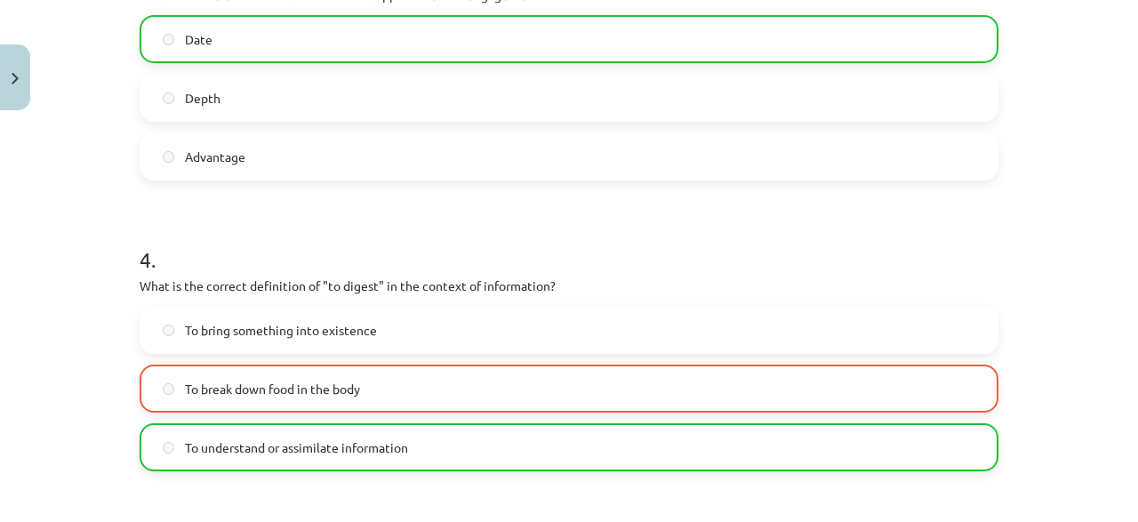
scroll to position [1569, 0]
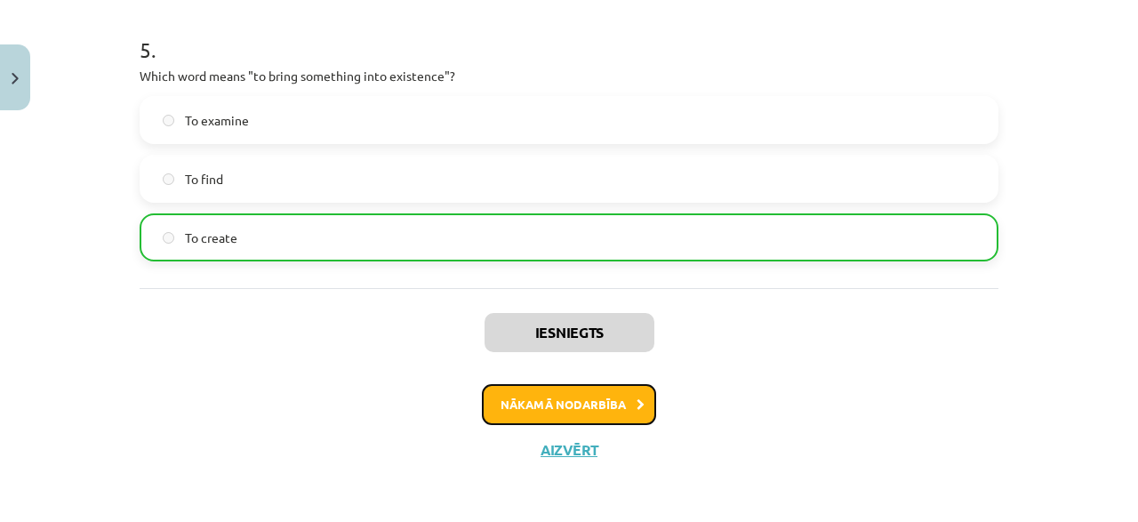
click at [556, 397] on button "Nākamā nodarbība" at bounding box center [569, 404] width 174 height 41
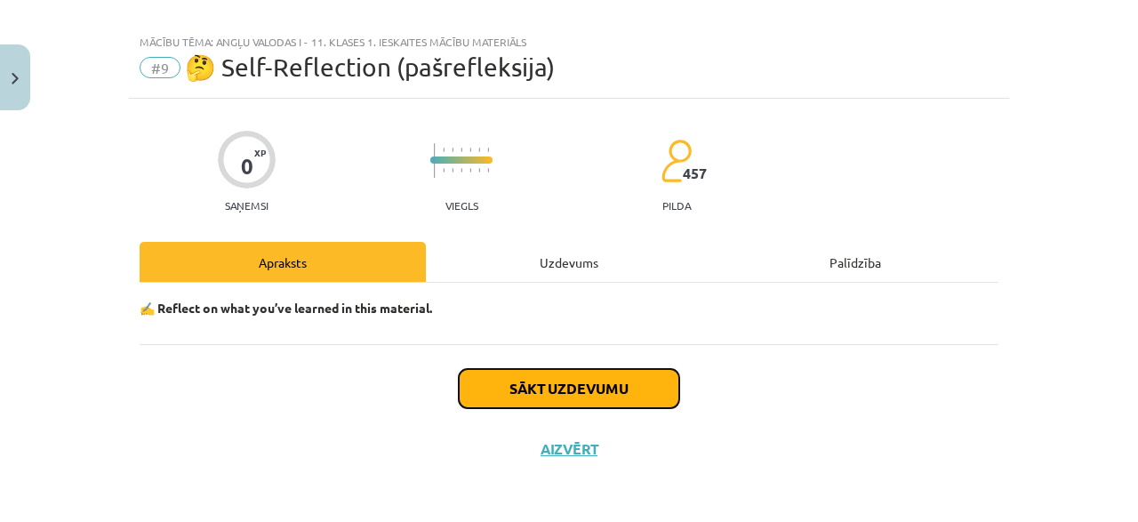
click at [556, 397] on button "Sākt uzdevumu" at bounding box center [569, 388] width 220 height 39
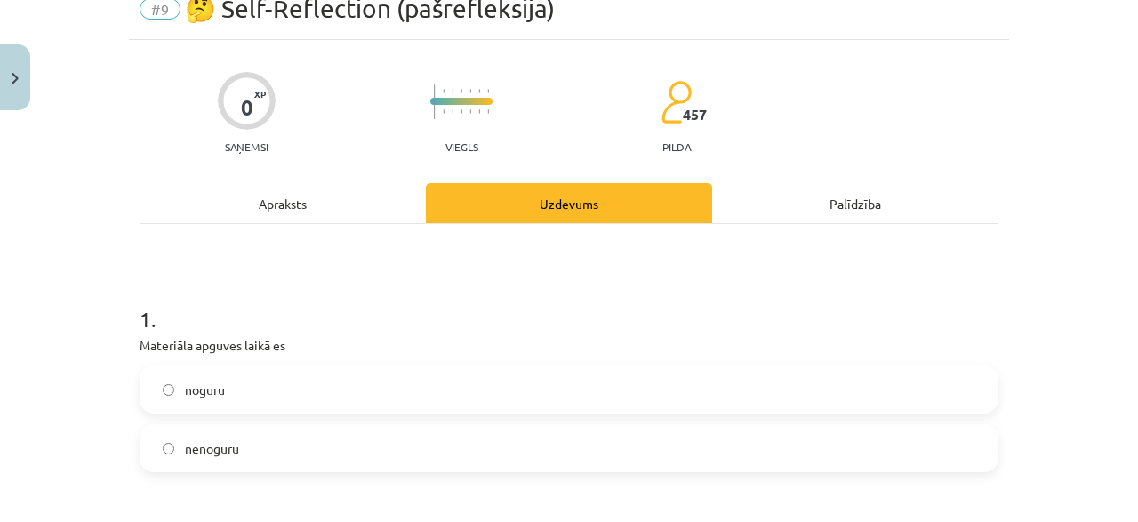
scroll to position [105, 0]
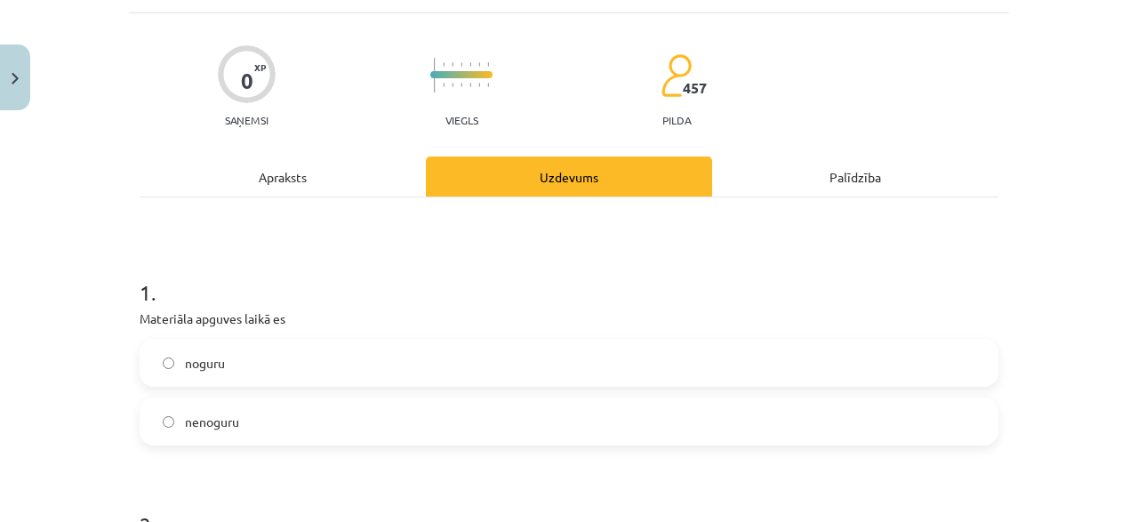
click at [191, 408] on label "nenoguru" at bounding box center [568, 421] width 855 height 44
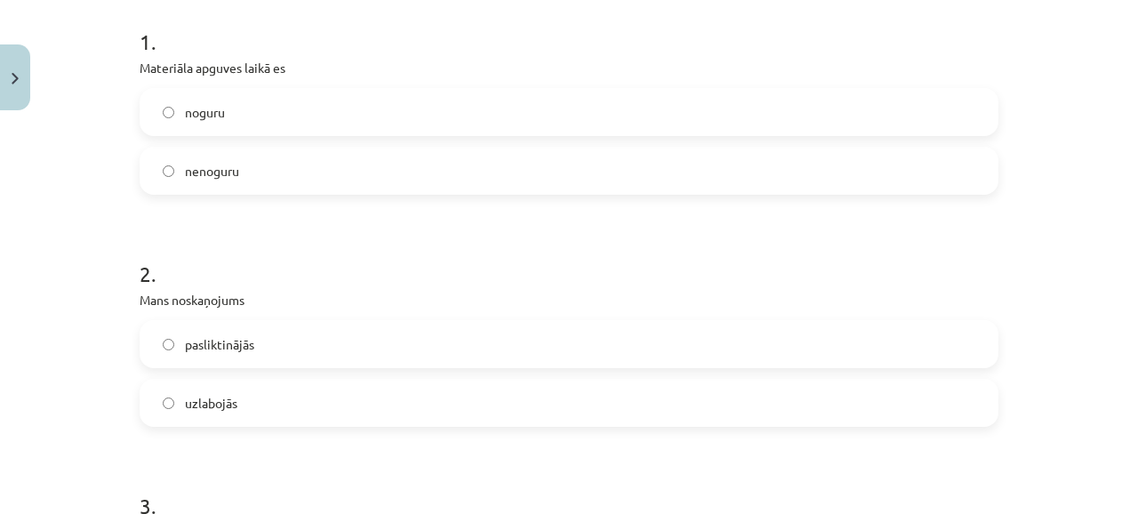
scroll to position [361, 0]
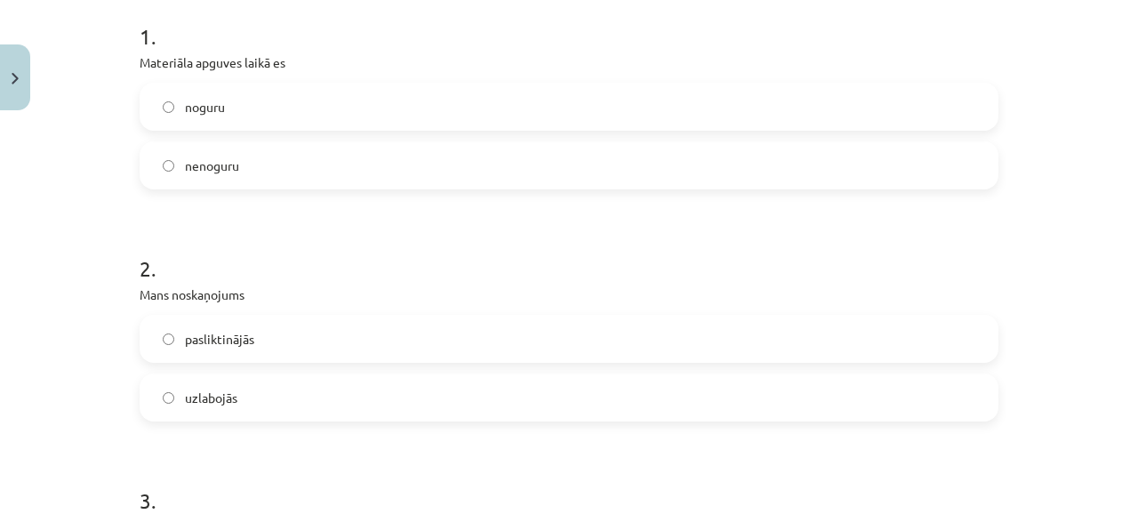
click at [225, 394] on span "uzlabojās" at bounding box center [211, 397] width 52 height 19
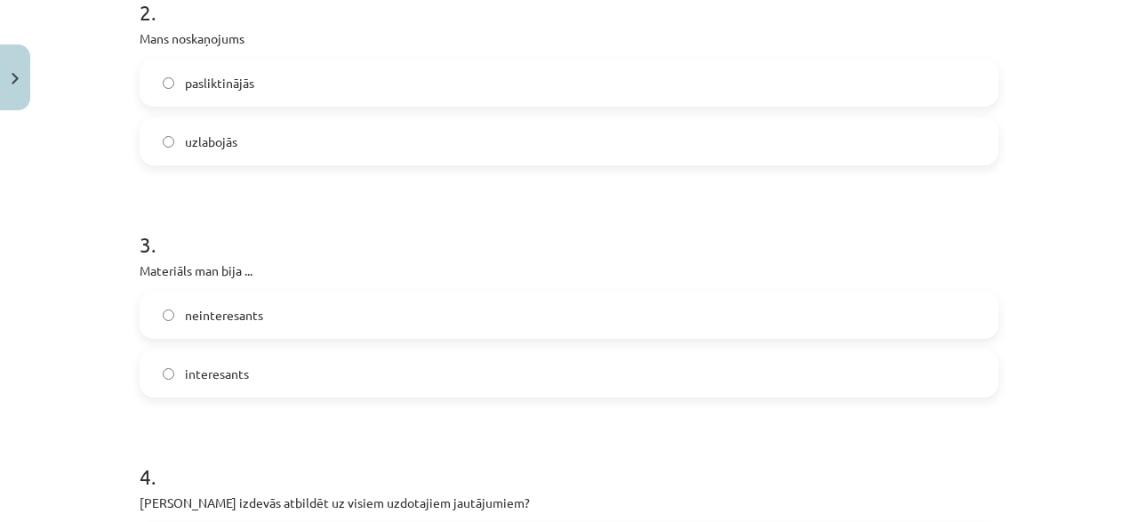
scroll to position [617, 0]
click at [161, 361] on label "interesants" at bounding box center [568, 373] width 855 height 44
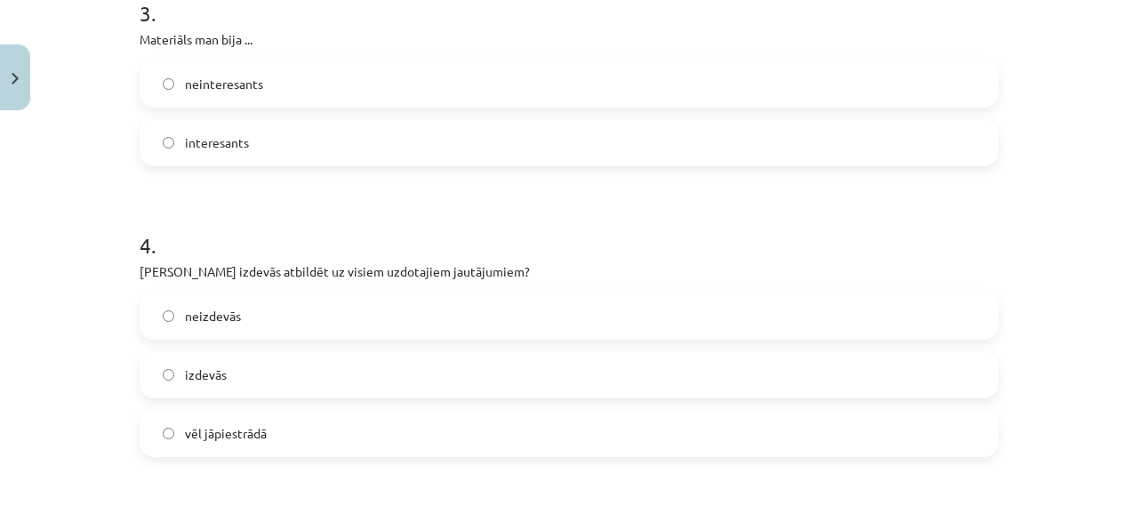
scroll to position [873, 0]
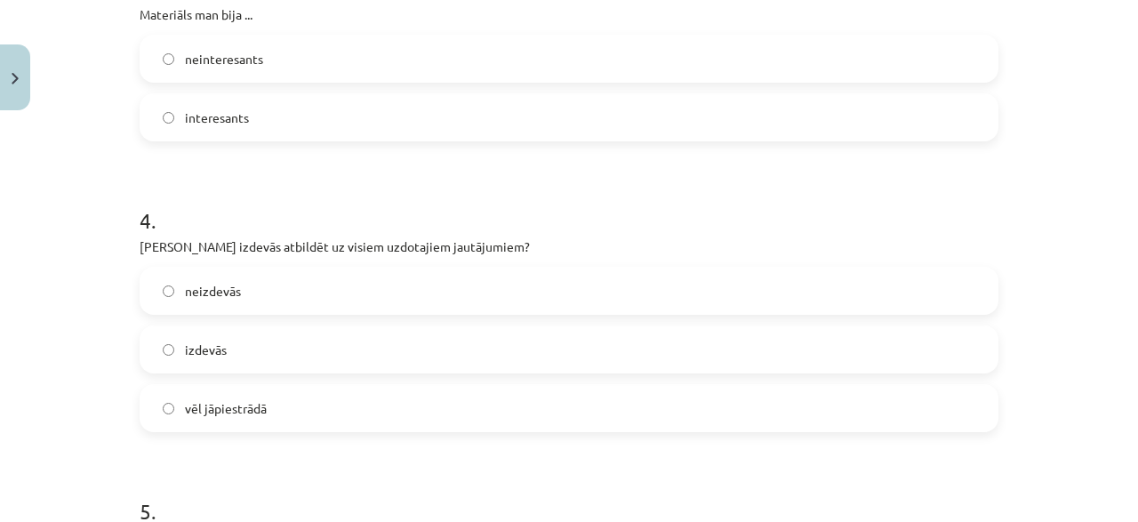
click at [287, 420] on label "vēl jāpiestrādā" at bounding box center [568, 408] width 855 height 44
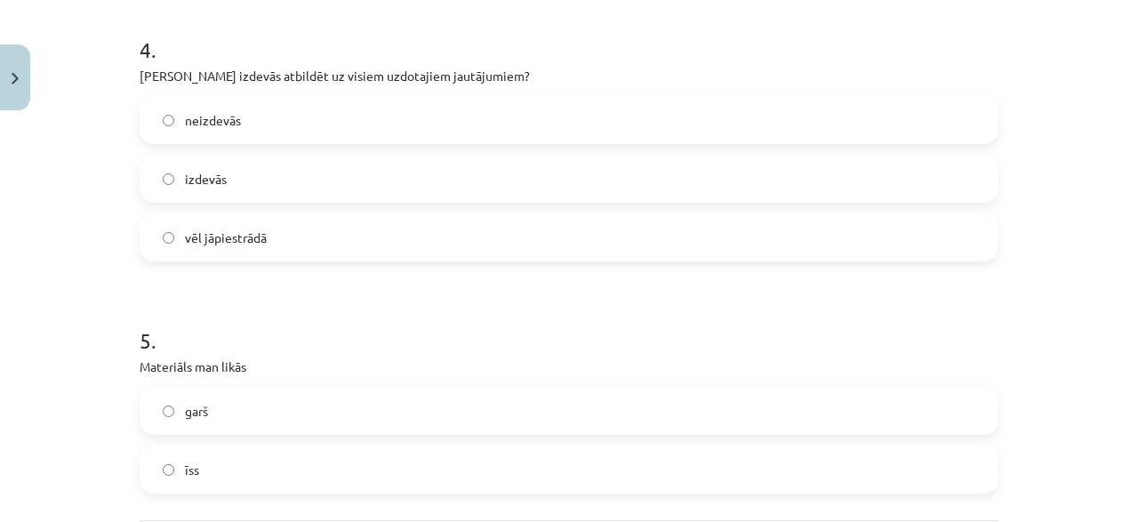
scroll to position [1129, 0]
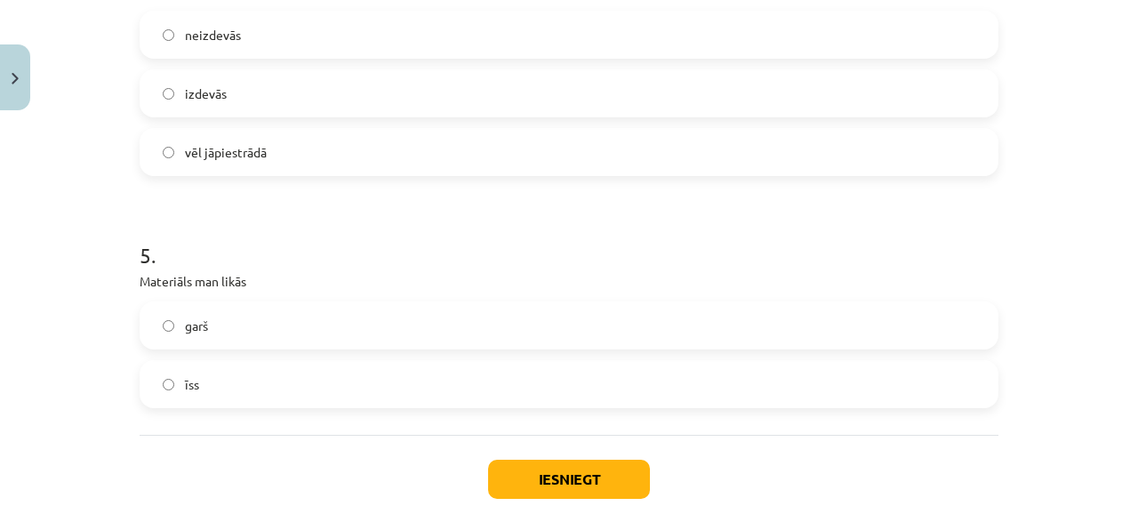
click at [253, 324] on label "garš" at bounding box center [568, 325] width 855 height 44
click at [547, 467] on button "Iesniegt" at bounding box center [569, 479] width 162 height 39
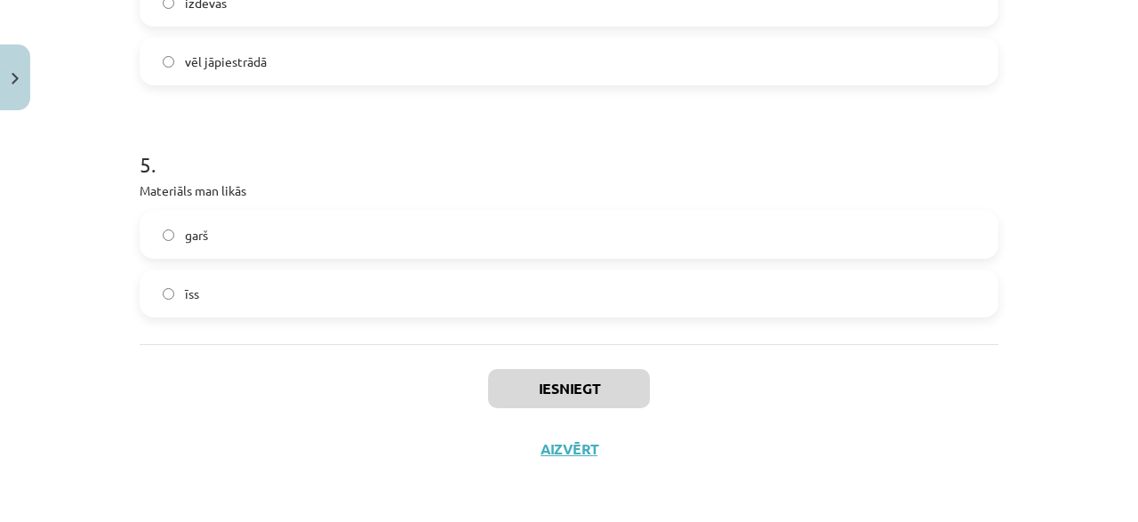
scroll to position [1314, 0]
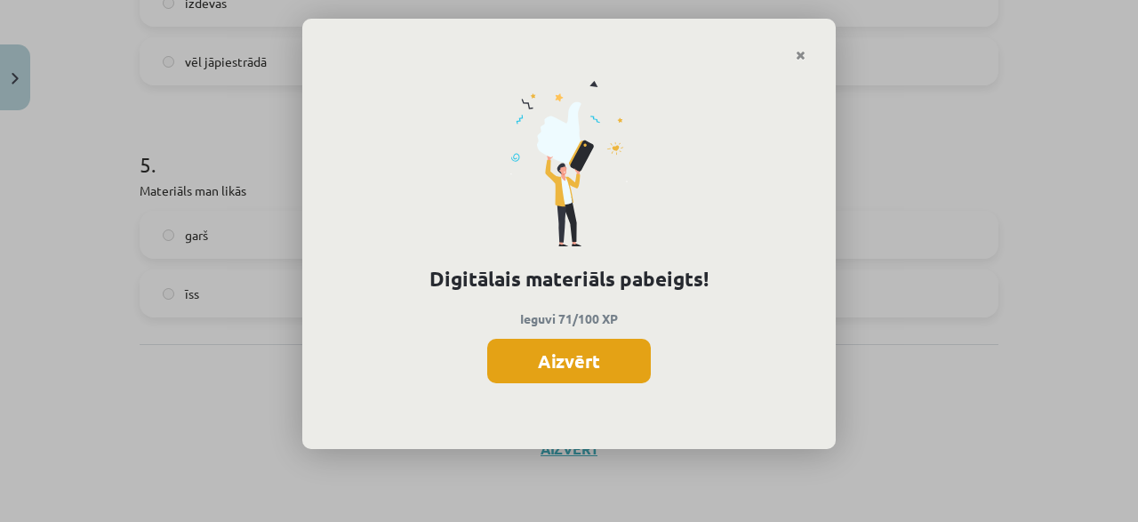
click at [600, 367] on button "Aizvērt" at bounding box center [569, 361] width 164 height 44
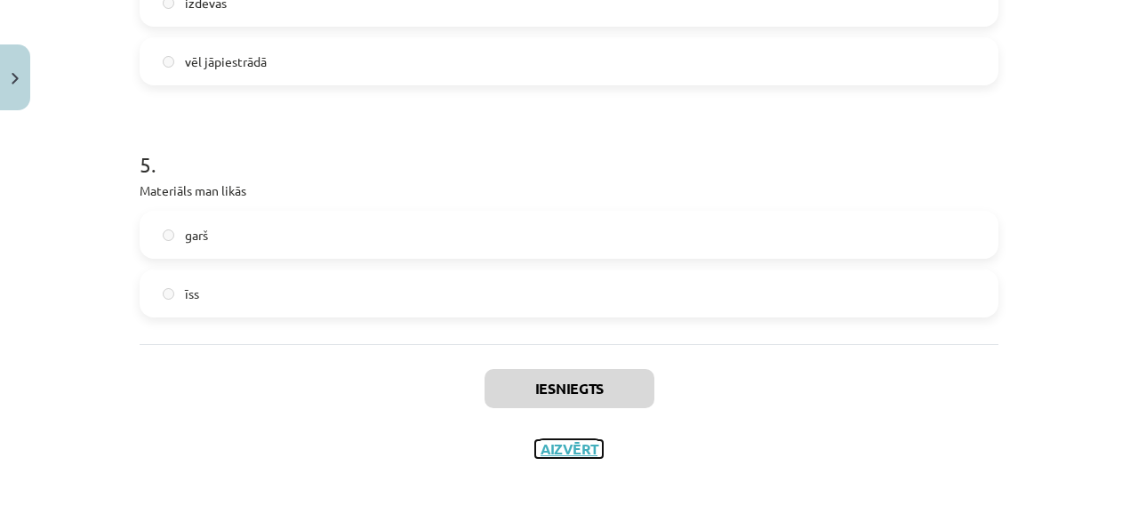
click at [595, 449] on button "Aizvērt" at bounding box center [569, 449] width 68 height 18
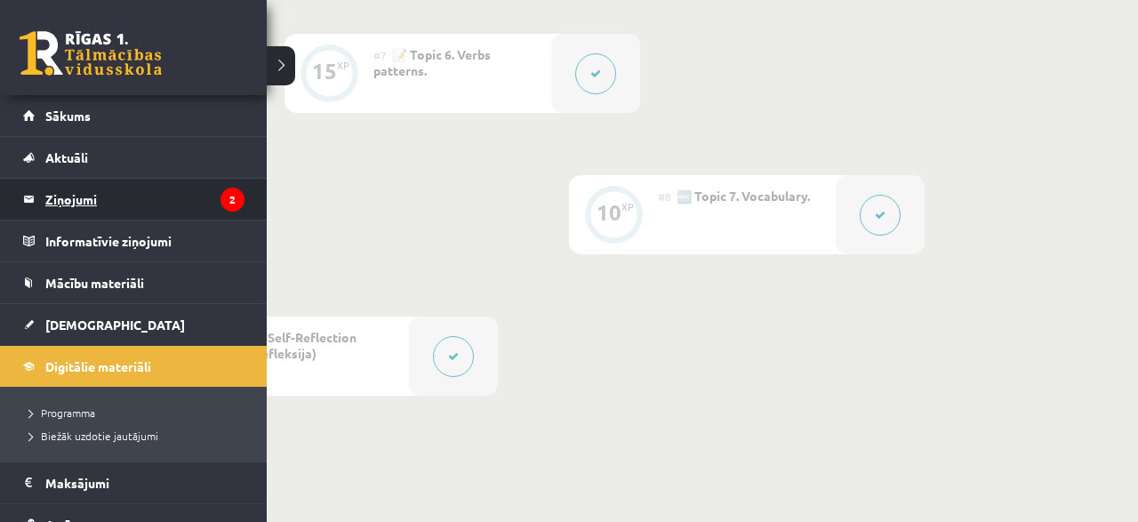
click at [88, 202] on legend "Ziņojumi 2" at bounding box center [144, 199] width 199 height 41
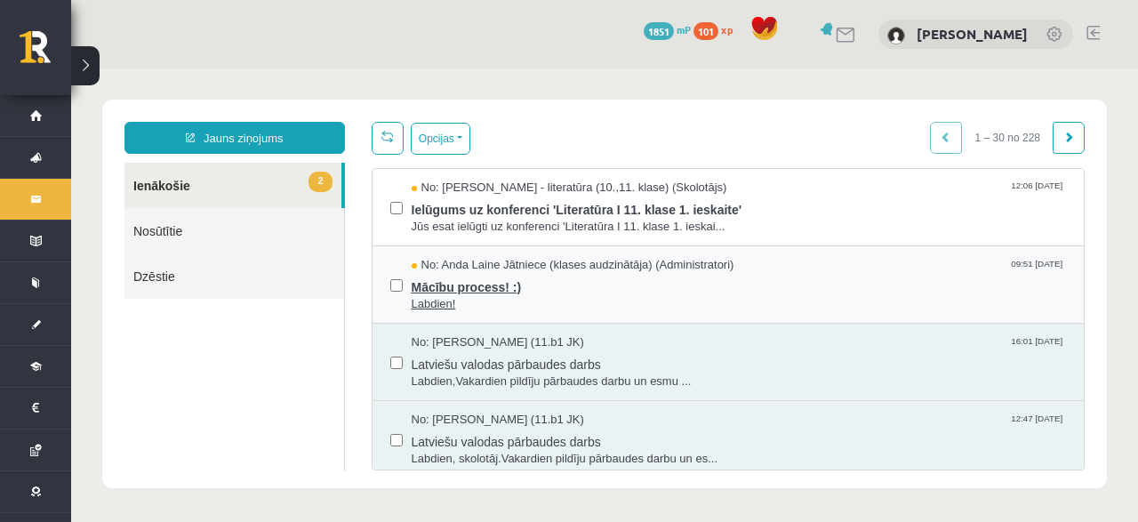
click at [488, 296] on span "Labdien!" at bounding box center [739, 304] width 655 height 17
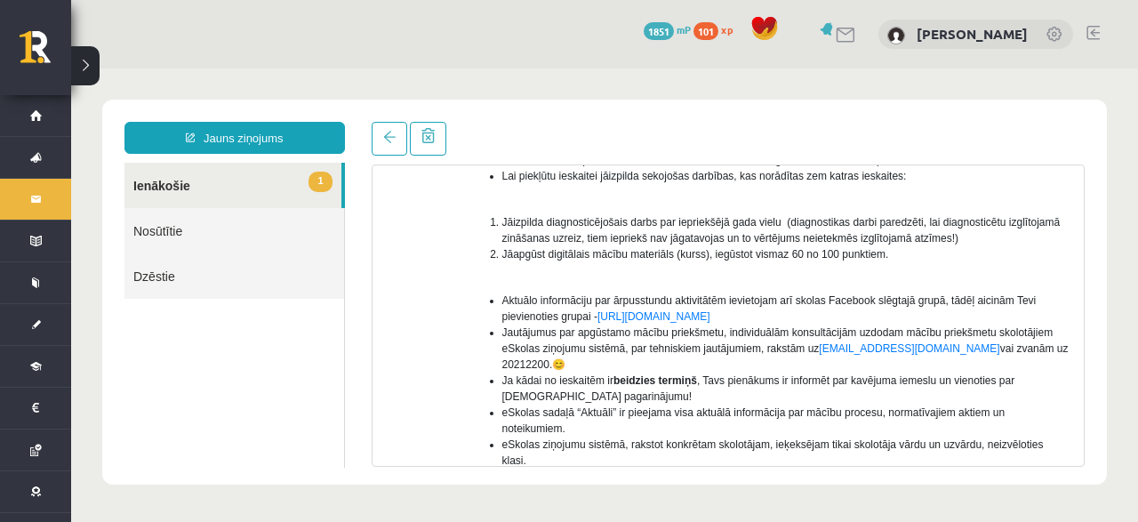
scroll to position [8, 0]
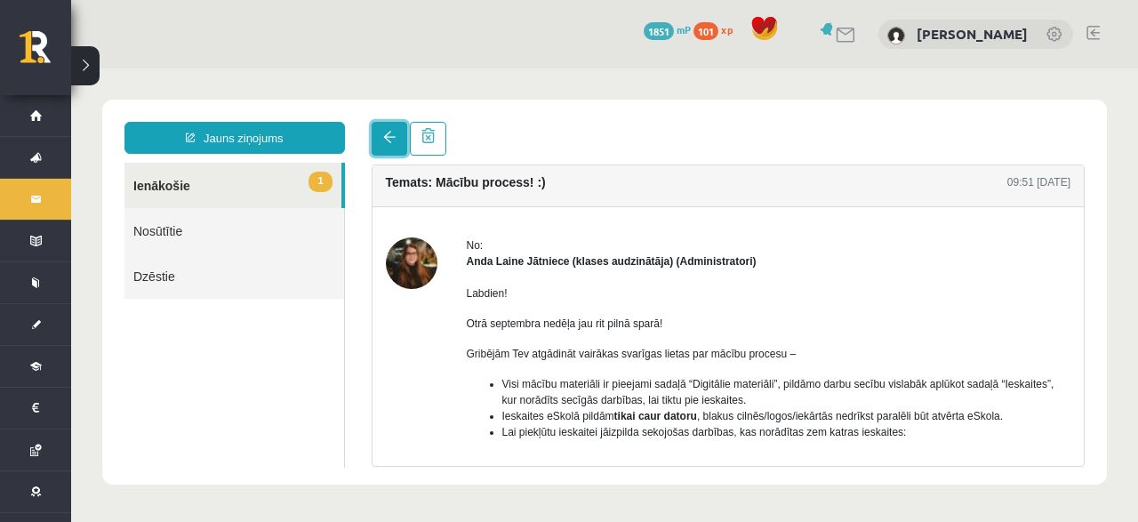
click at [401, 143] on link at bounding box center [390, 139] width 36 height 34
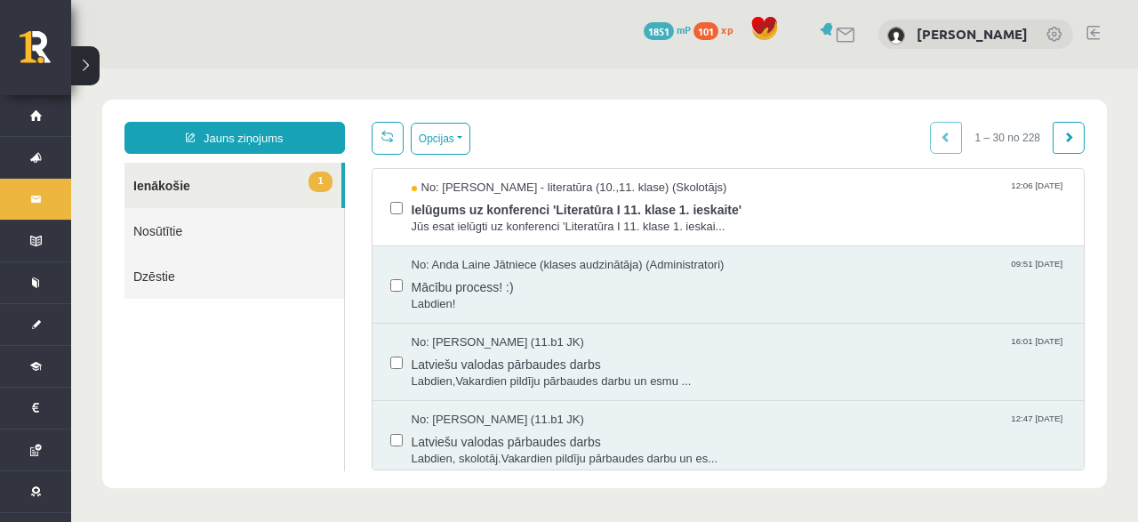
scroll to position [0, 0]
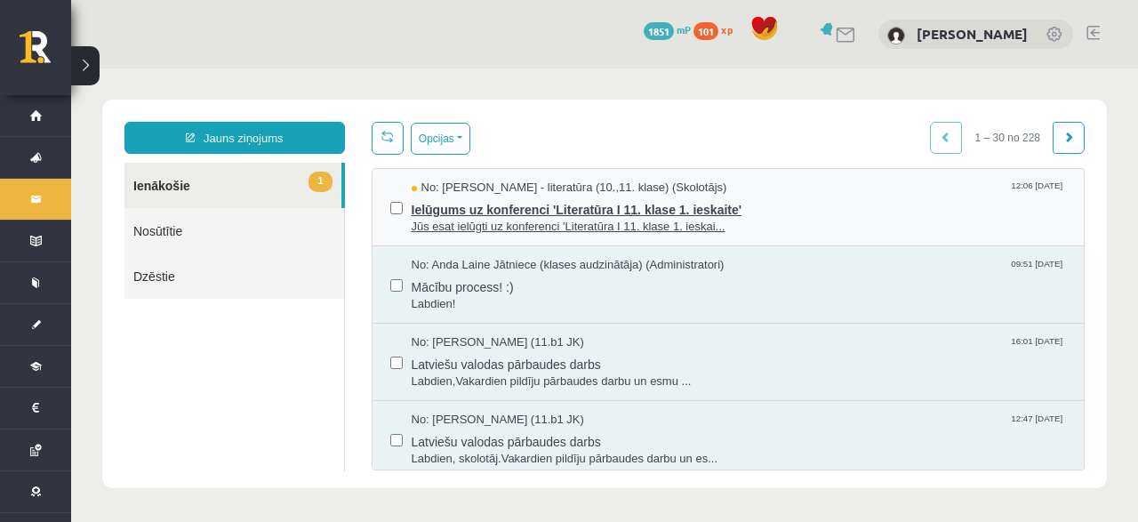
click at [476, 204] on span "Ielūgums uz konferenci 'Literatūra I 11. klase 1. ieskaite'" at bounding box center [739, 207] width 655 height 22
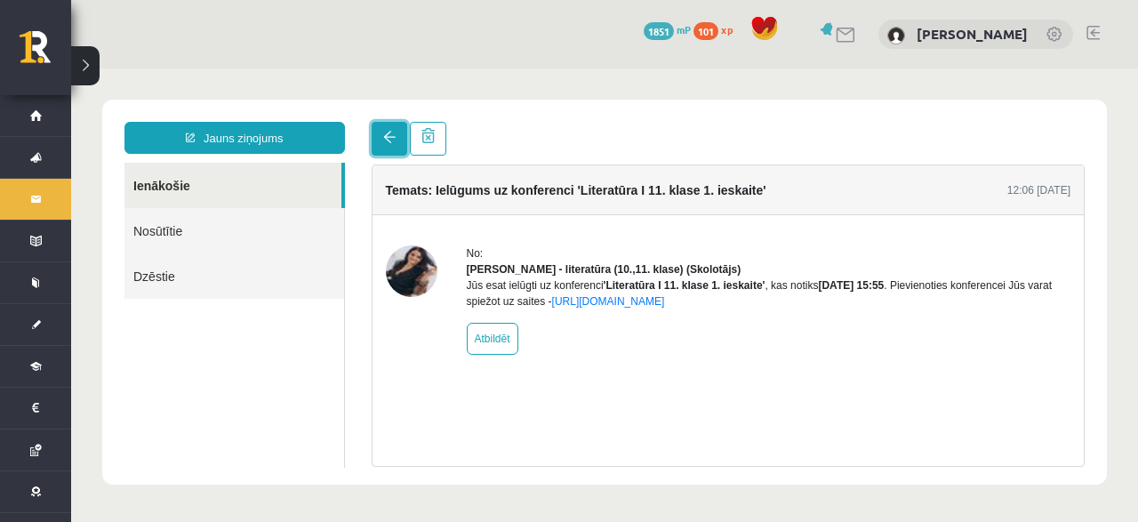
click at [394, 136] on span at bounding box center [389, 137] width 12 height 12
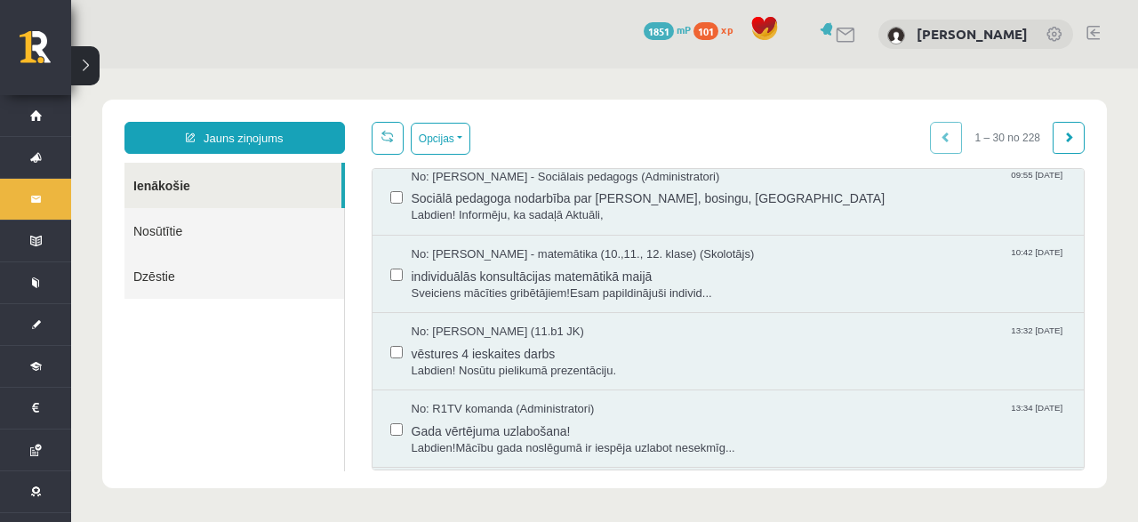
scroll to position [2012, 0]
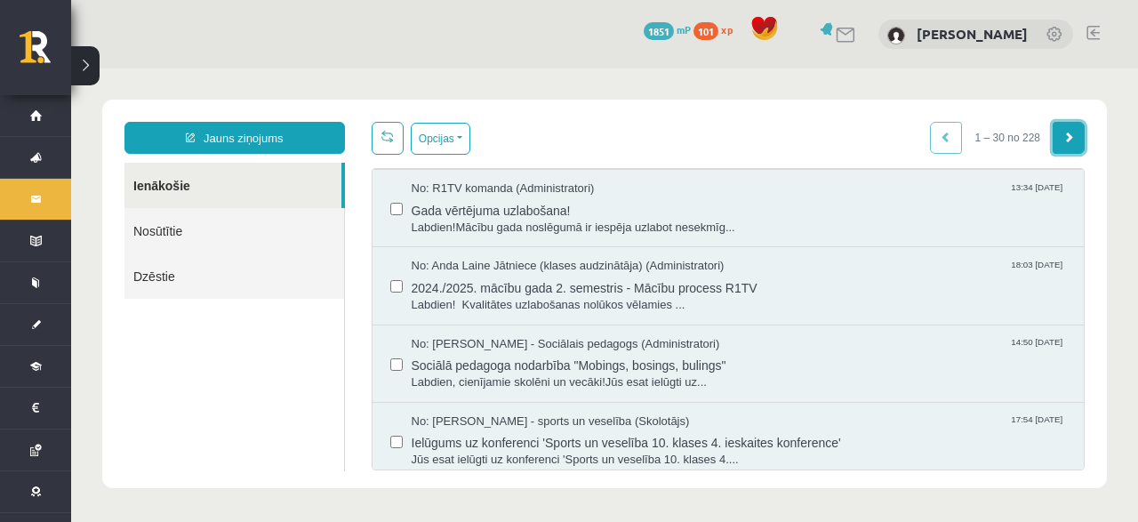
click at [1076, 140] on link at bounding box center [1068, 138] width 32 height 32
click at [164, 237] on link "Nosūtītie" at bounding box center [234, 230] width 220 height 45
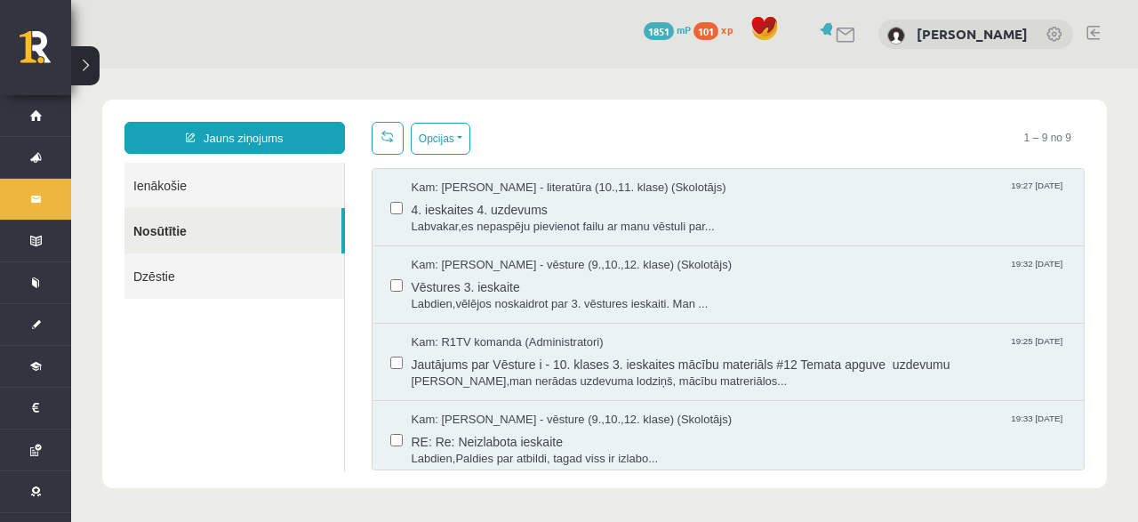
scroll to position [0, 0]
click at [159, 186] on link "Ienākošie" at bounding box center [234, 185] width 220 height 45
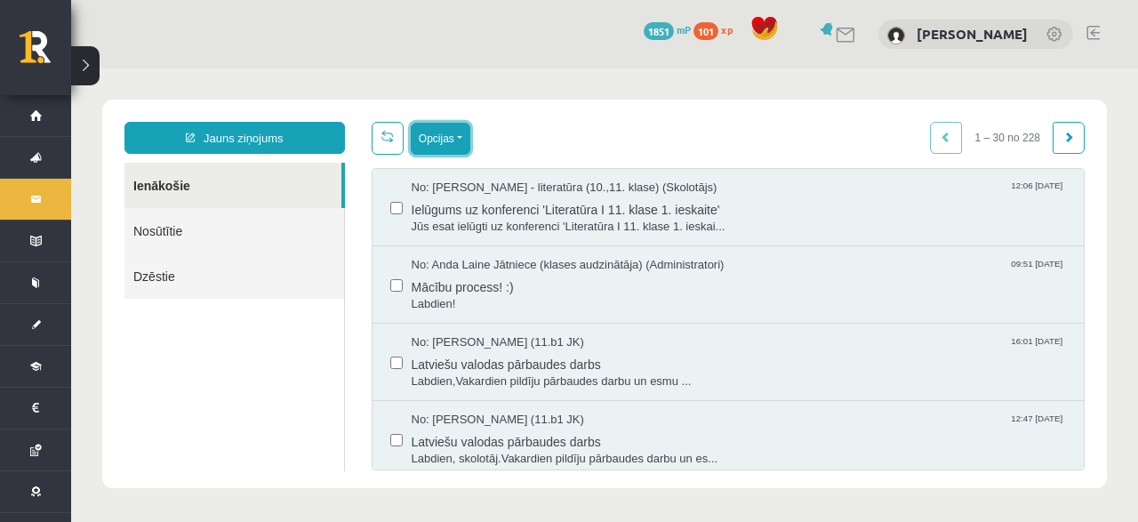
click at [423, 144] on button "Opcijas" at bounding box center [441, 139] width 60 height 32
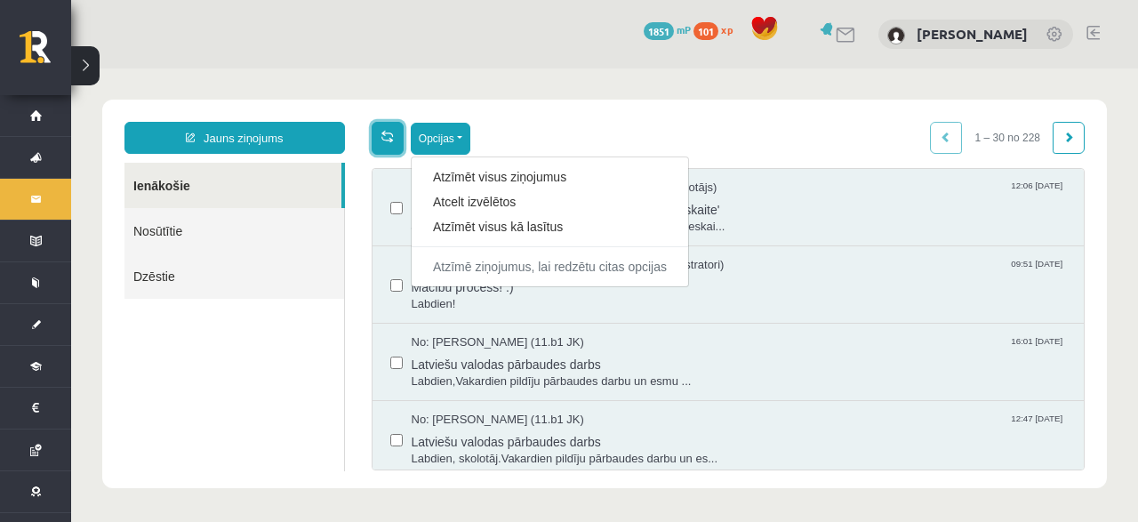
click at [397, 133] on link at bounding box center [388, 138] width 32 height 33
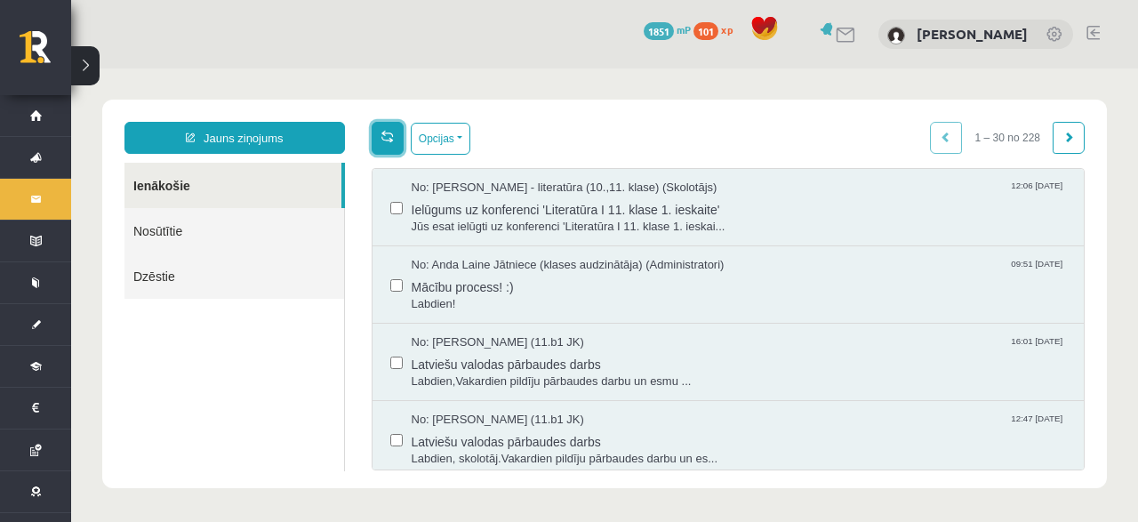
click at [397, 133] on link at bounding box center [388, 138] width 32 height 33
click at [200, 244] on link "Nosūtītie" at bounding box center [234, 230] width 220 height 45
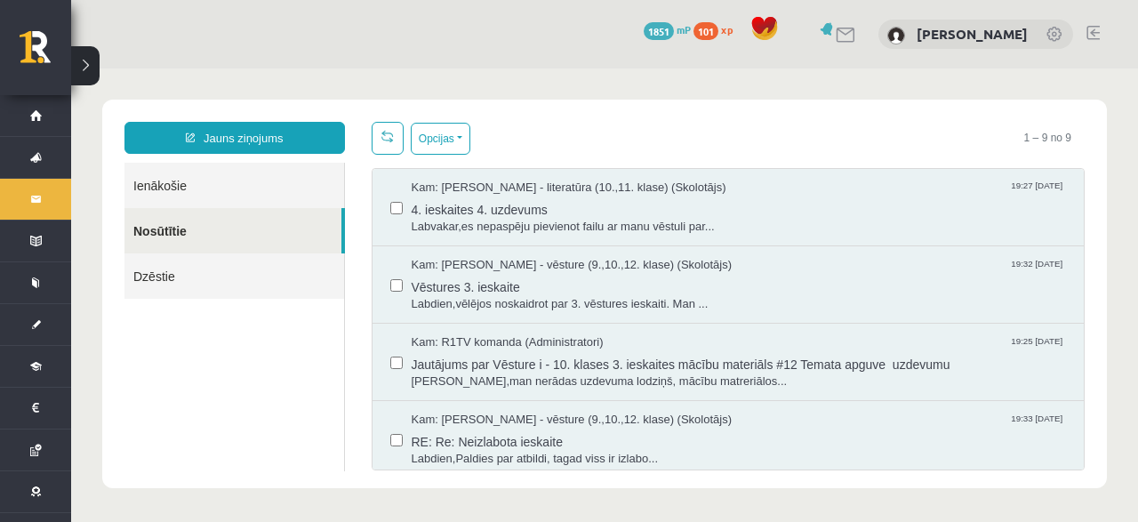
click at [168, 227] on link "Nosūtītie" at bounding box center [232, 230] width 217 height 45
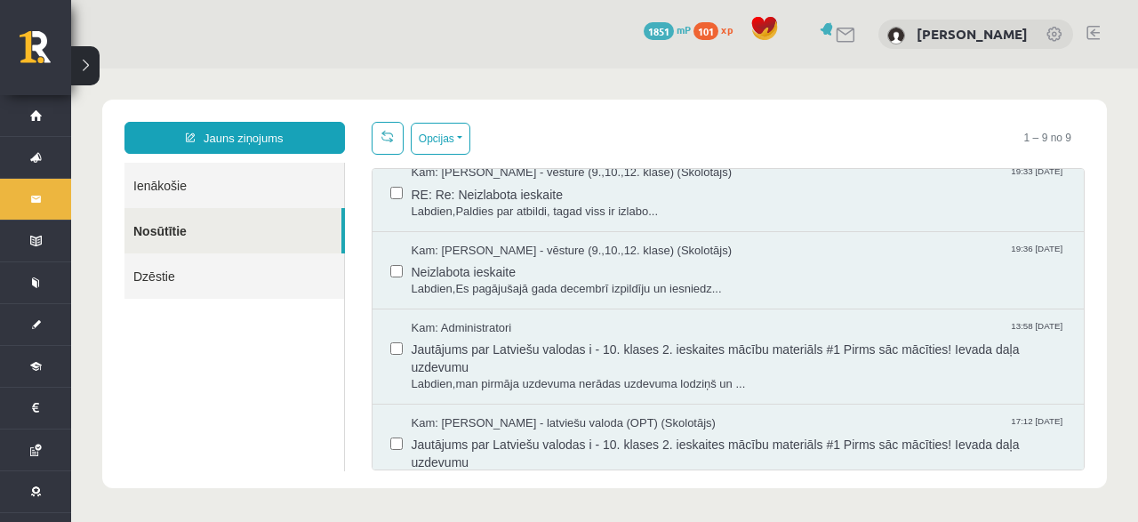
scroll to position [221, 0]
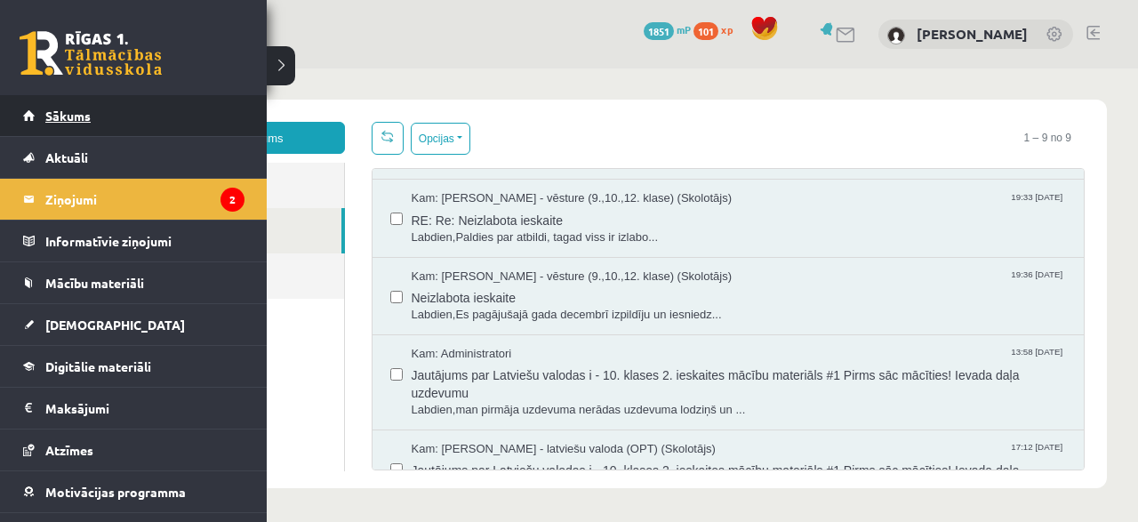
click at [73, 108] on span "Sākums" at bounding box center [67, 116] width 45 height 16
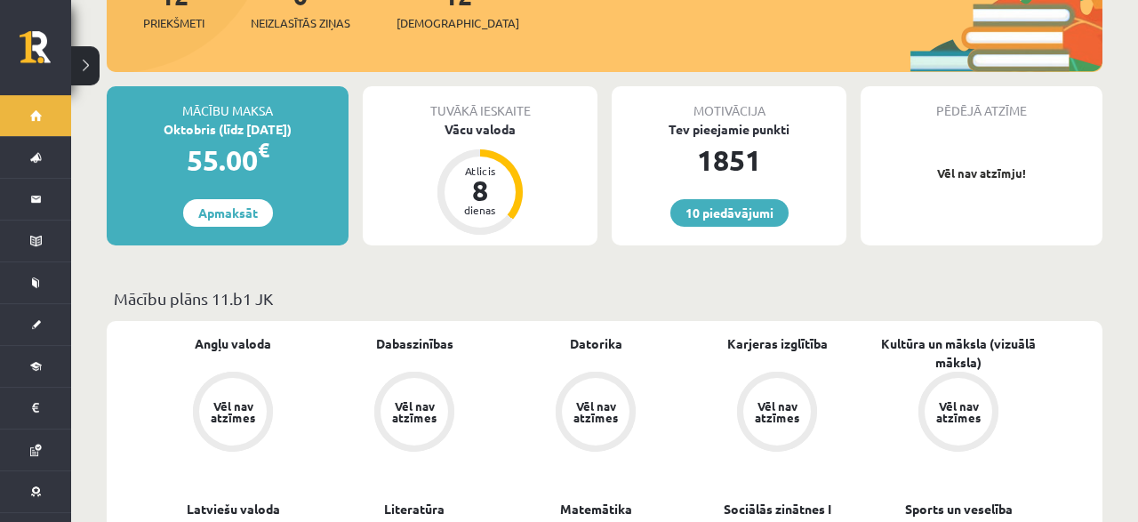
scroll to position [277, 0]
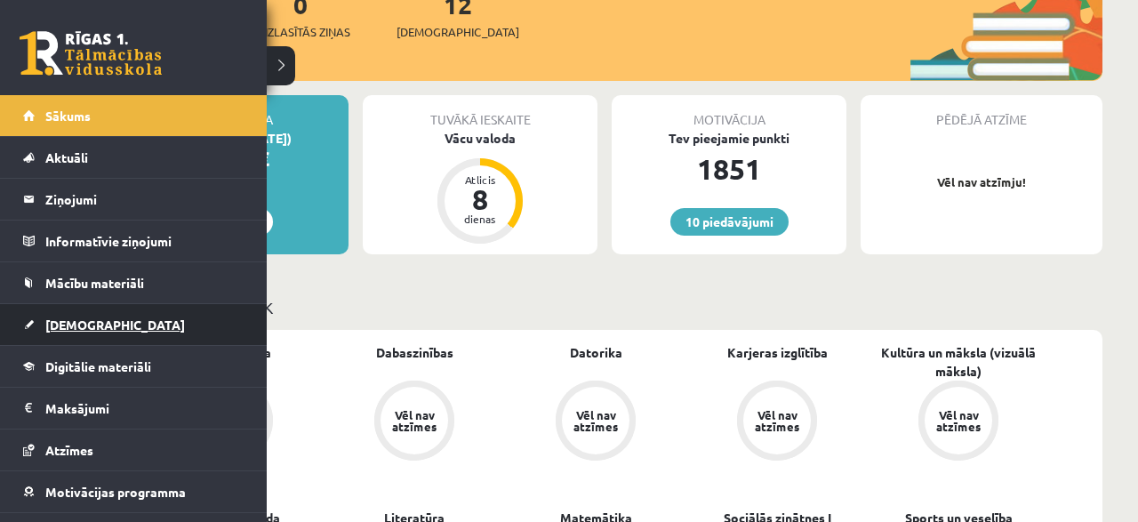
click at [64, 307] on link "[DEMOGRAPHIC_DATA]" at bounding box center [133, 324] width 221 height 41
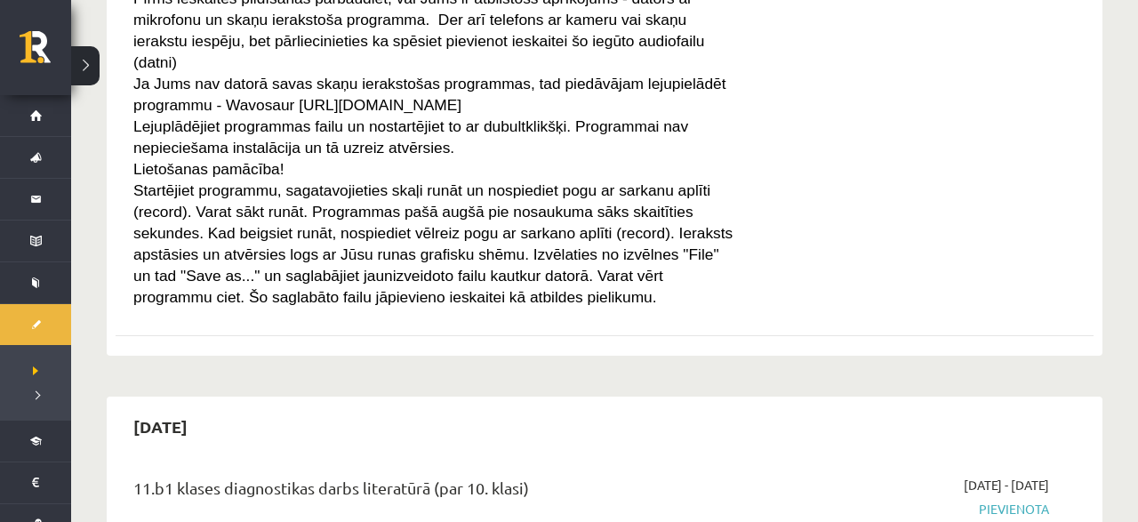
scroll to position [370, 0]
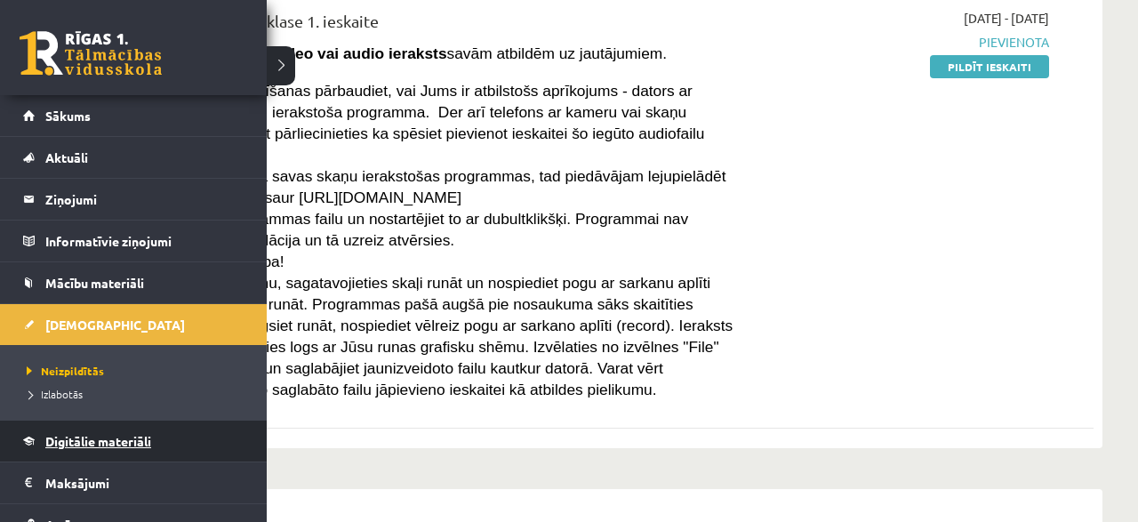
click at [30, 432] on link "Digitālie materiāli" at bounding box center [133, 440] width 221 height 41
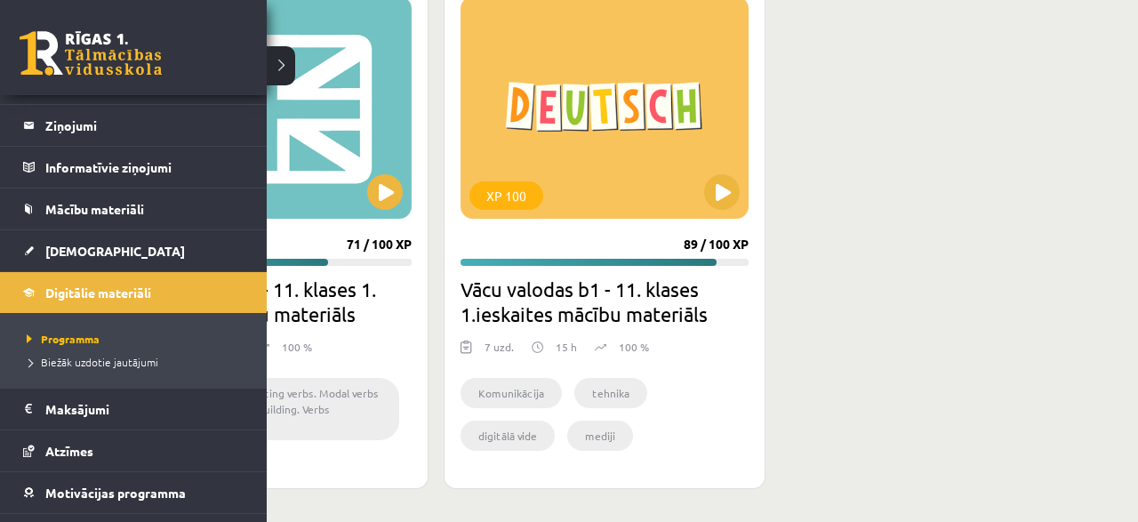
scroll to position [3, 0]
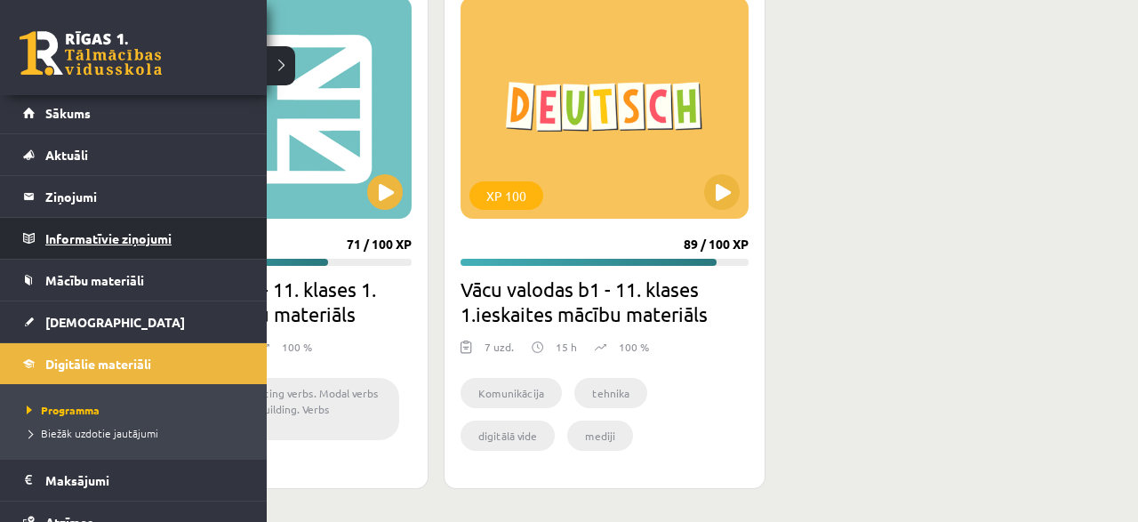
click at [102, 227] on legend "Informatīvie ziņojumi 0" at bounding box center [144, 238] width 199 height 41
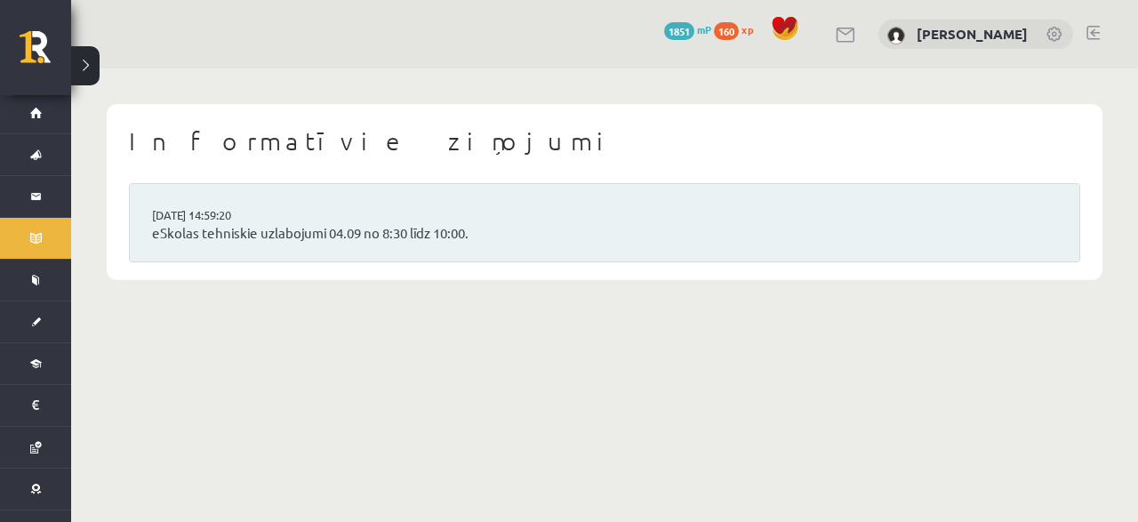
scroll to position [3, 0]
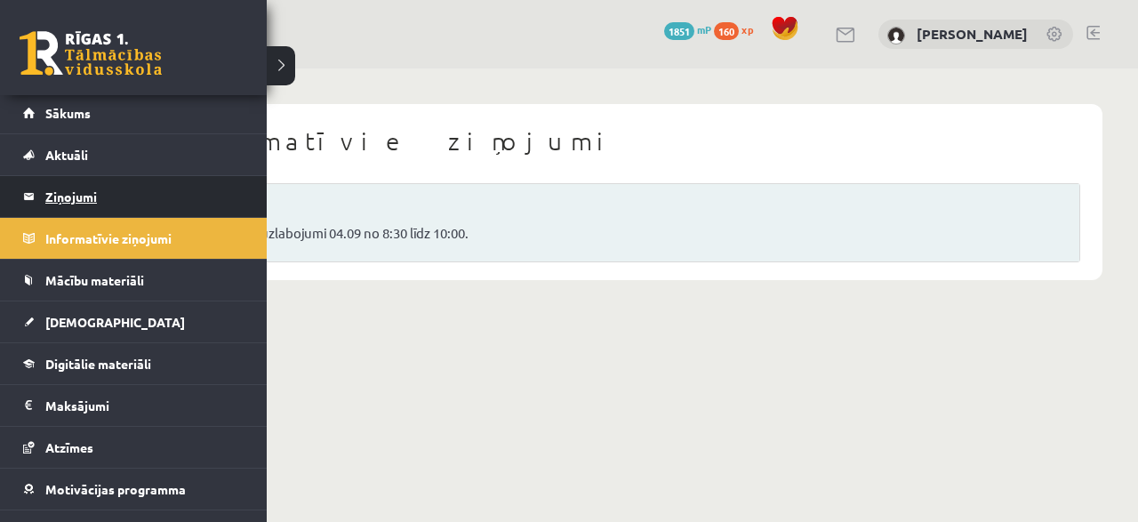
click at [39, 183] on link "Ziņojumi 0" at bounding box center [133, 196] width 221 height 41
